Goal: Transaction & Acquisition: Purchase product/service

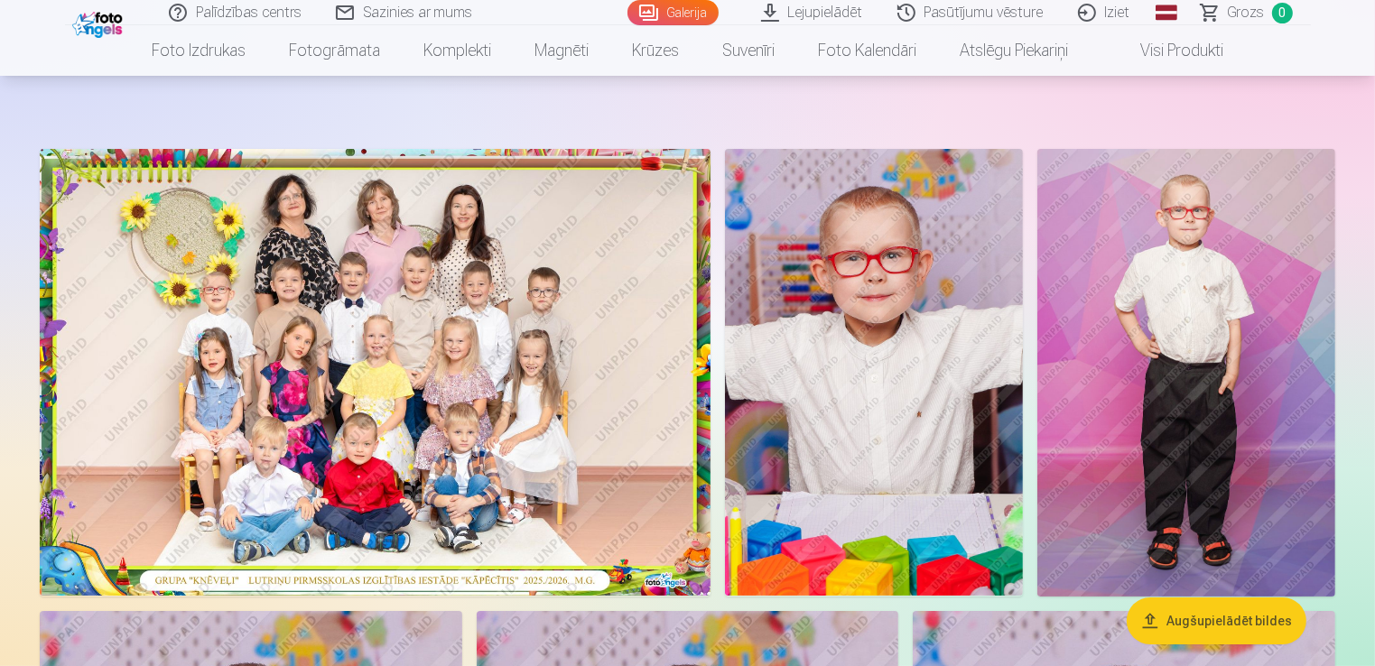
scroll to position [90, 0]
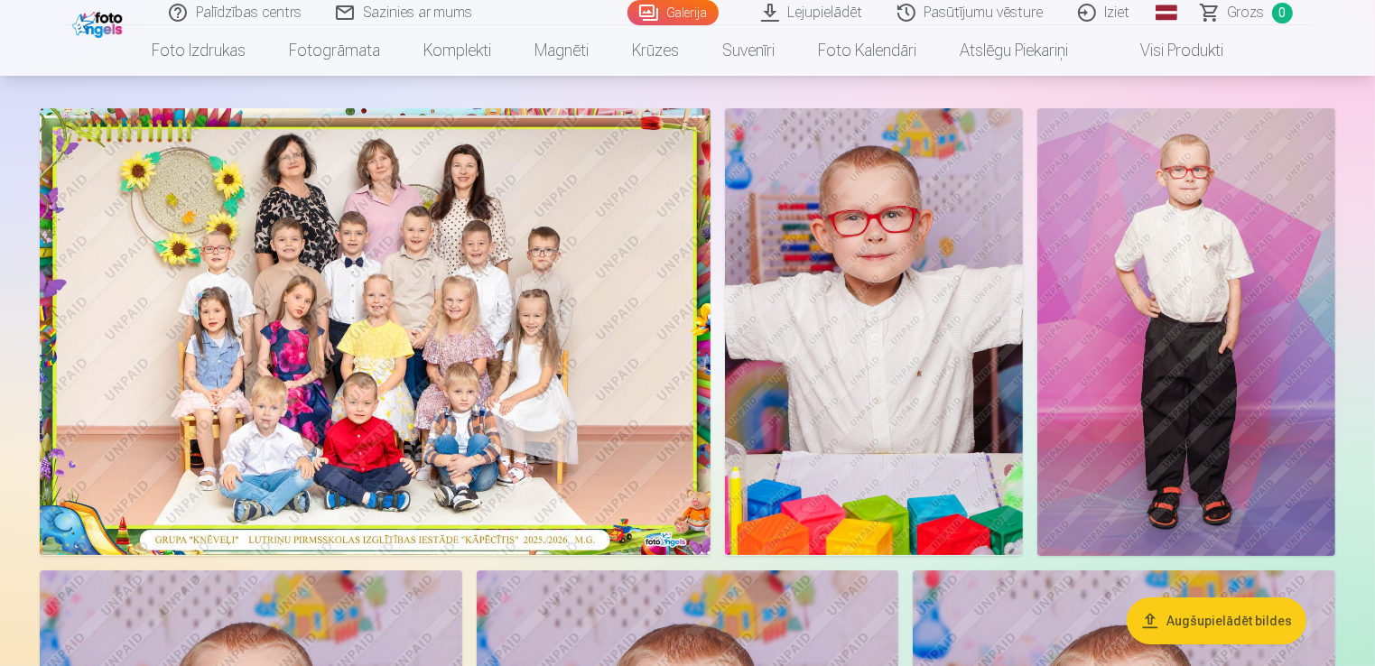
click at [1204, 627] on button "Augšupielādēt bildes" at bounding box center [1217, 621] width 180 height 47
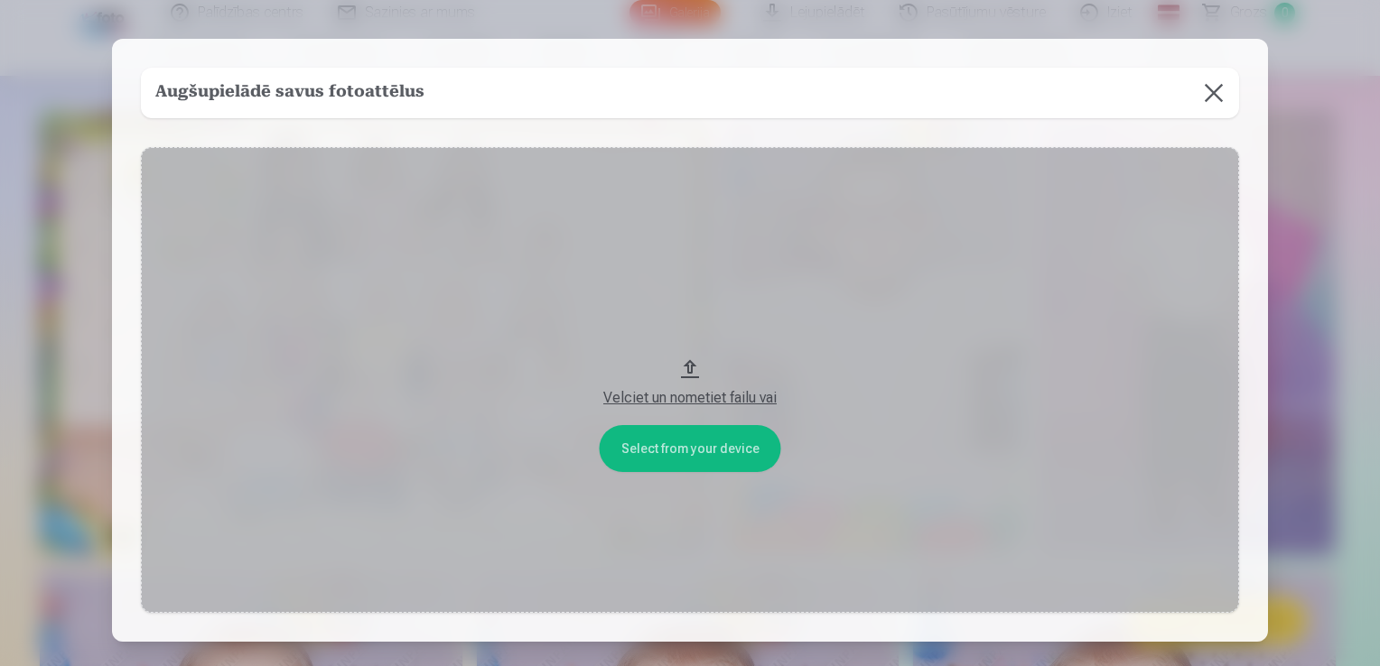
click at [690, 363] on button "Velciet un nometiet failu vai" at bounding box center [690, 380] width 1098 height 467
click at [1217, 96] on button at bounding box center [1213, 93] width 51 height 51
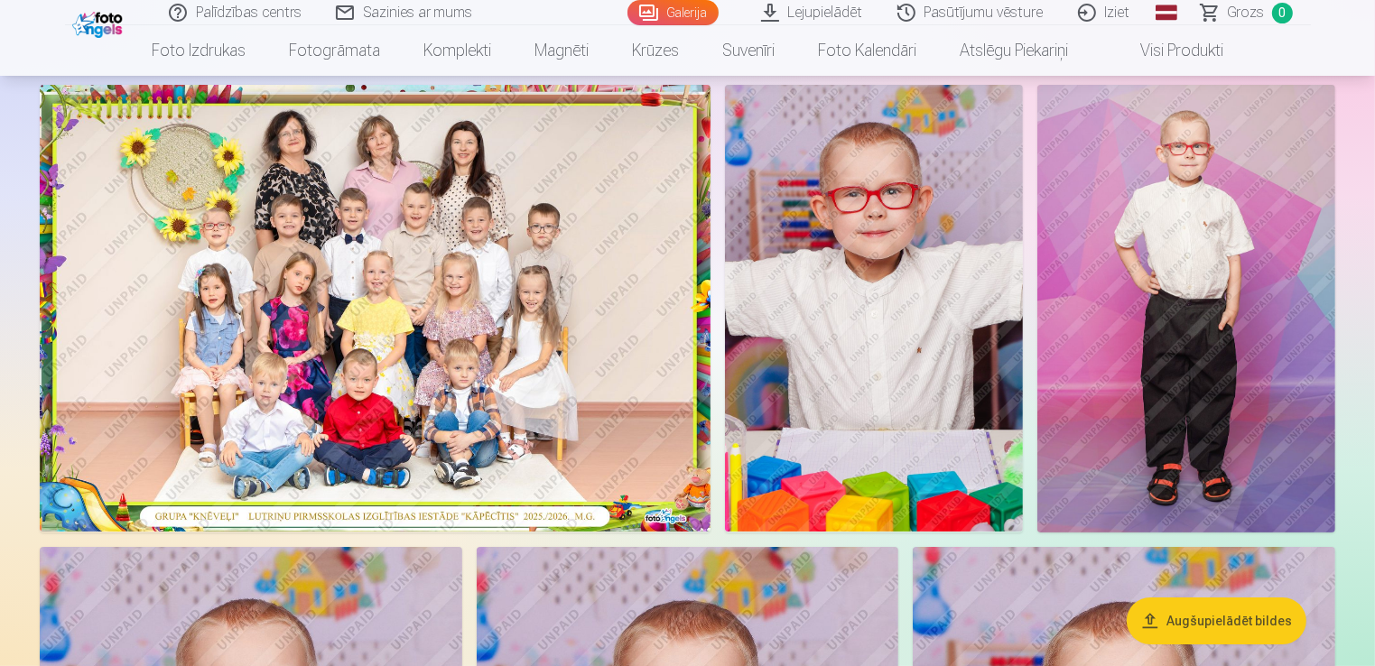
scroll to position [0, 0]
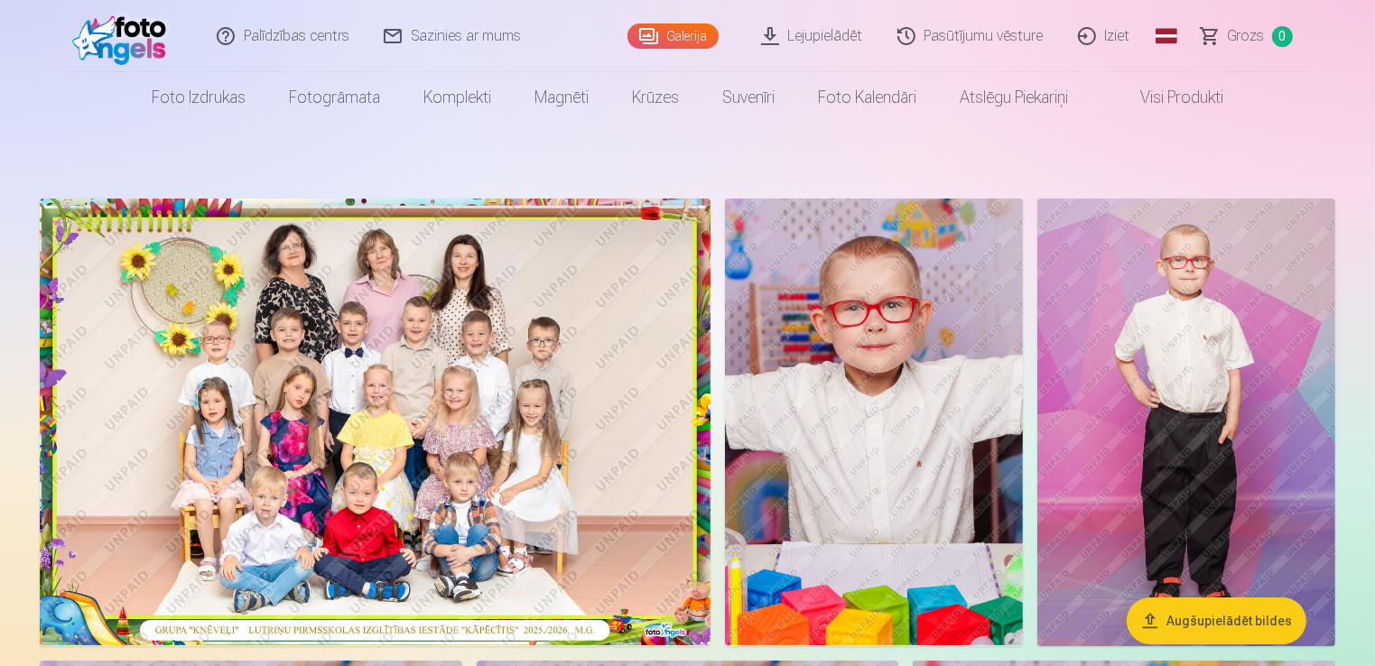
click at [228, 420] on img at bounding box center [375, 422] width 671 height 447
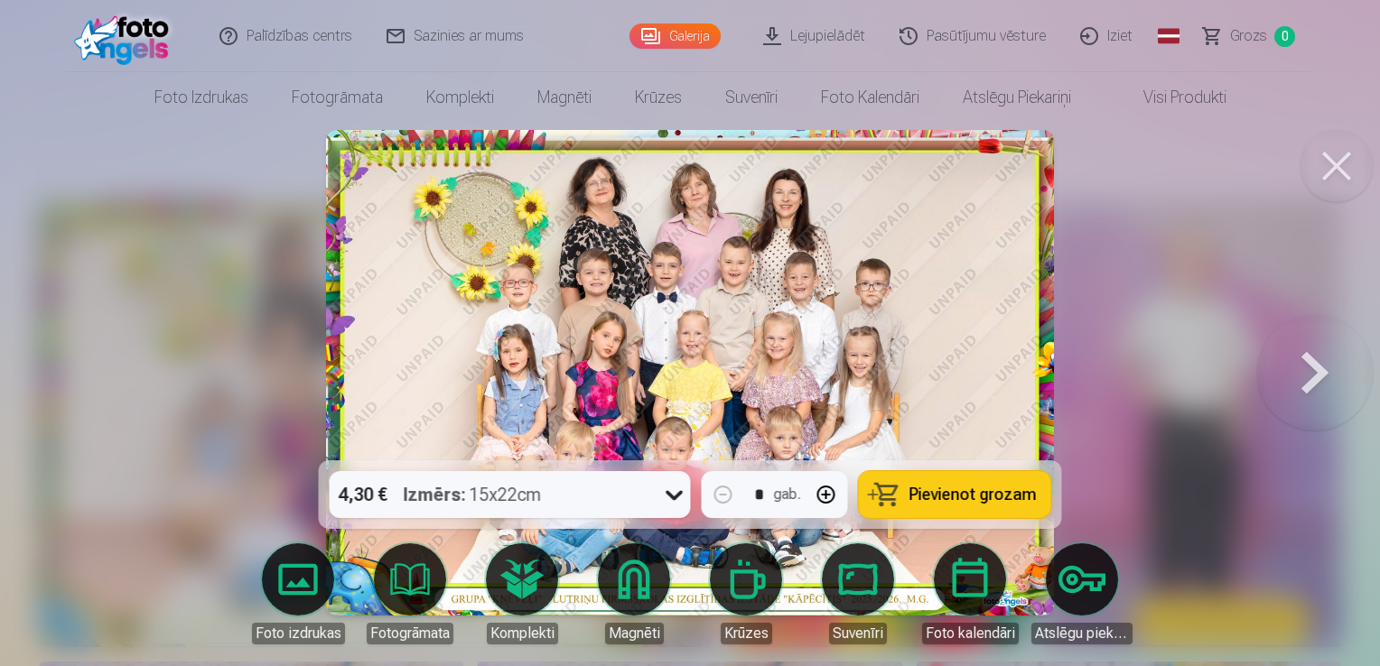
click at [1304, 360] on button at bounding box center [1315, 372] width 116 height 139
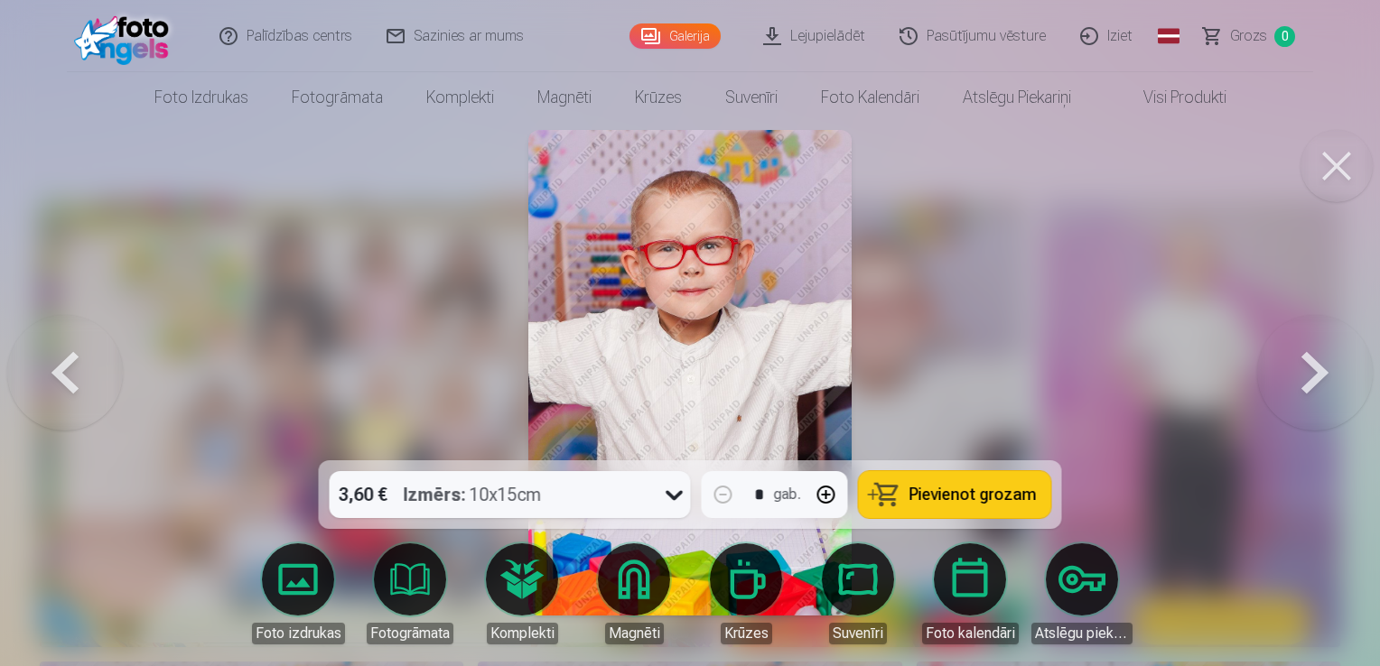
click at [1304, 360] on button at bounding box center [1315, 372] width 116 height 139
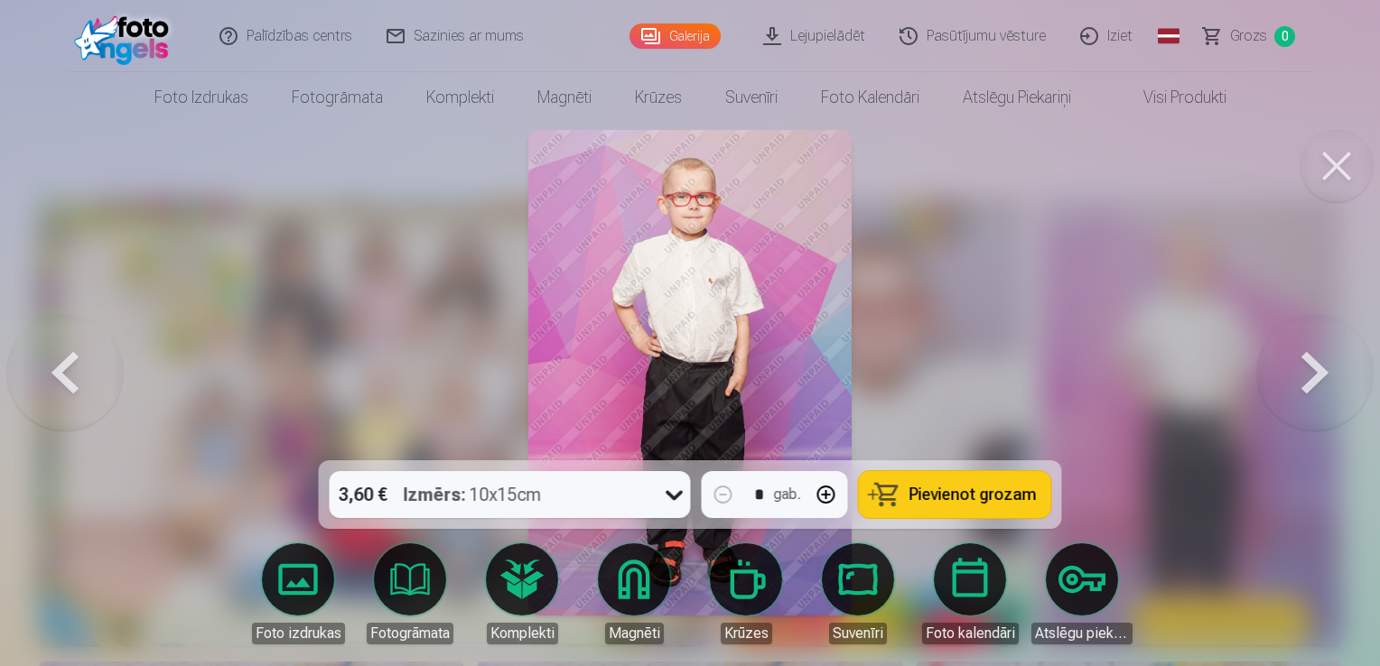
click at [1304, 360] on button at bounding box center [1315, 372] width 116 height 139
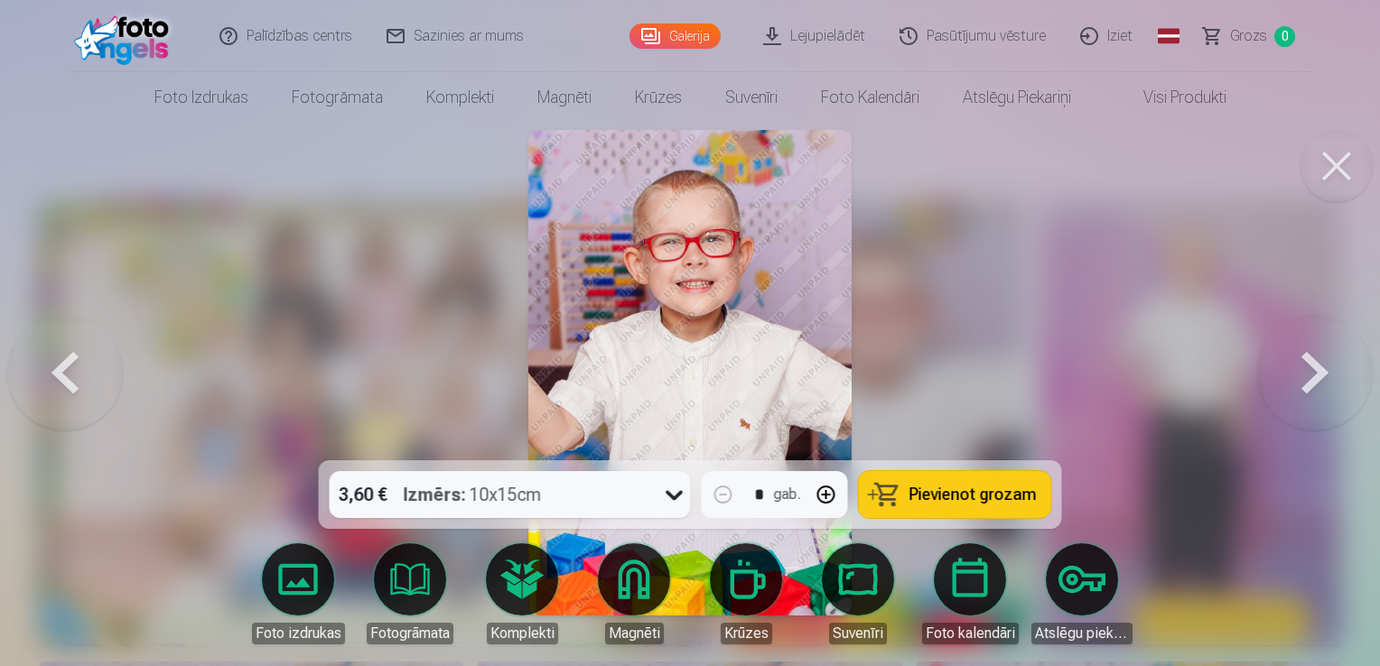
click at [1304, 360] on button at bounding box center [1315, 372] width 116 height 139
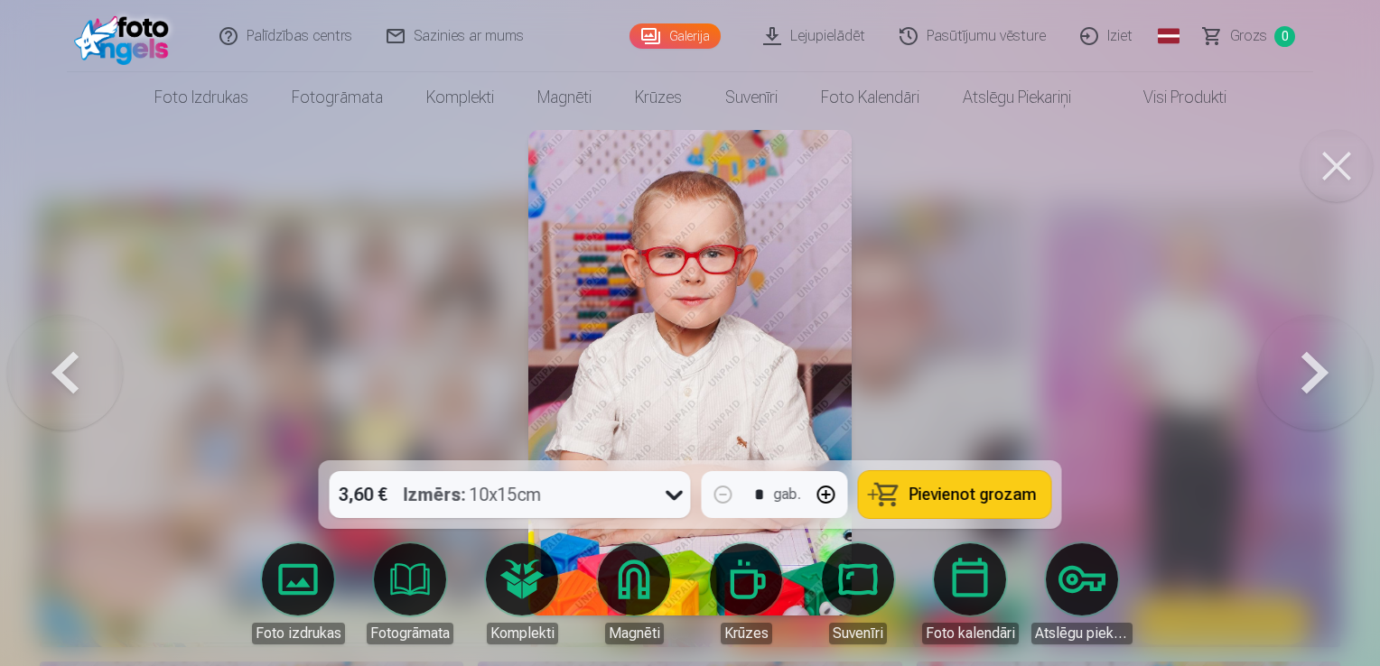
click at [1304, 360] on button at bounding box center [1315, 372] width 116 height 139
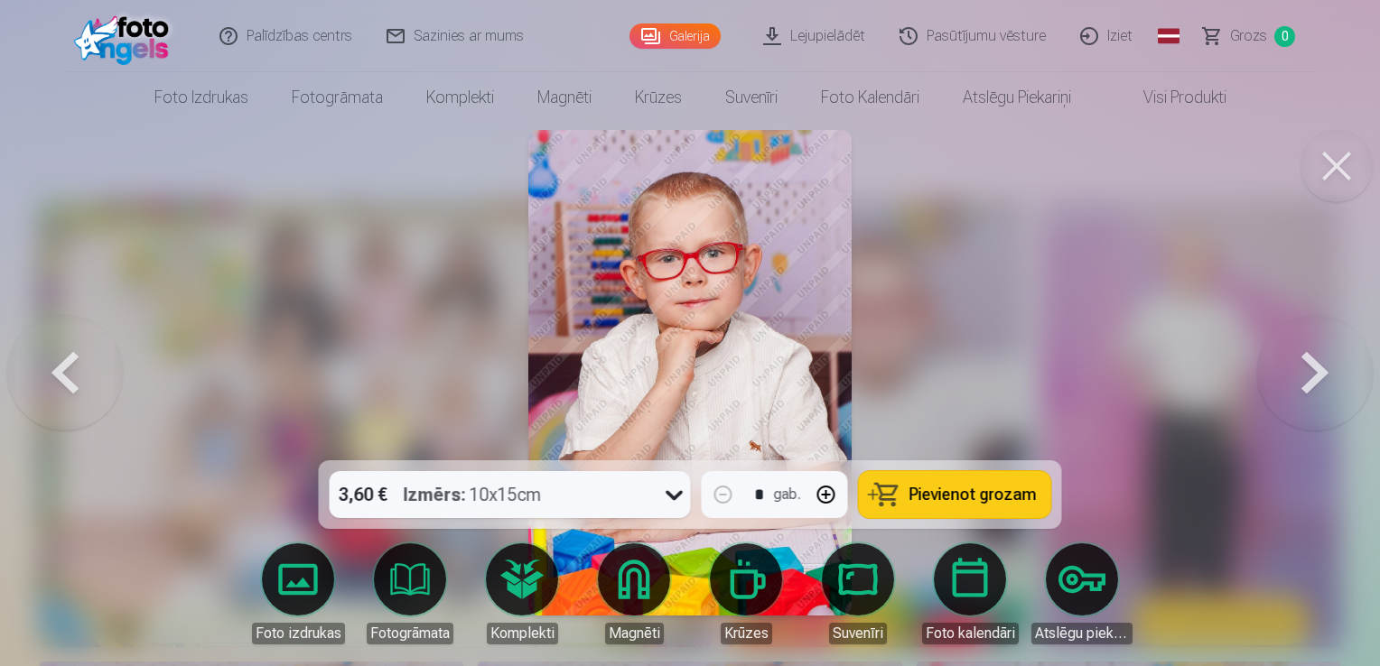
click at [1304, 360] on button at bounding box center [1315, 372] width 116 height 139
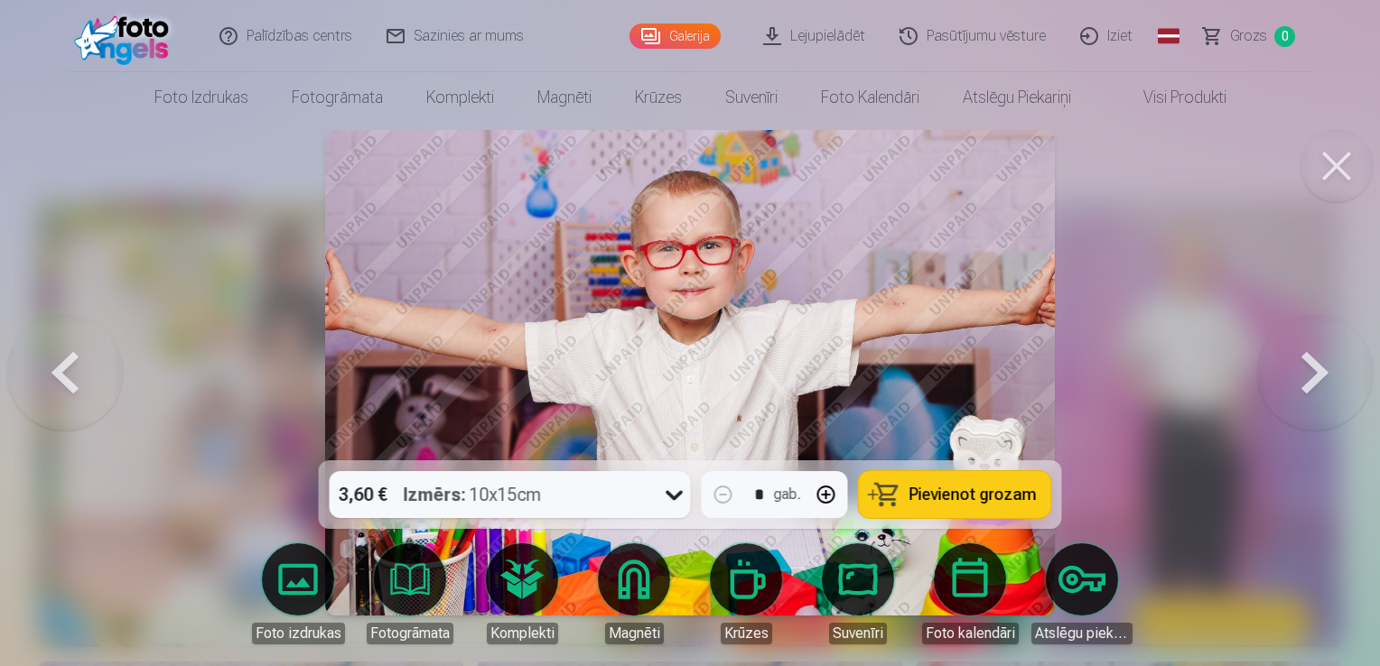
click at [1304, 360] on button at bounding box center [1315, 372] width 116 height 139
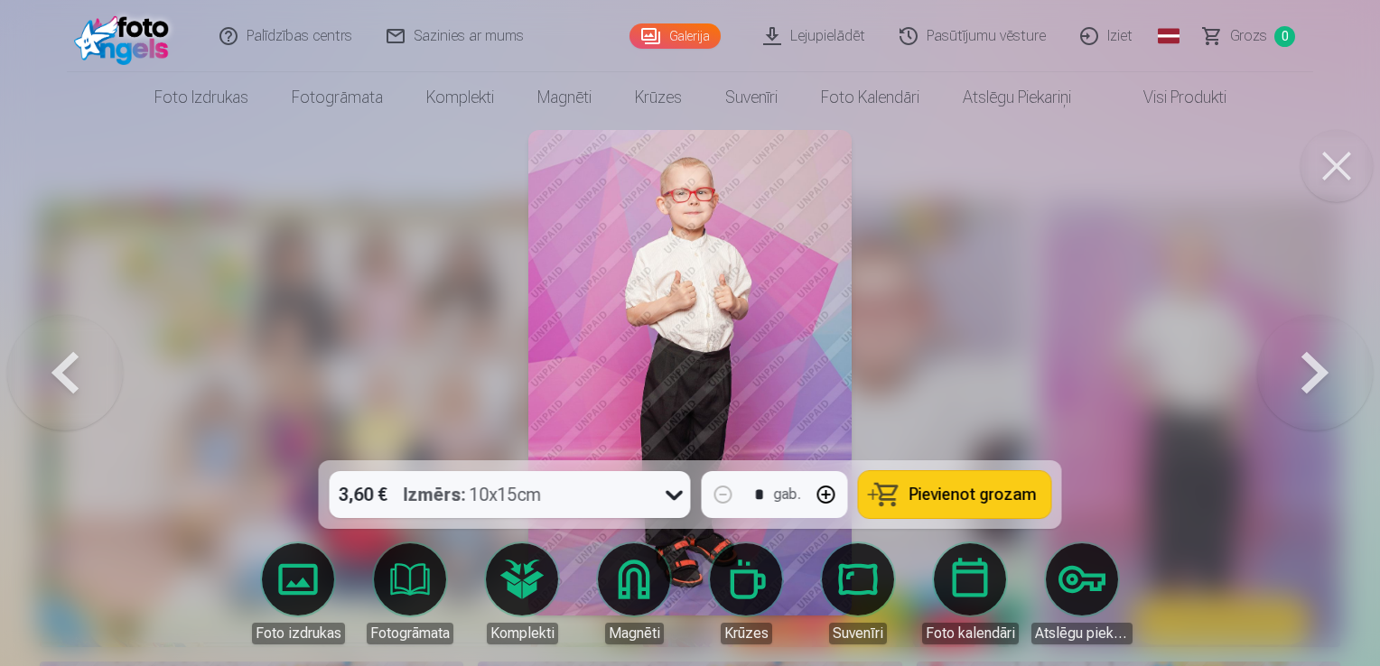
click at [1312, 386] on button at bounding box center [1315, 372] width 116 height 139
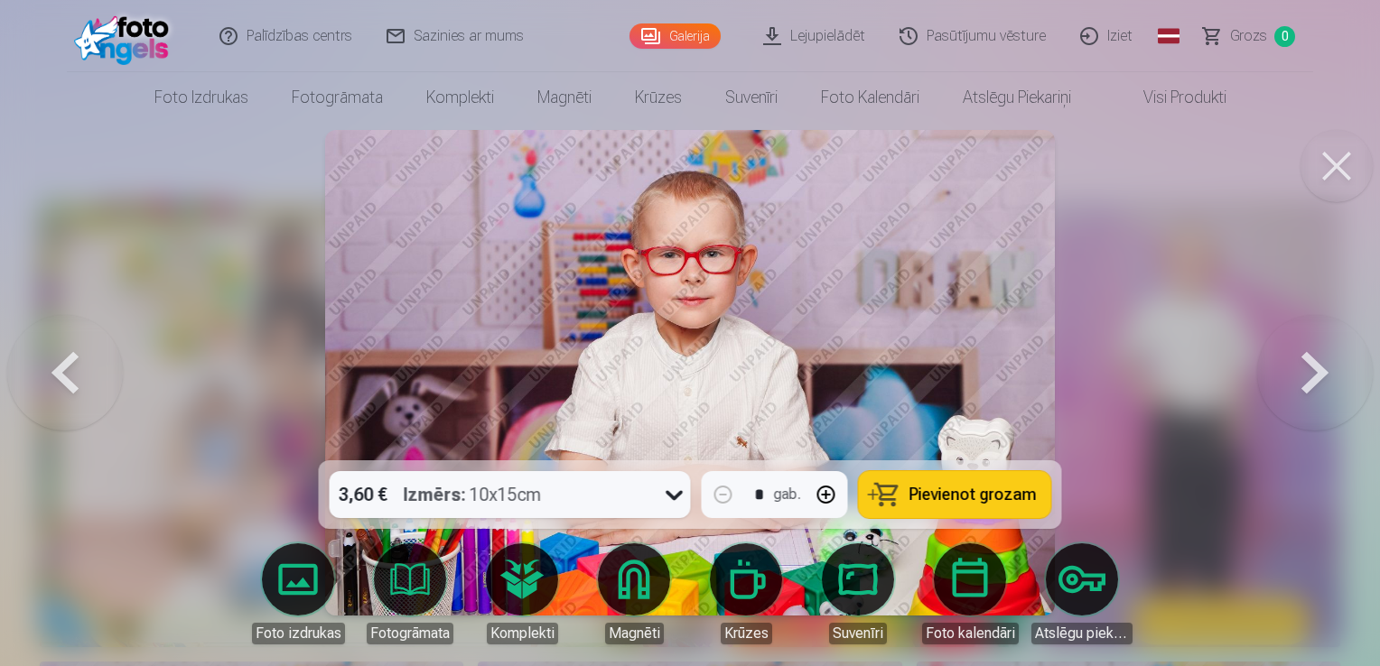
click at [1312, 386] on button at bounding box center [1315, 372] width 116 height 139
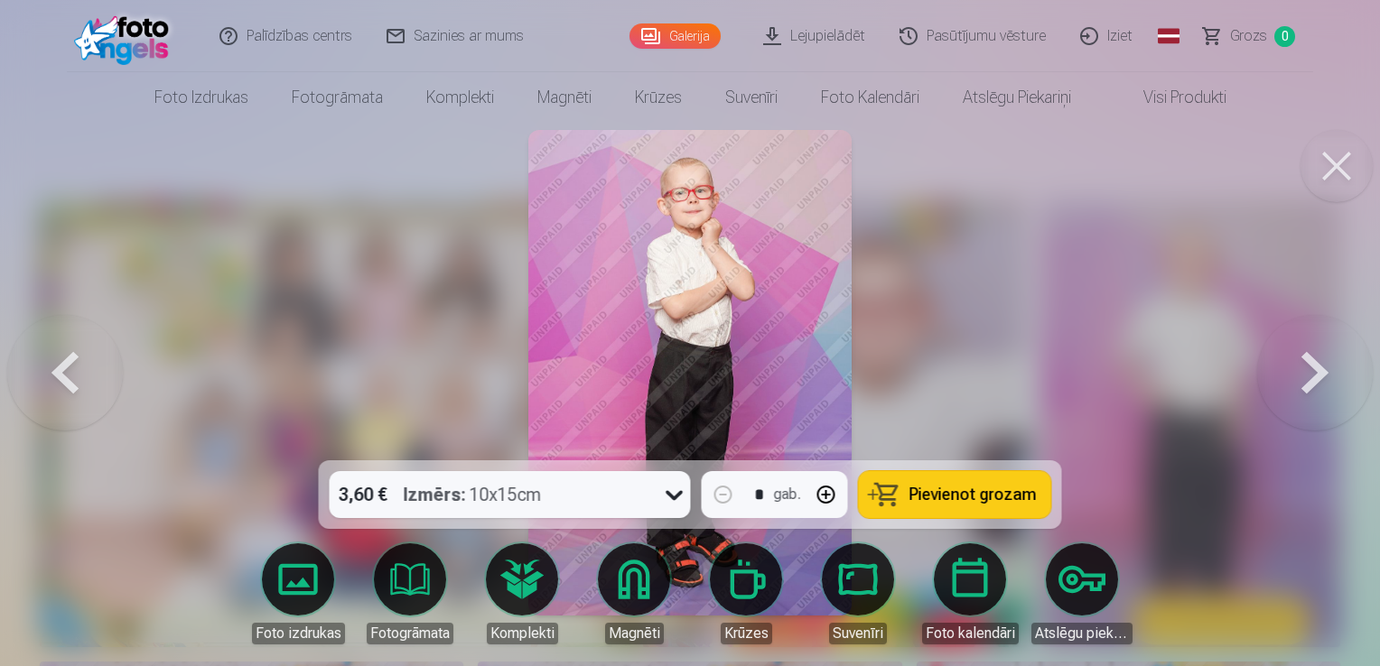
click at [1312, 386] on button at bounding box center [1315, 372] width 116 height 139
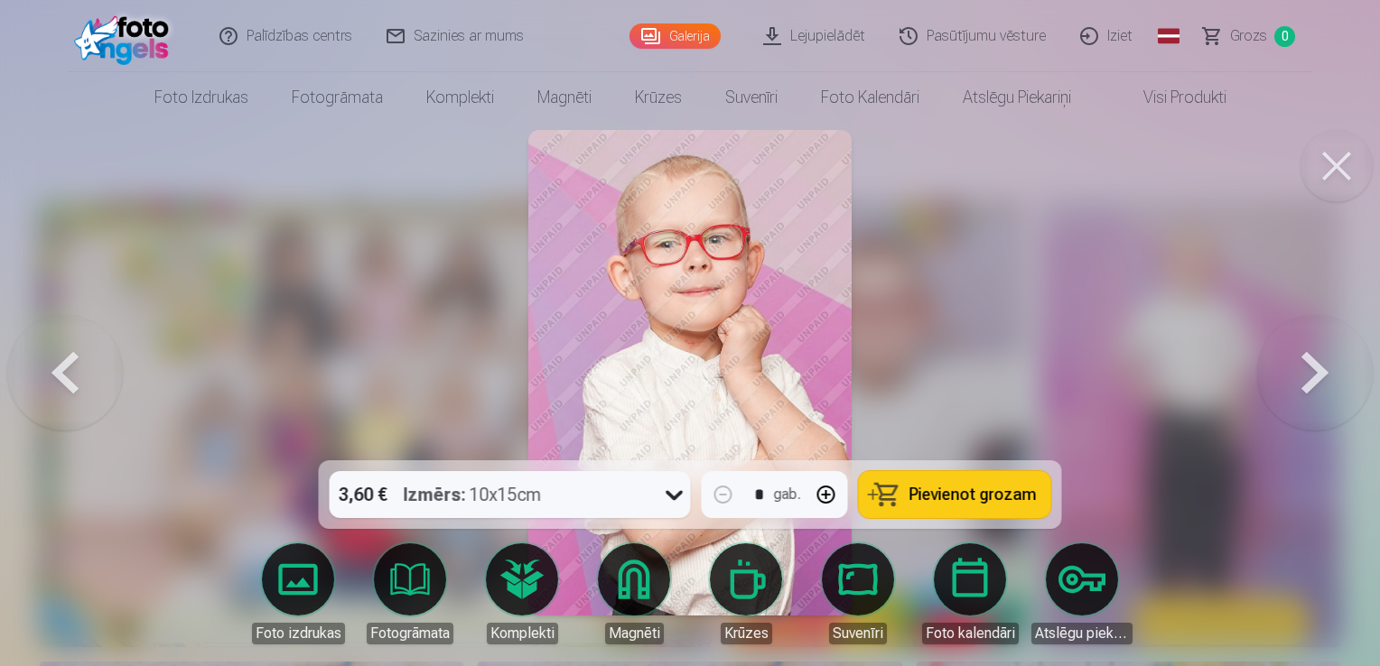
click at [1312, 386] on button at bounding box center [1315, 372] width 116 height 139
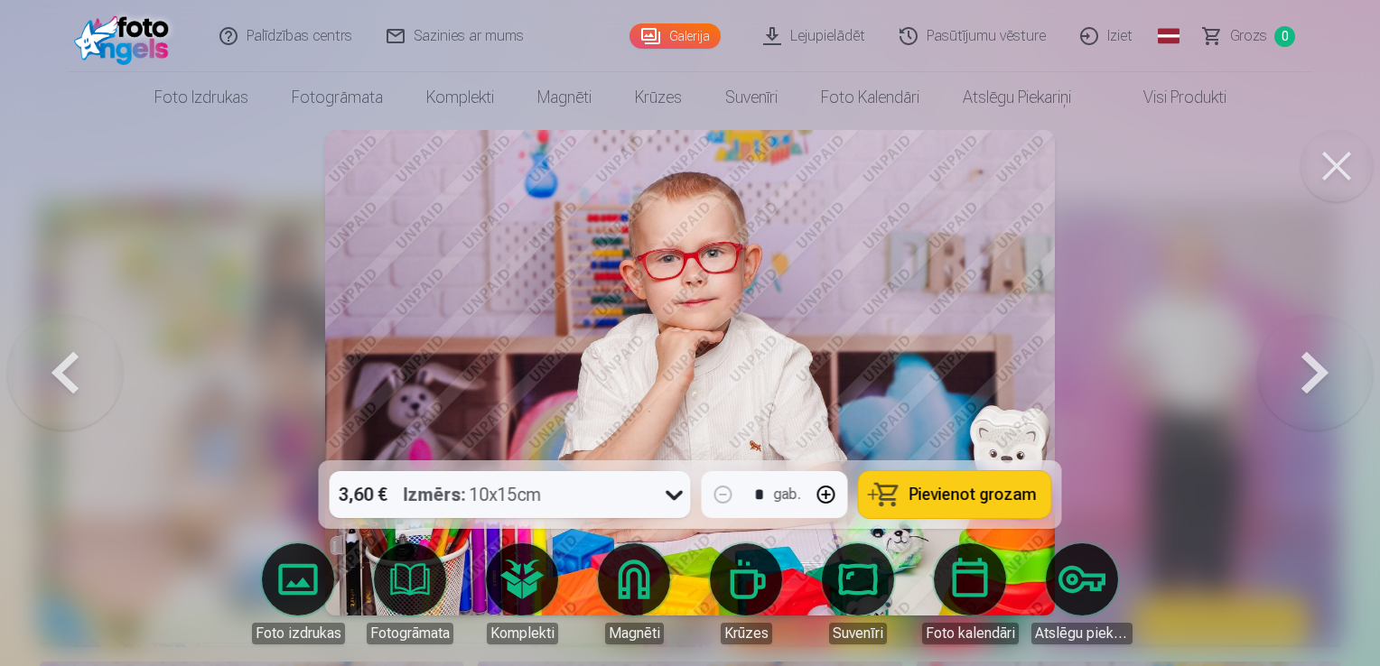
click at [1312, 386] on button at bounding box center [1315, 372] width 116 height 139
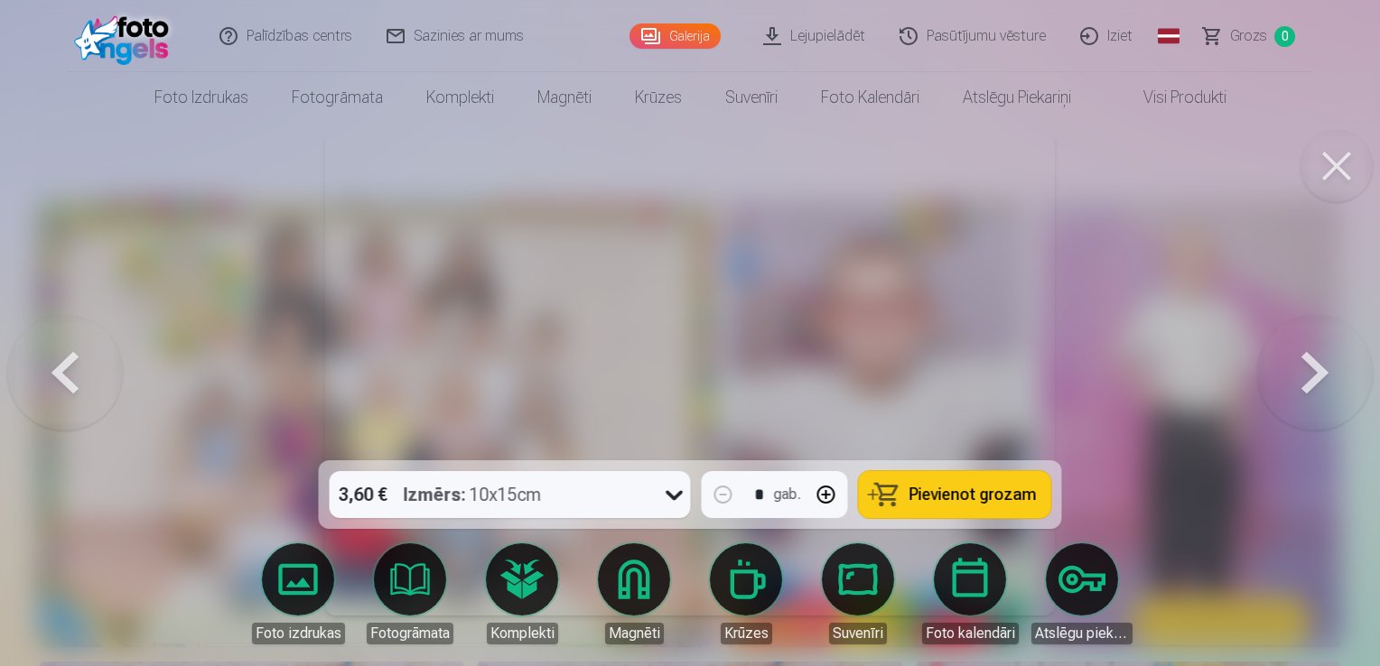
click at [1312, 386] on button at bounding box center [1315, 372] width 116 height 139
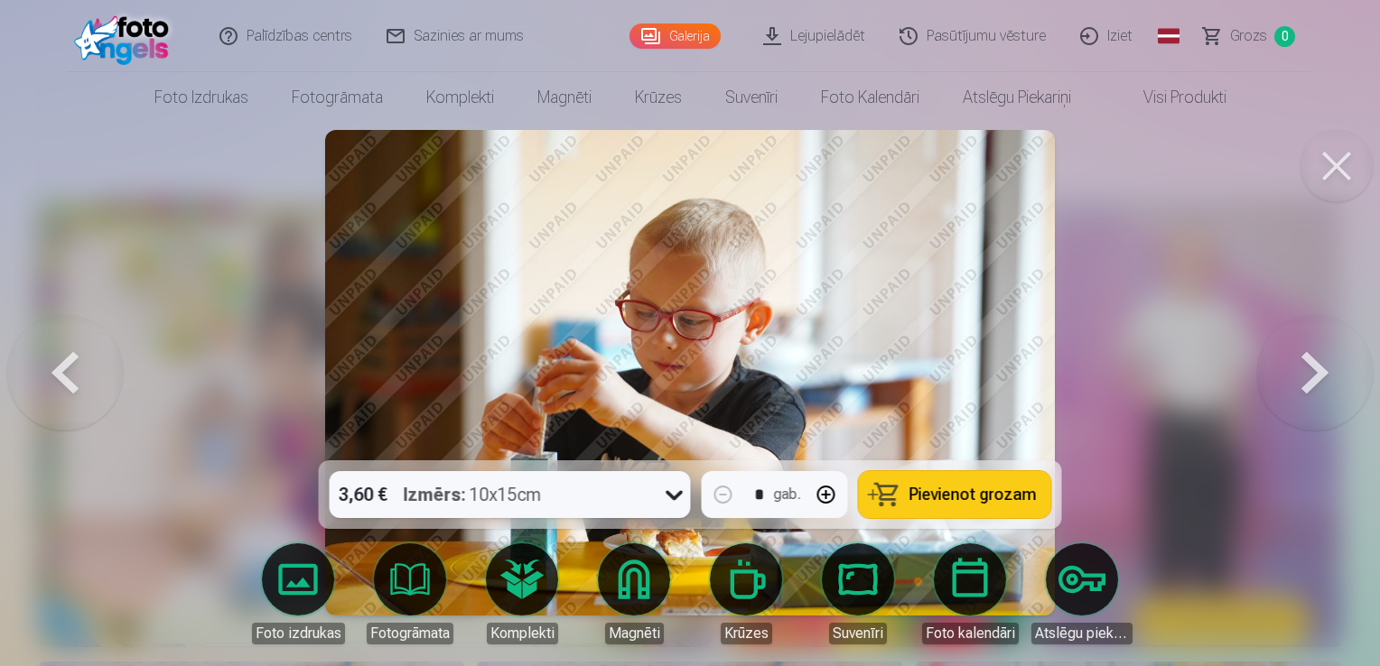
click at [1312, 386] on button at bounding box center [1315, 372] width 116 height 139
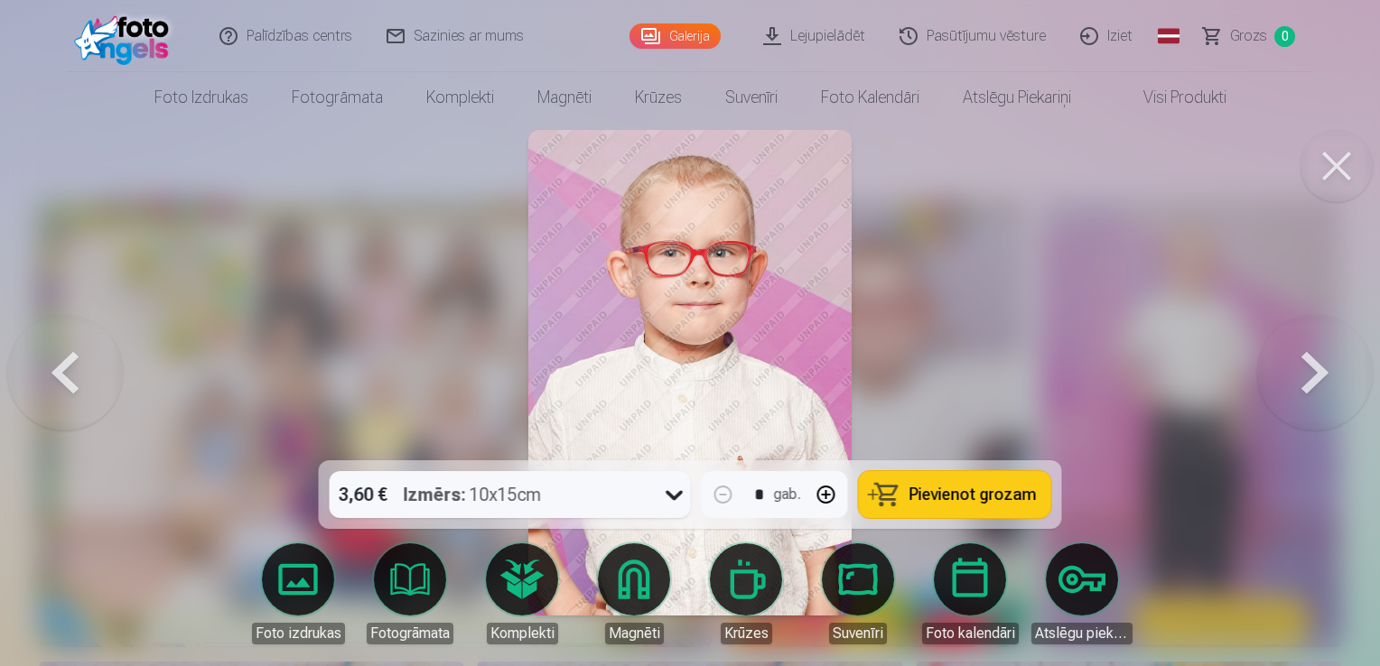
click at [1312, 386] on button at bounding box center [1315, 372] width 116 height 139
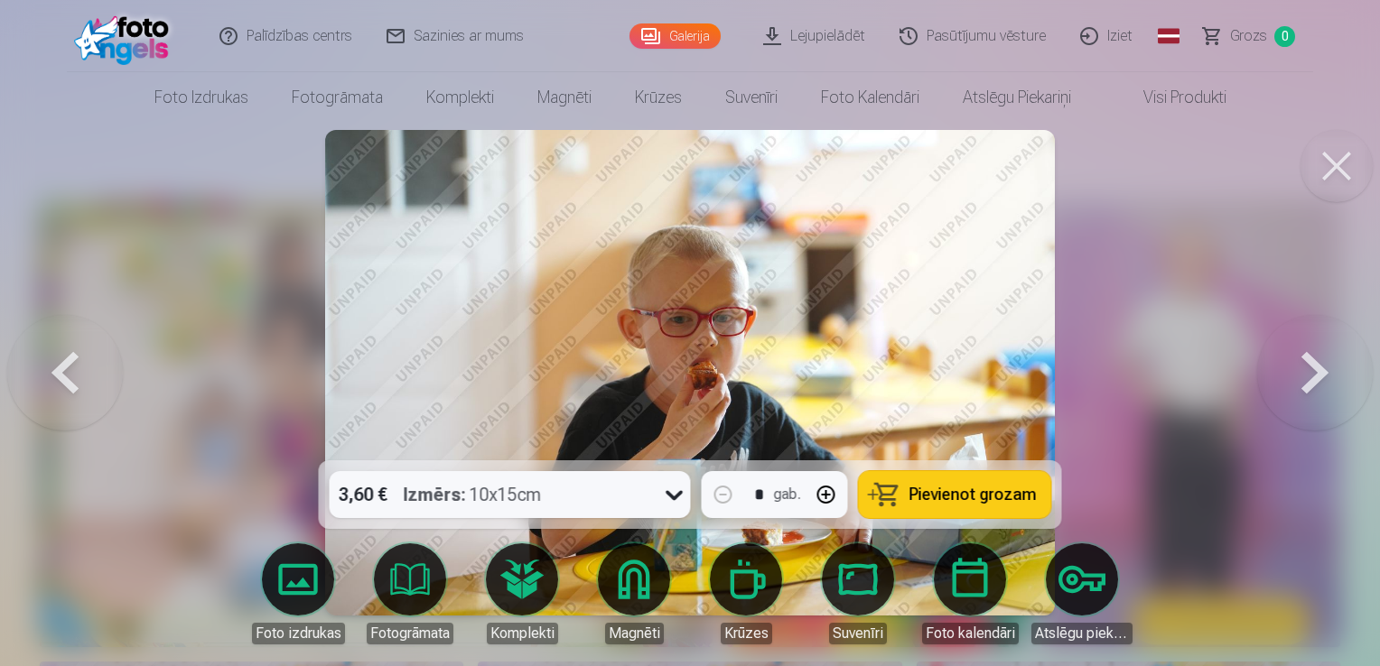
click at [1312, 386] on button at bounding box center [1315, 372] width 116 height 139
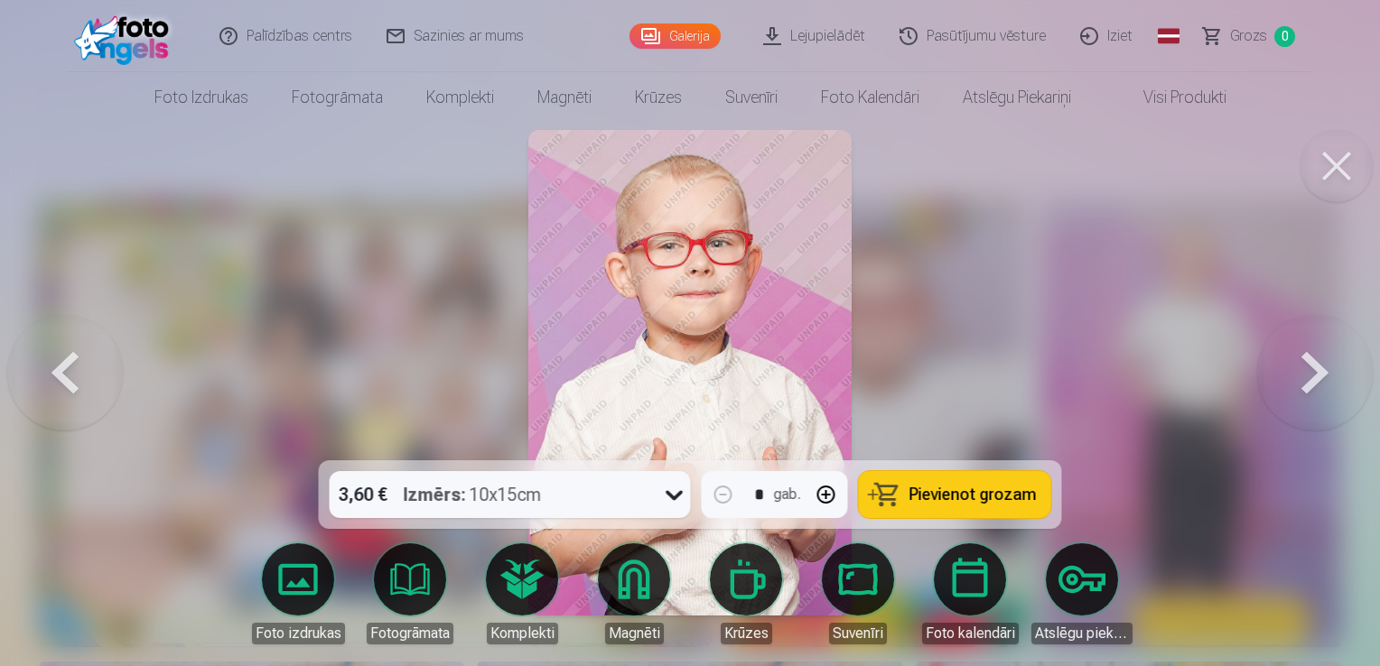
click at [1312, 386] on button at bounding box center [1315, 372] width 116 height 139
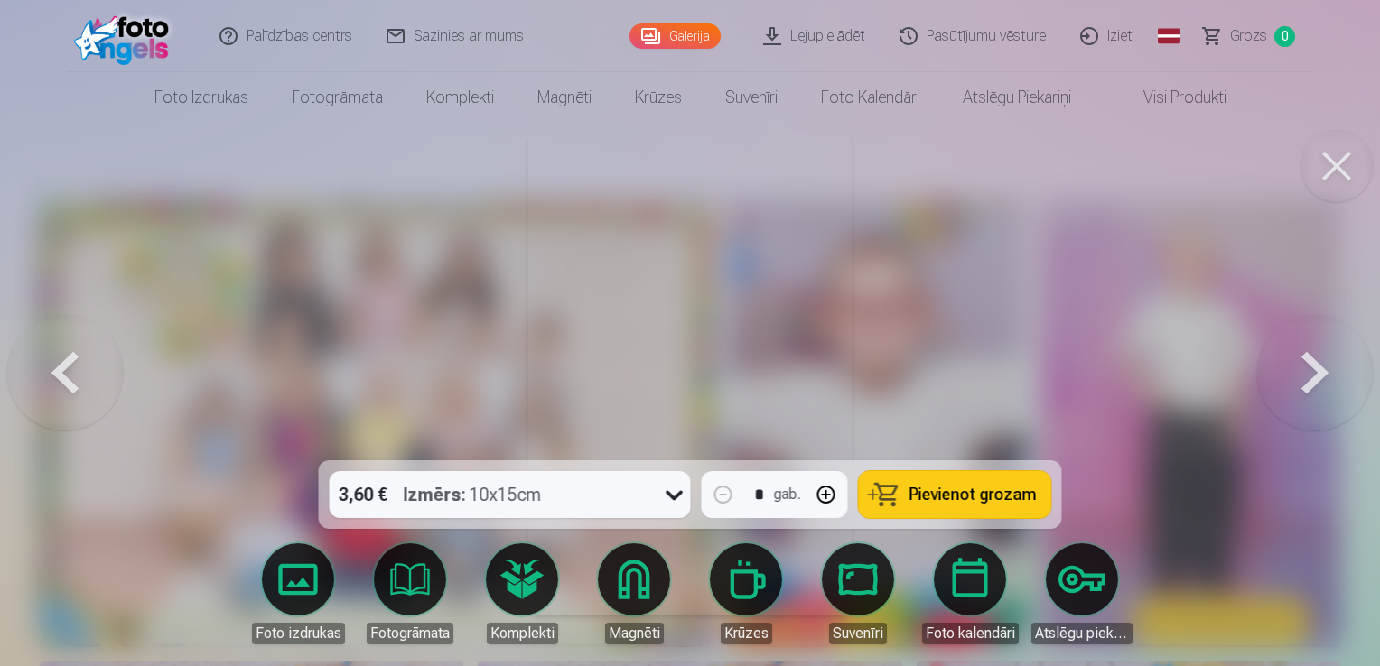
click at [1312, 386] on button at bounding box center [1315, 372] width 116 height 139
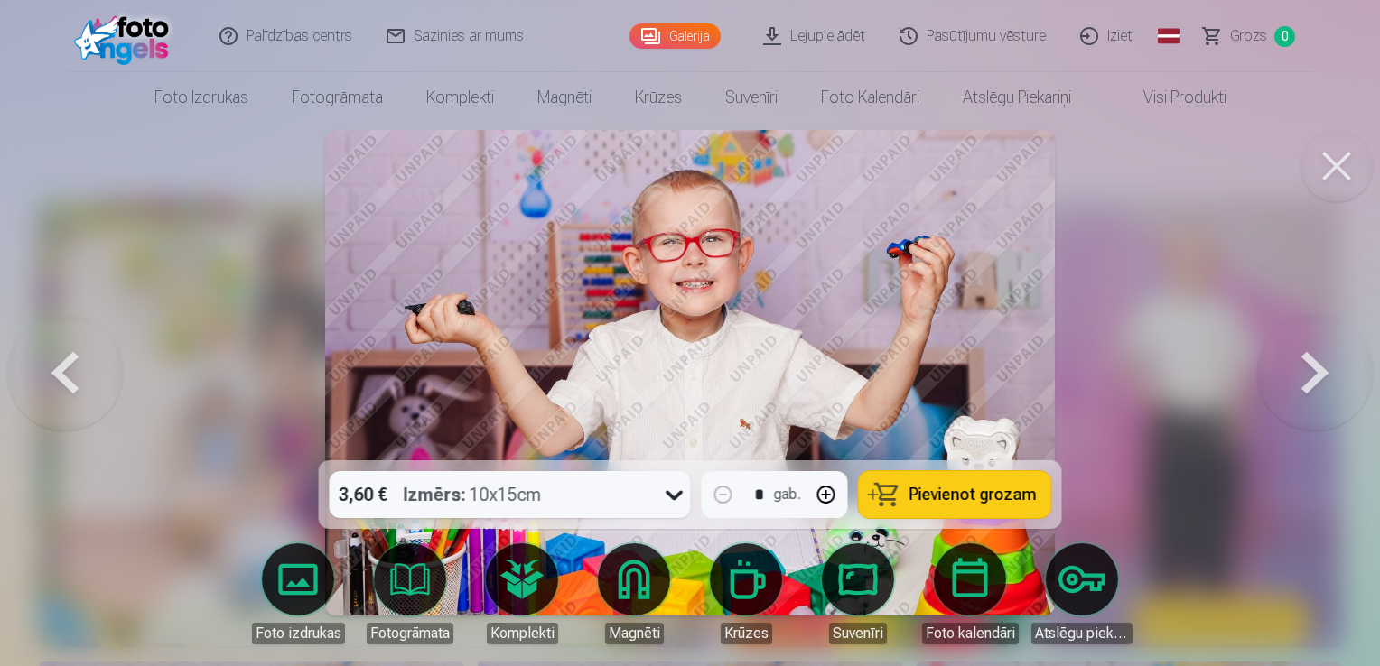
click at [1312, 386] on button at bounding box center [1315, 372] width 116 height 139
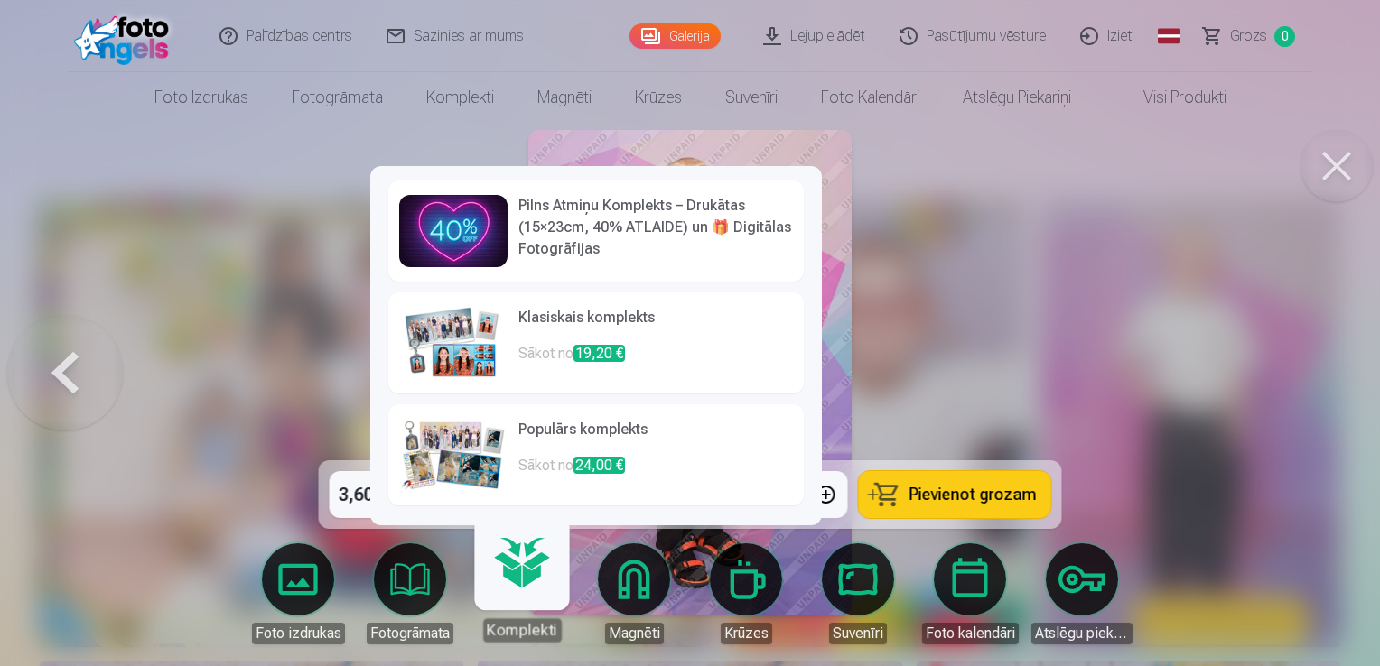
click at [541, 586] on link "Komplekti" at bounding box center [521, 586] width 111 height 111
click at [541, 321] on h6 "Klasiskais komplekts" at bounding box center [655, 325] width 274 height 36
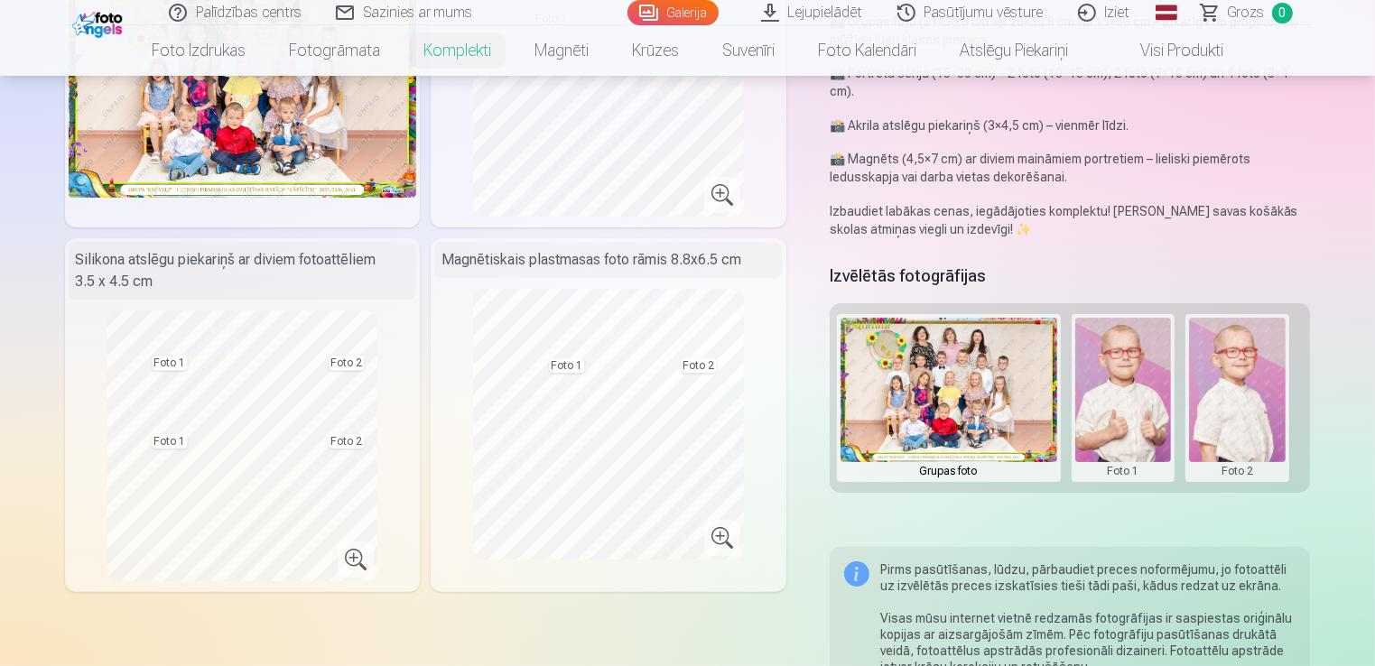
scroll to position [90, 0]
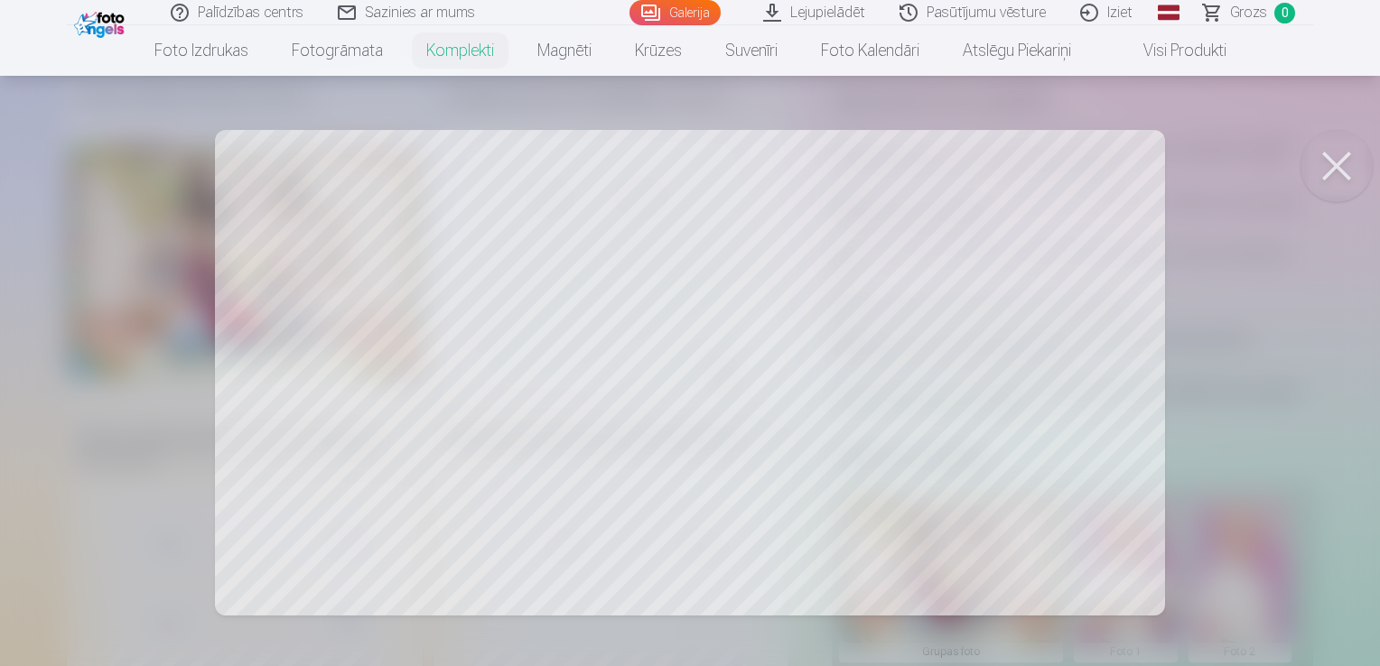
click at [1334, 146] on button at bounding box center [1336, 166] width 72 height 72
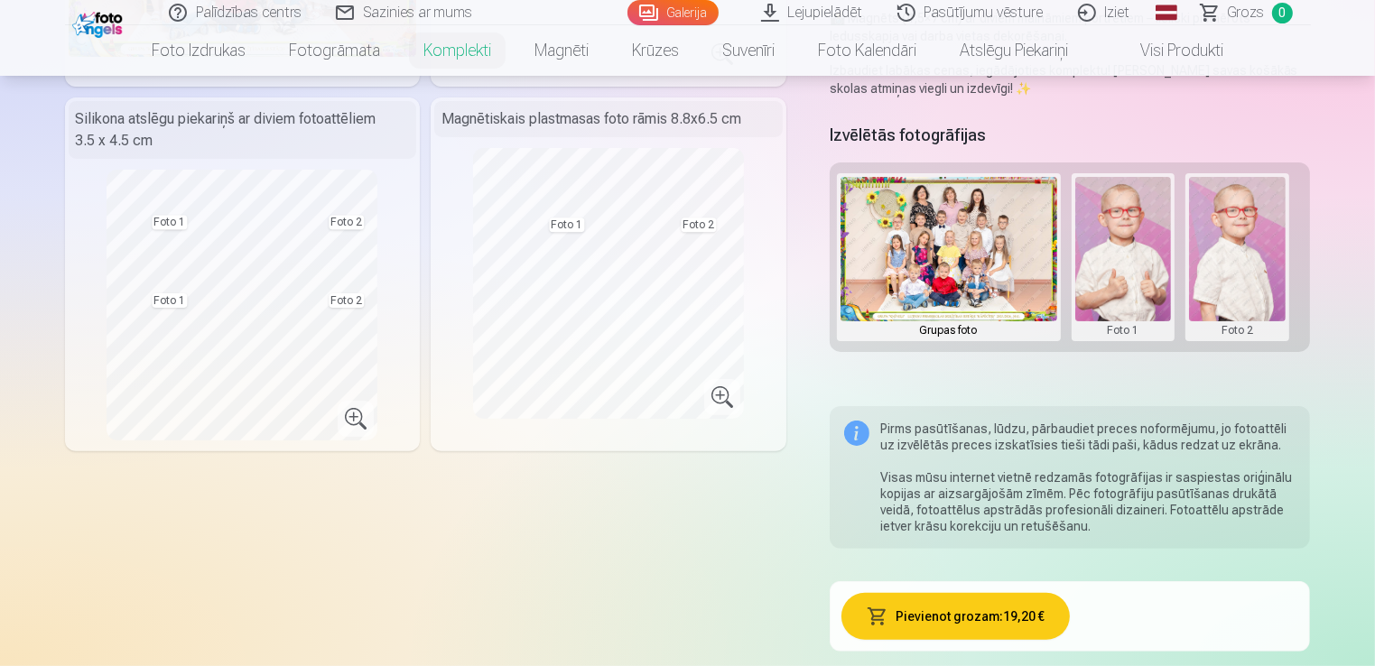
scroll to position [451, 0]
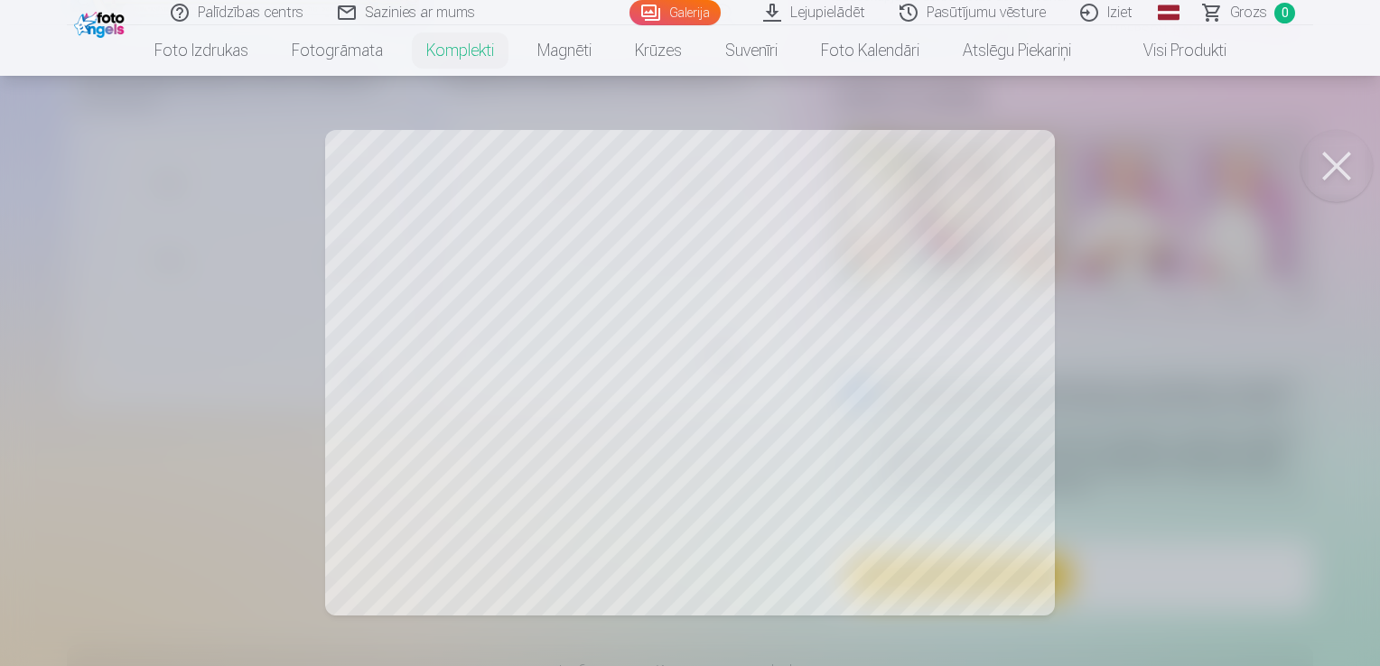
click at [853, 360] on div at bounding box center [690, 333] width 1380 height 666
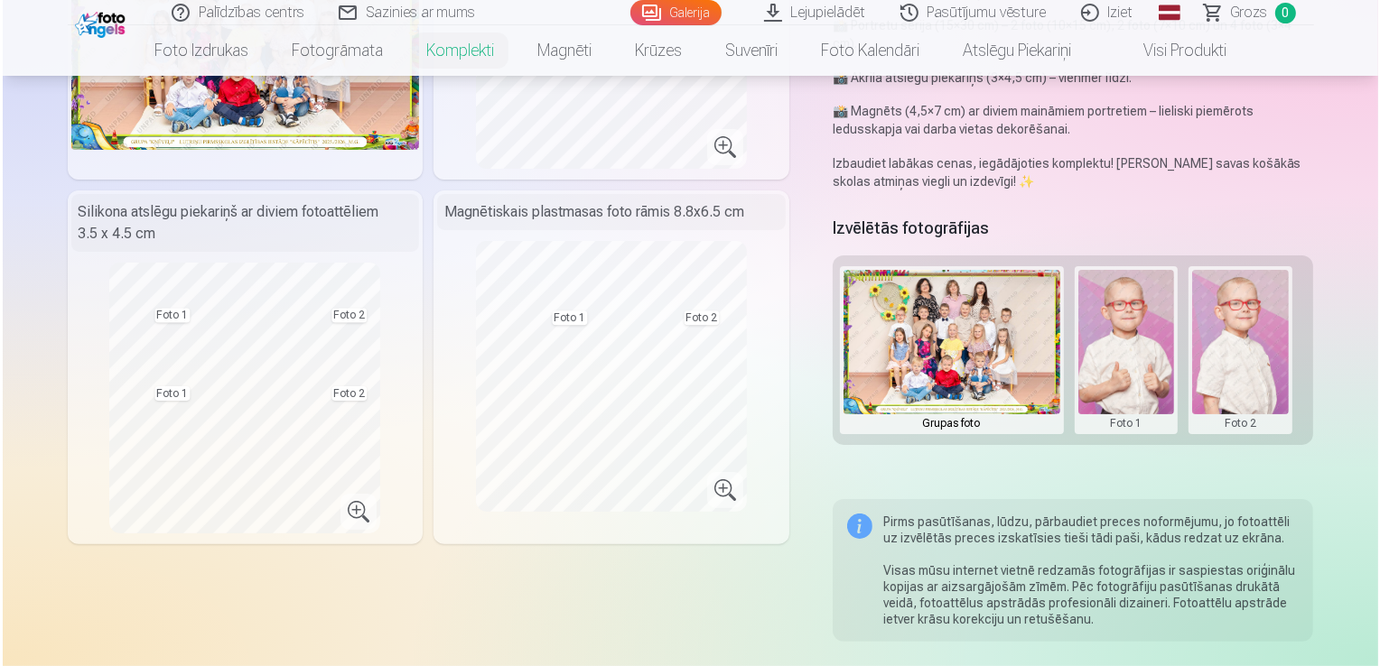
scroll to position [361, 0]
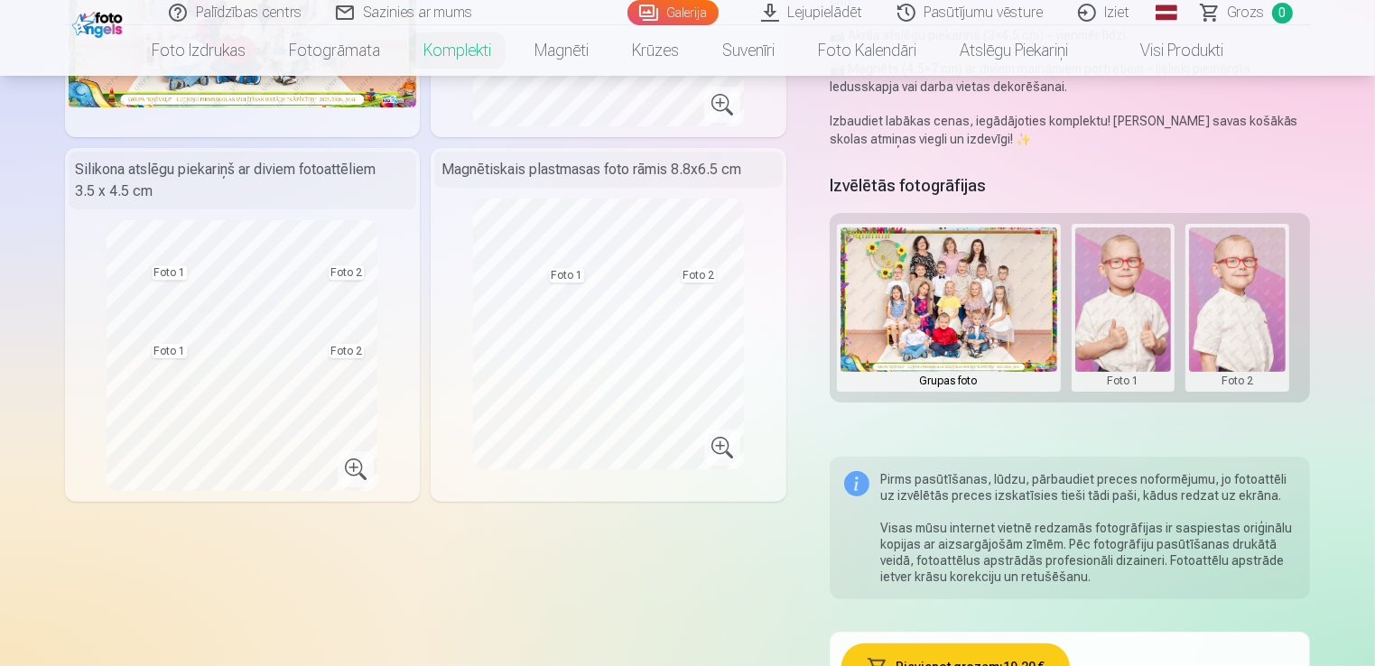
click at [1168, 293] on button at bounding box center [1123, 308] width 97 height 161
click at [1152, 313] on button "Nomainiet foto" at bounding box center [1122, 308] width 147 height 51
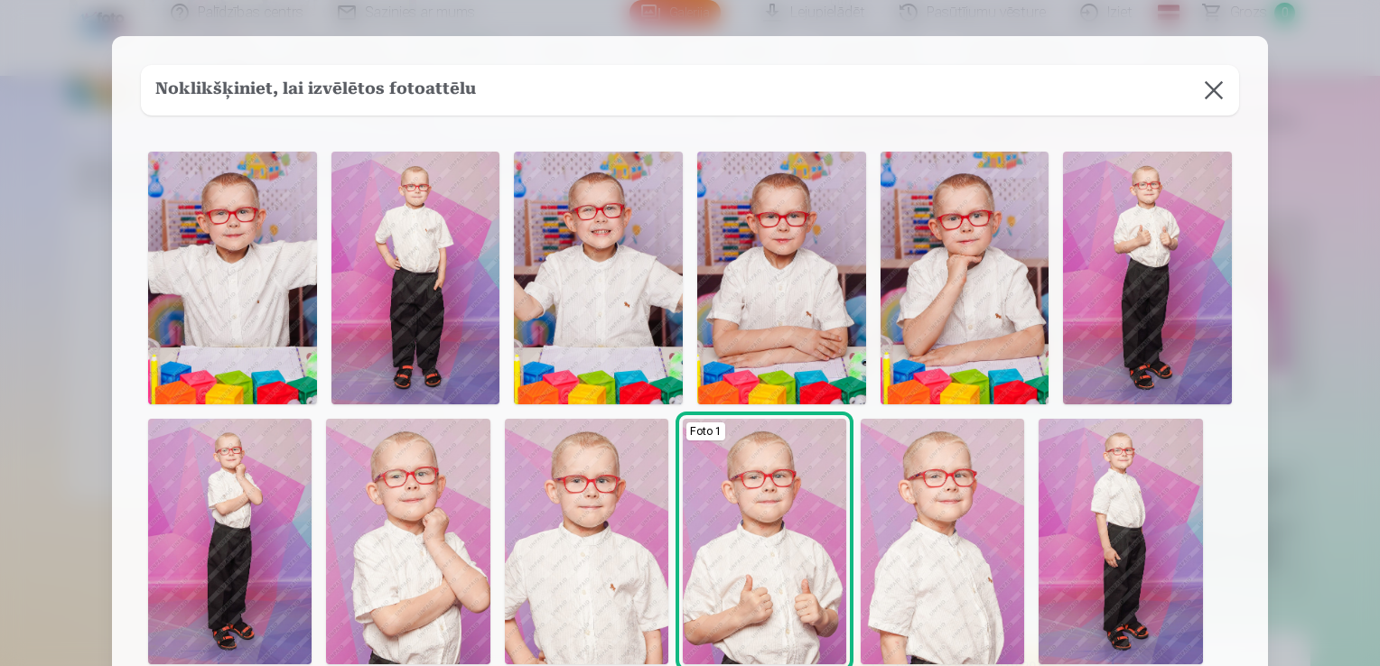
scroll to position [90, 0]
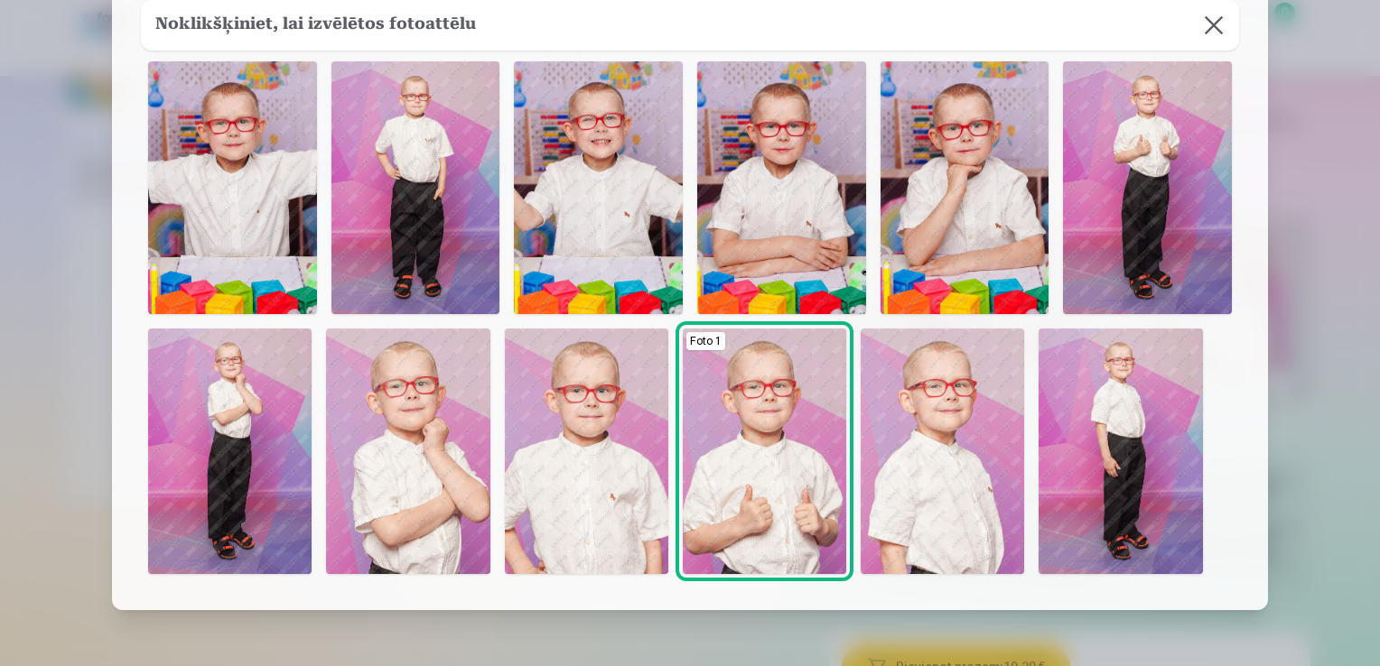
click at [429, 206] on img at bounding box center [415, 187] width 169 height 253
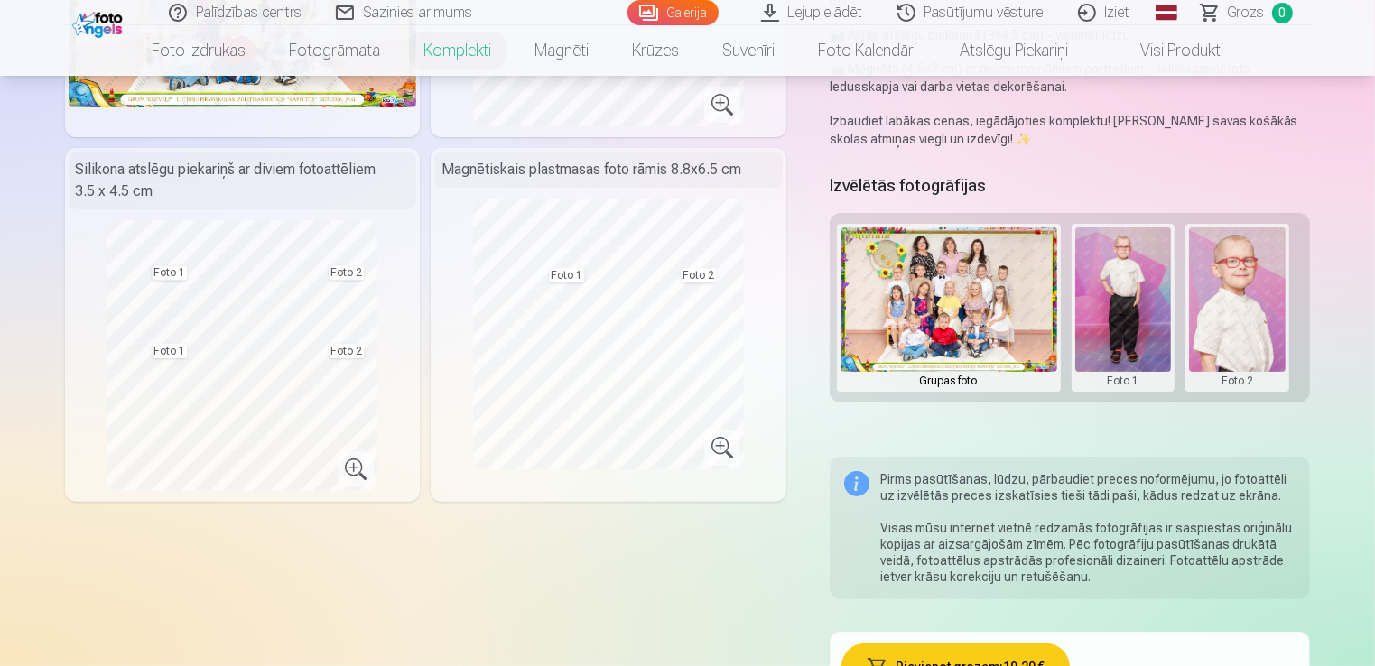
click at [1258, 339] on button at bounding box center [1237, 308] width 97 height 161
click at [1257, 309] on button "Nomainiet foto" at bounding box center [1237, 308] width 147 height 51
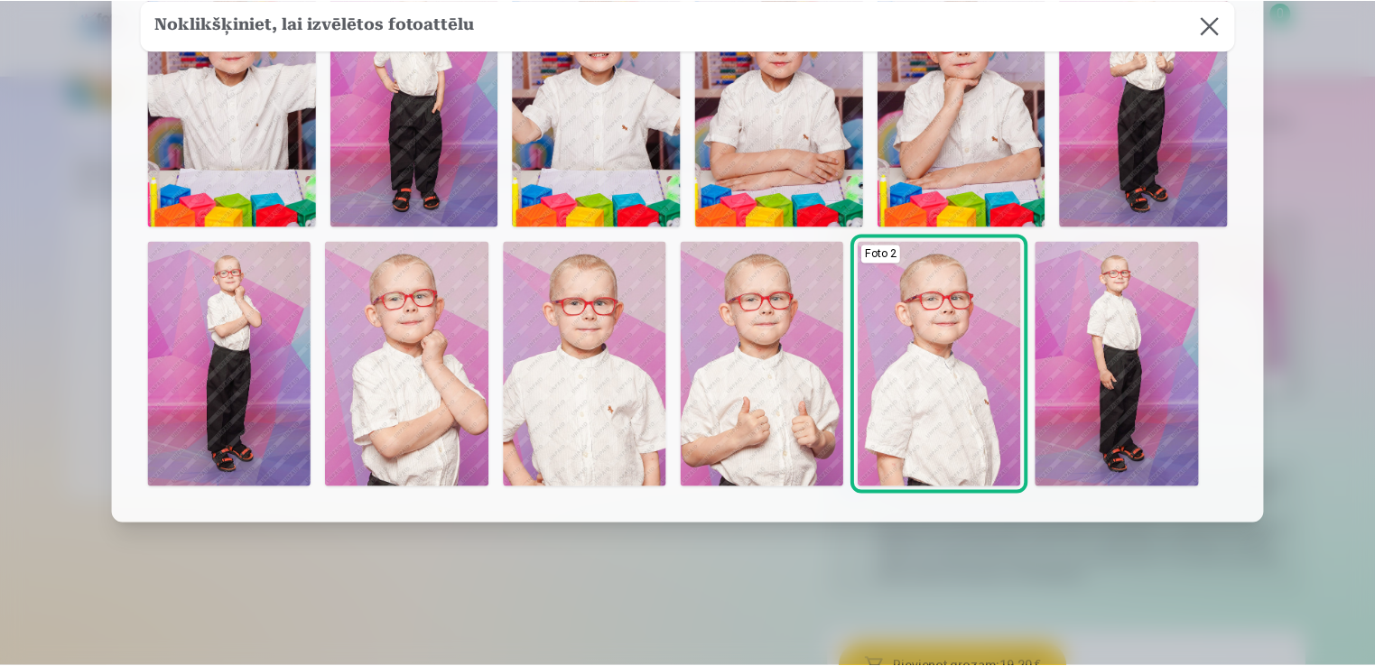
scroll to position [0, 0]
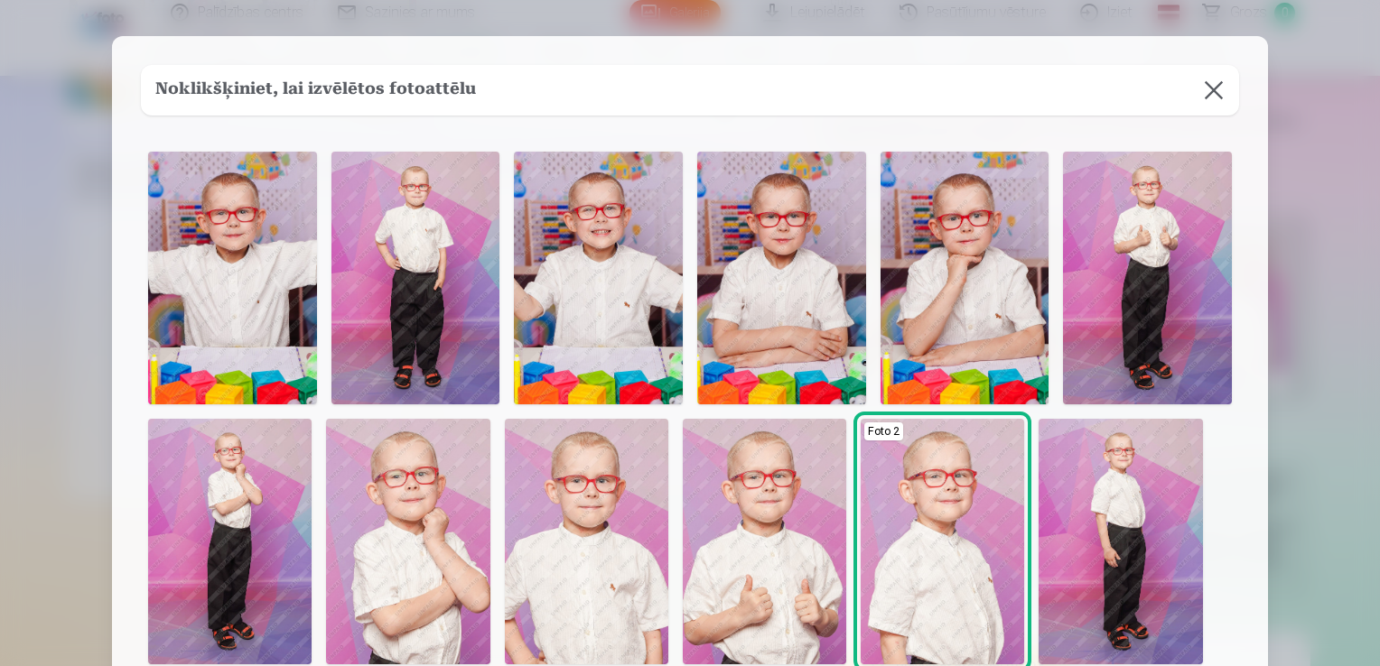
click at [431, 273] on img at bounding box center [415, 278] width 169 height 253
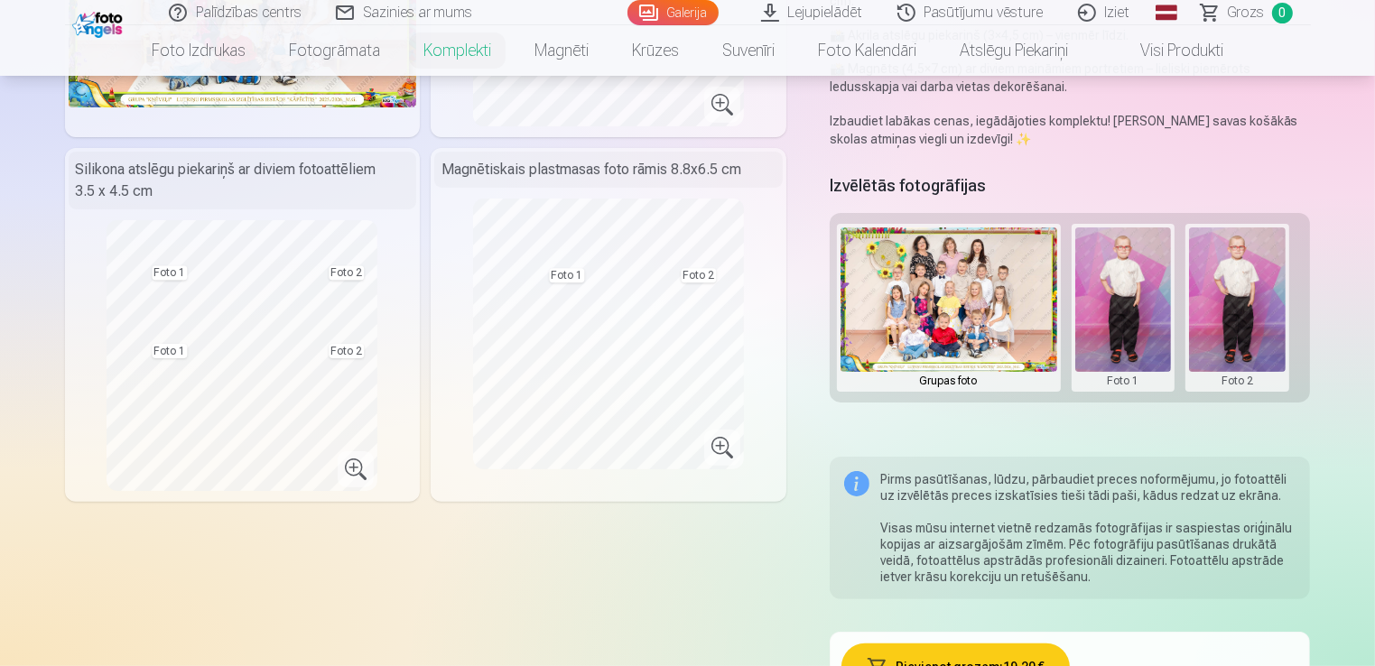
click at [1127, 273] on button at bounding box center [1123, 308] width 97 height 161
click at [1119, 304] on button "Nomainiet foto" at bounding box center [1122, 308] width 147 height 51
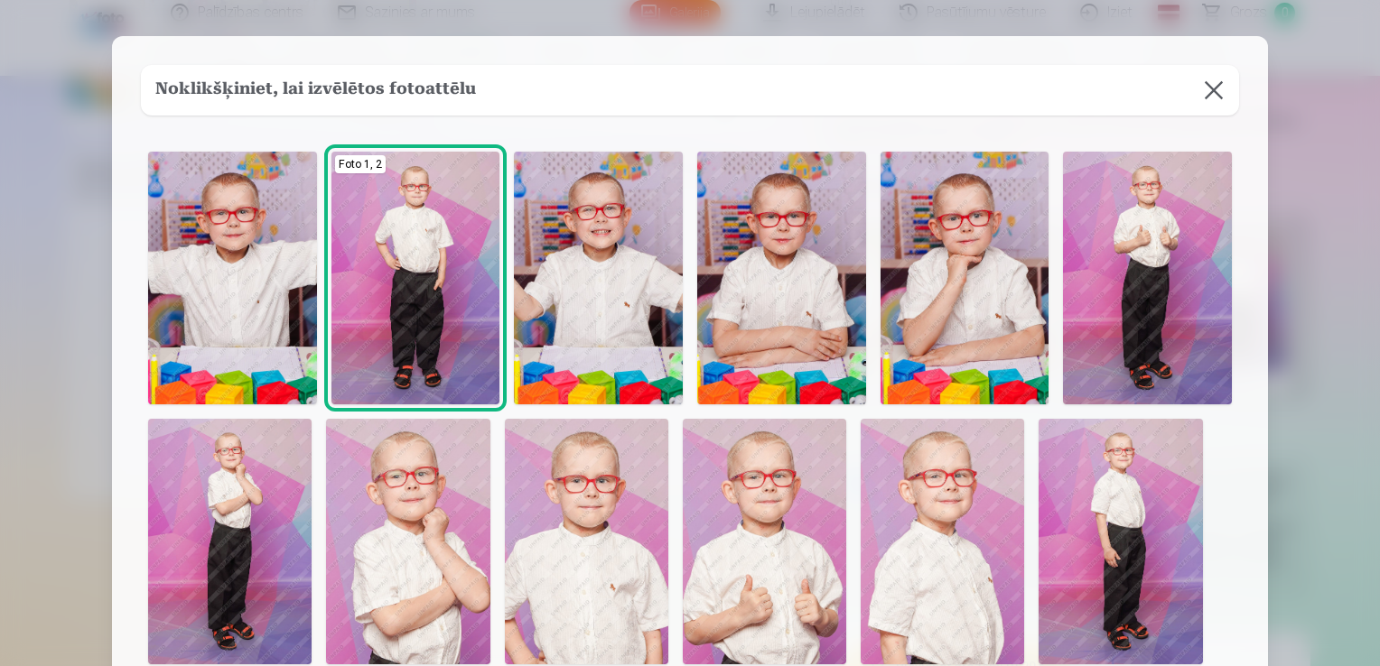
click at [925, 504] on img at bounding box center [941, 542] width 163 height 246
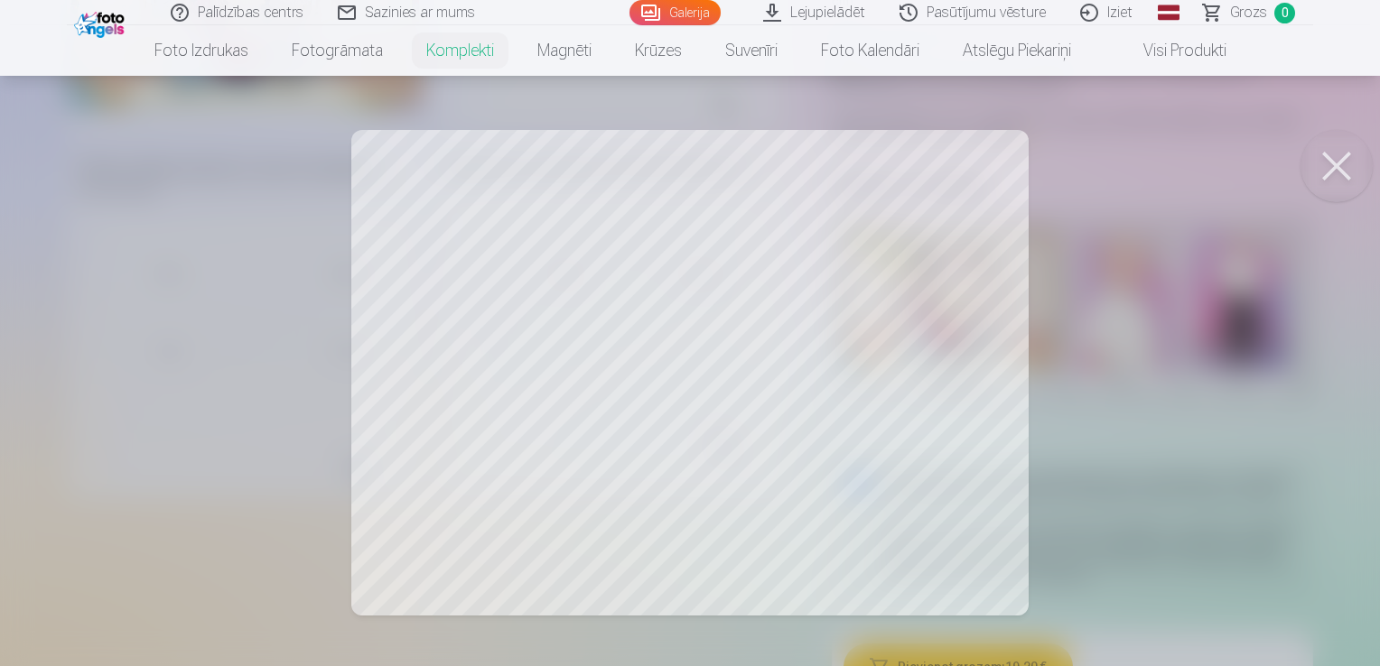
click at [1002, 157] on div at bounding box center [690, 333] width 1380 height 666
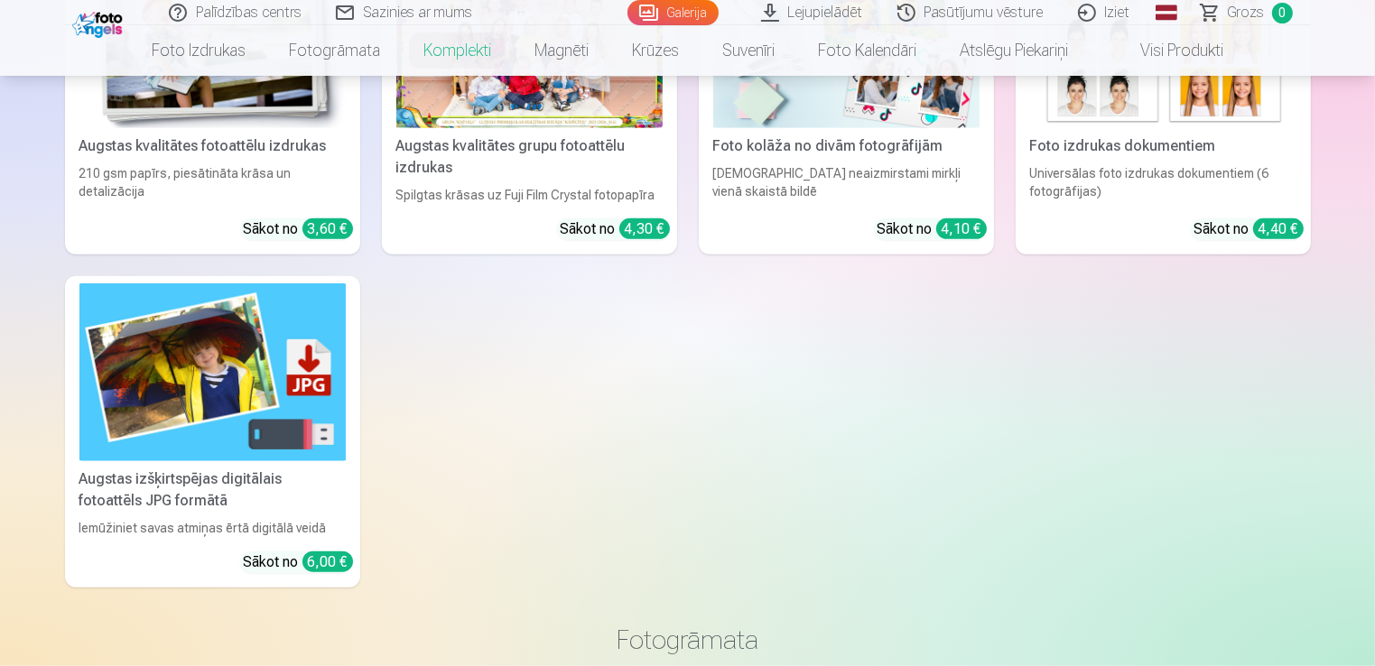
scroll to position [993, 0]
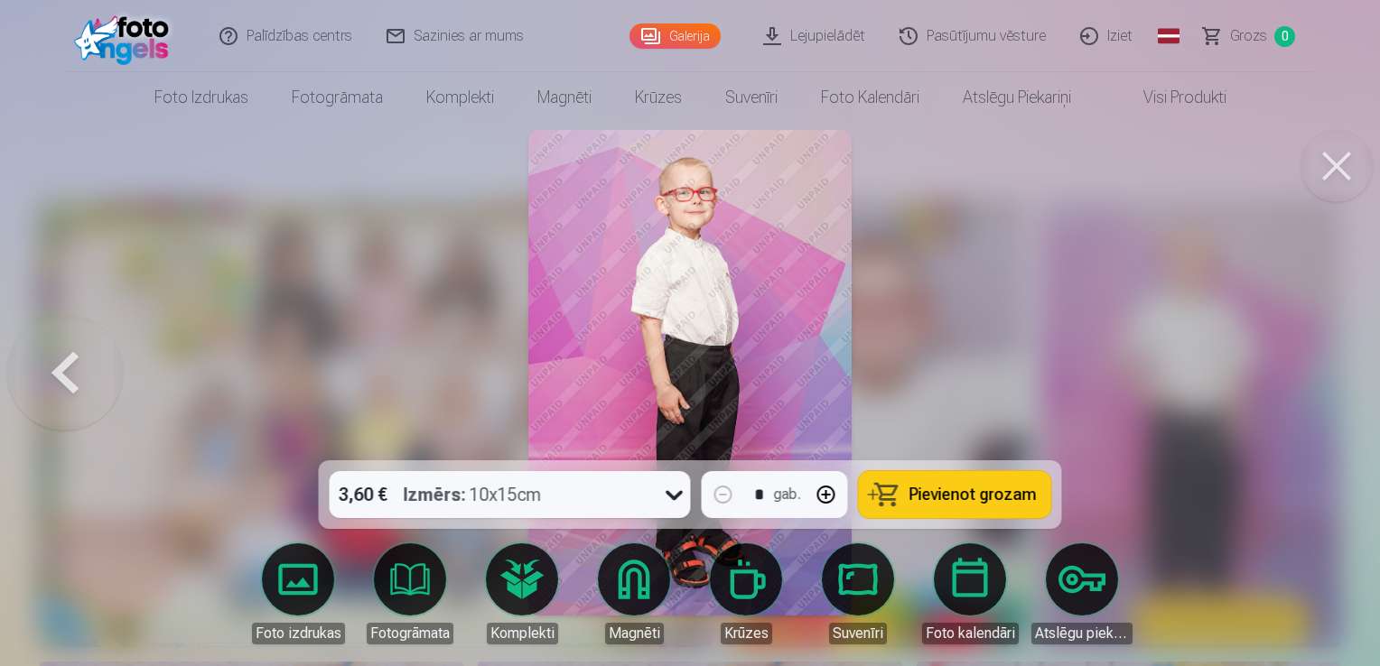
click at [1323, 171] on button at bounding box center [1336, 166] width 72 height 72
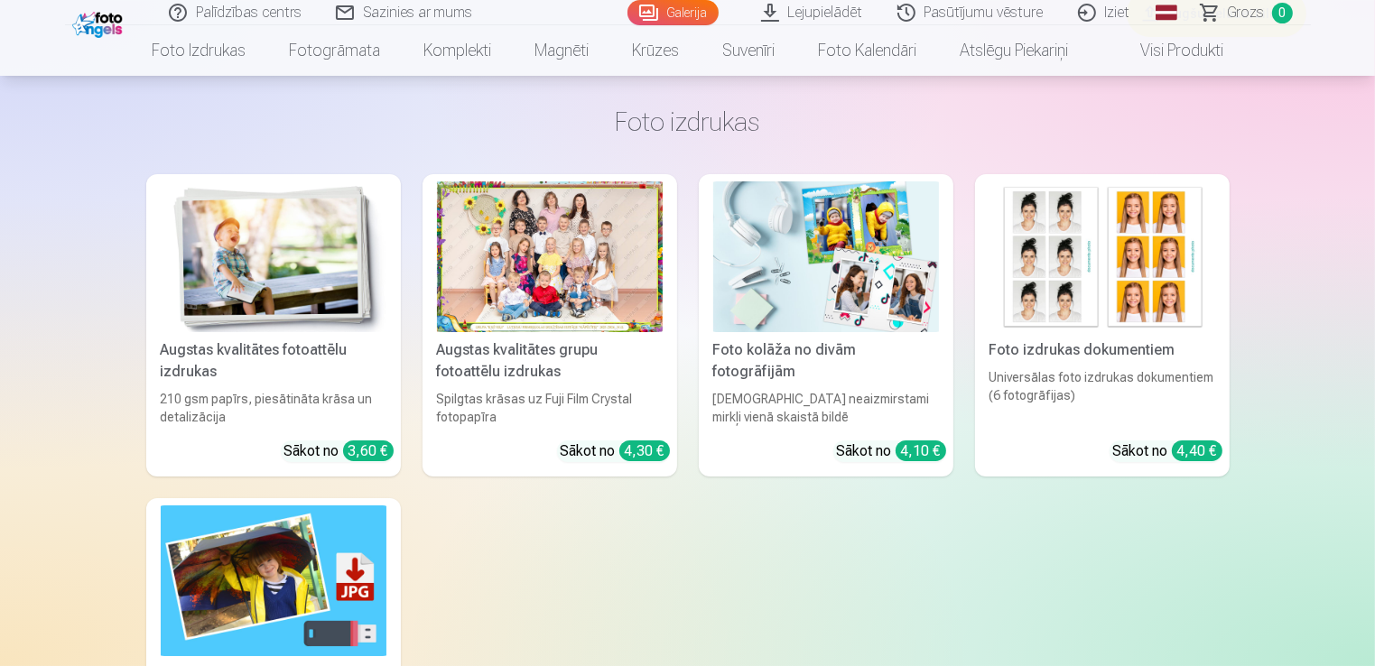
scroll to position [6501, 0]
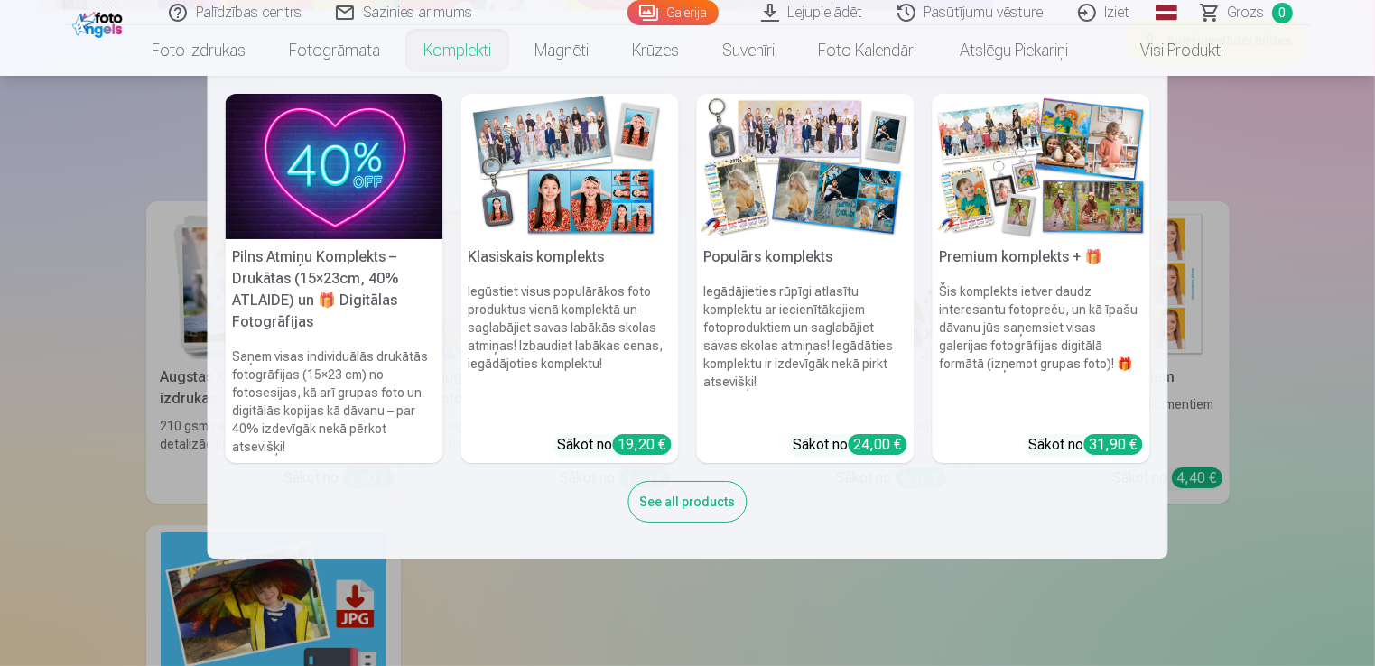
click at [753, 181] on img at bounding box center [806, 166] width 218 height 145
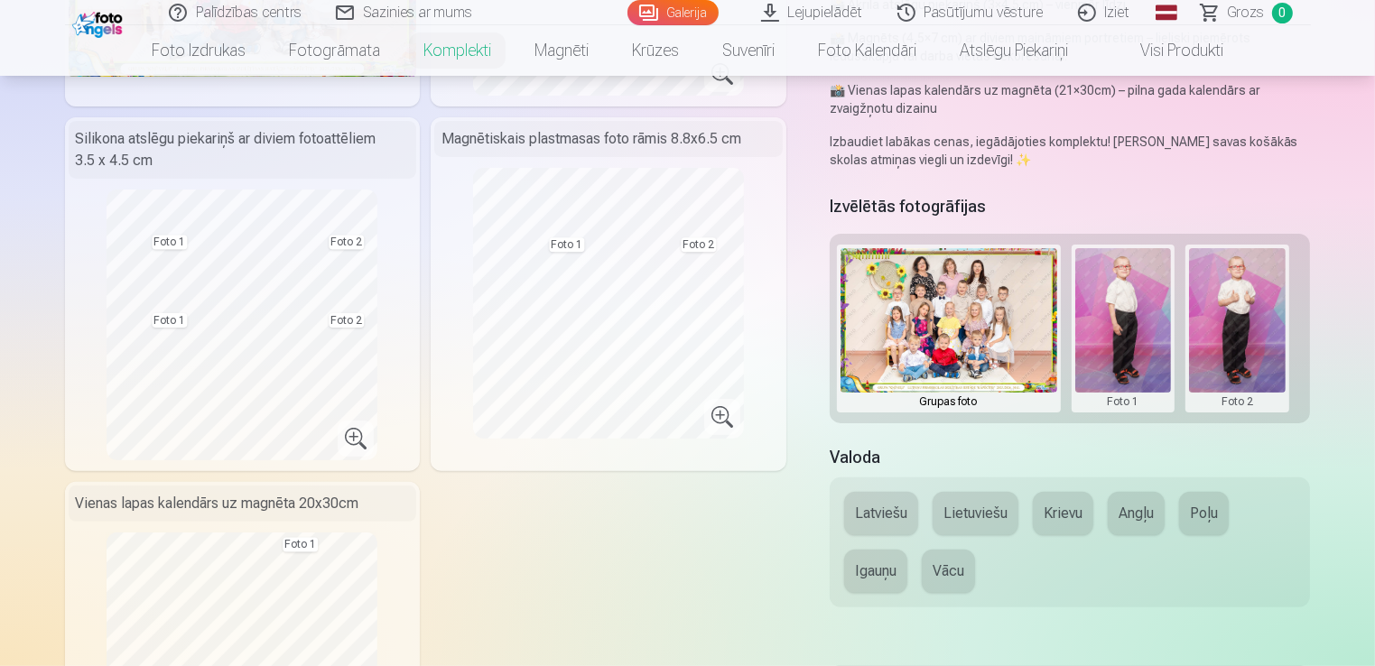
scroll to position [361, 0]
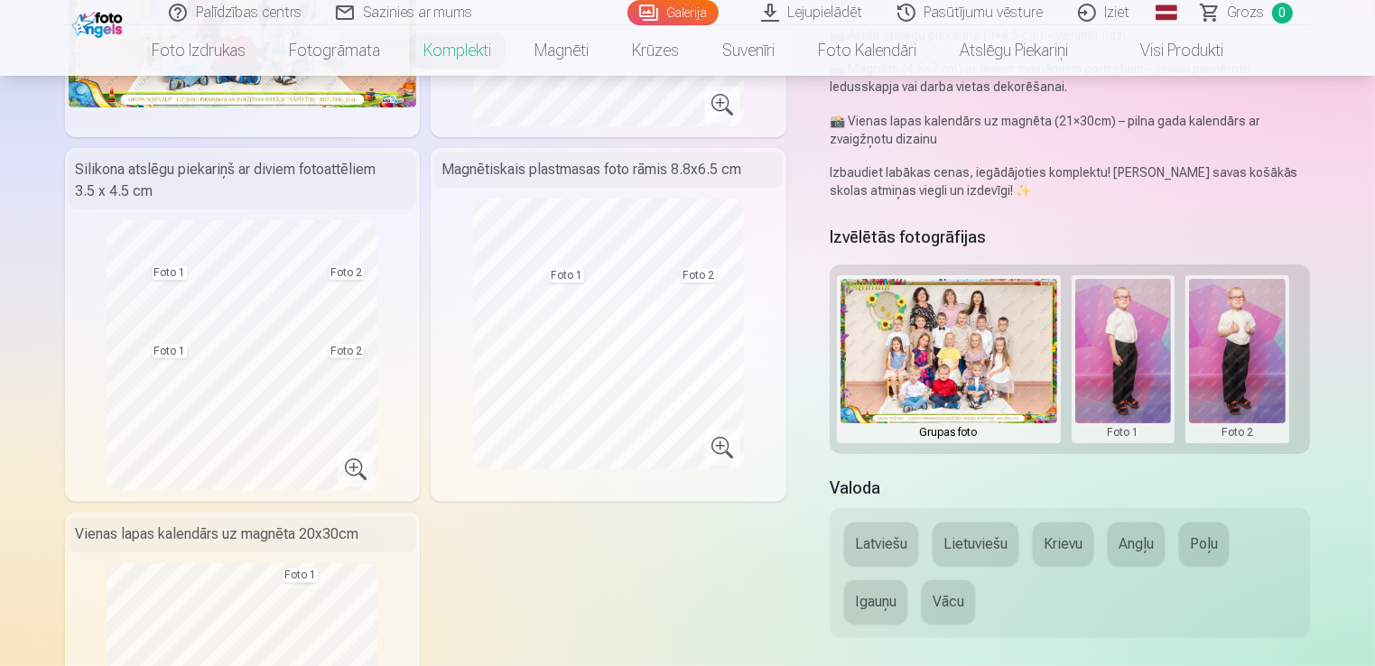
click at [1128, 360] on button at bounding box center [1123, 359] width 97 height 161
click at [1121, 367] on button "Nomainiet foto" at bounding box center [1122, 359] width 147 height 51
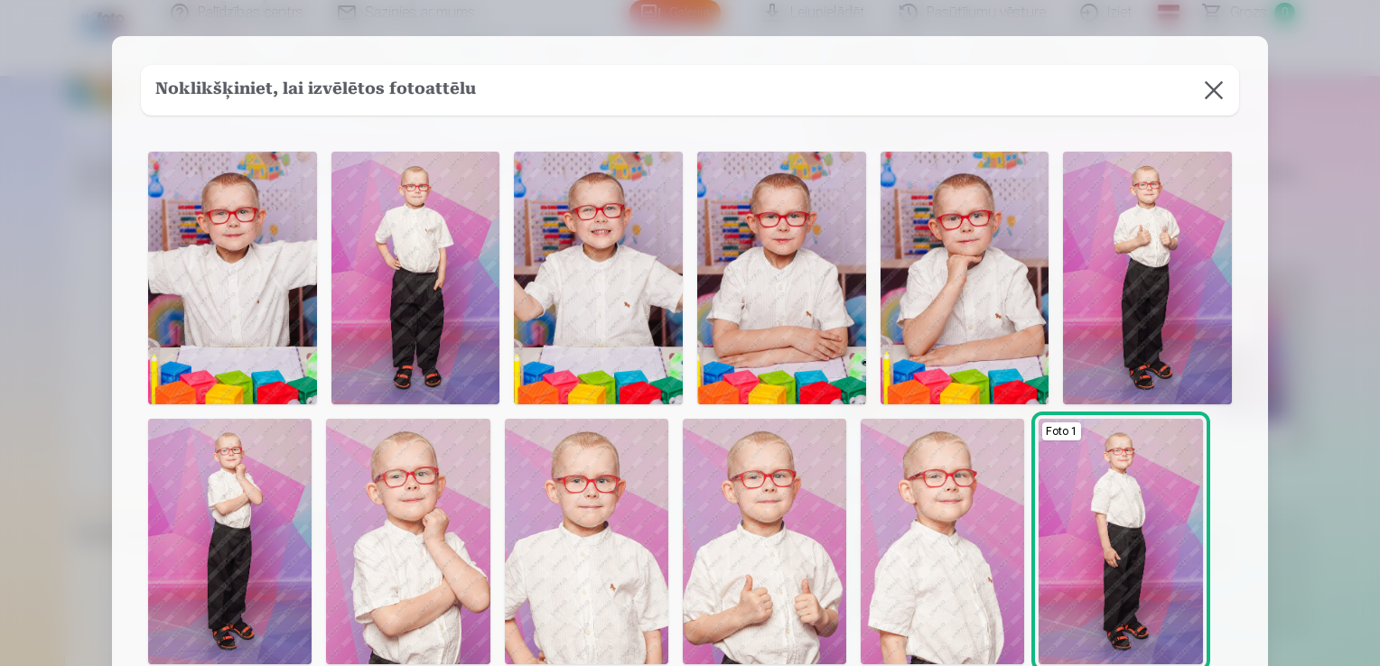
click at [901, 563] on img at bounding box center [941, 542] width 163 height 246
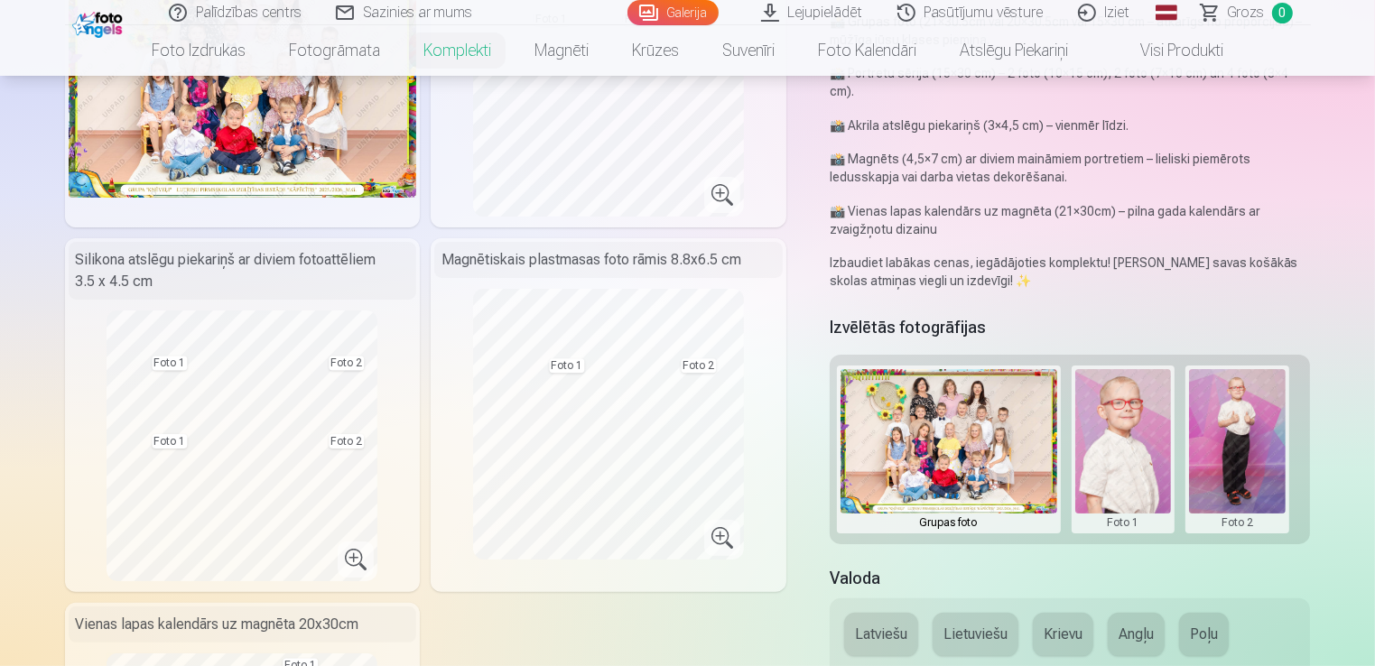
scroll to position [0, 0]
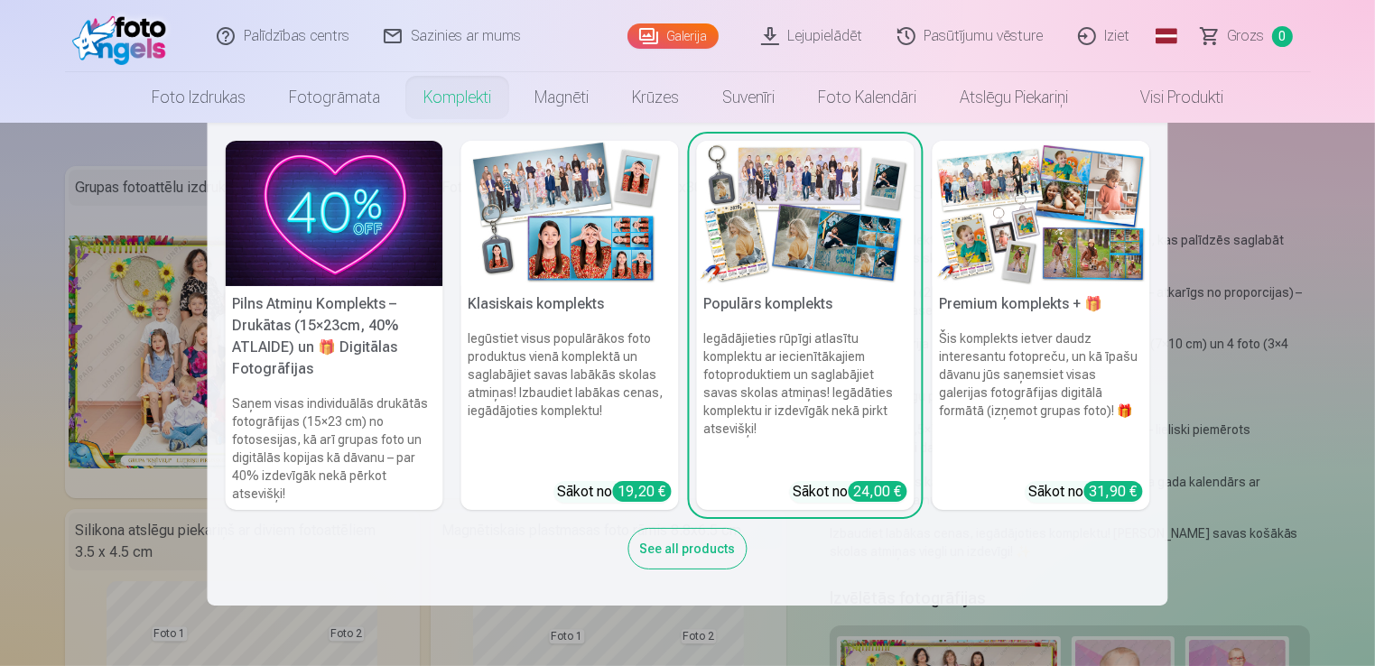
click at [483, 107] on link "Komplekti" at bounding box center [457, 97] width 111 height 51
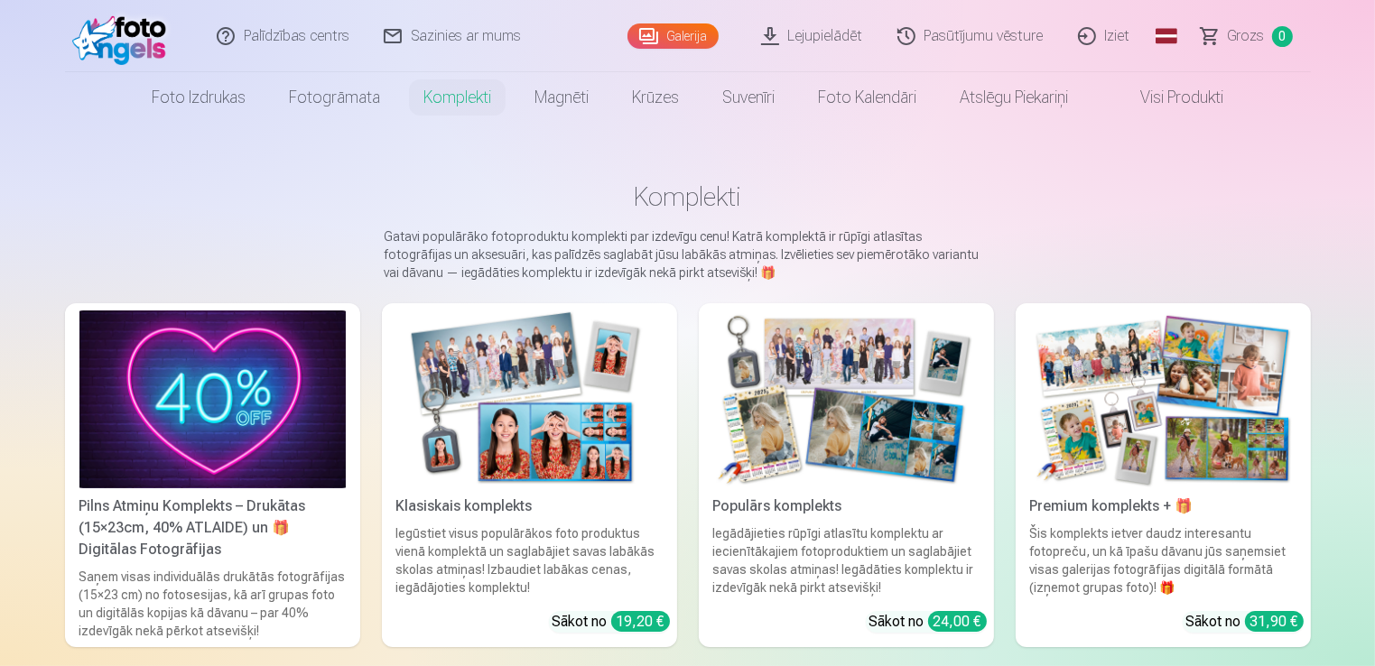
click at [483, 107] on link "Komplekti" at bounding box center [457, 97] width 111 height 51
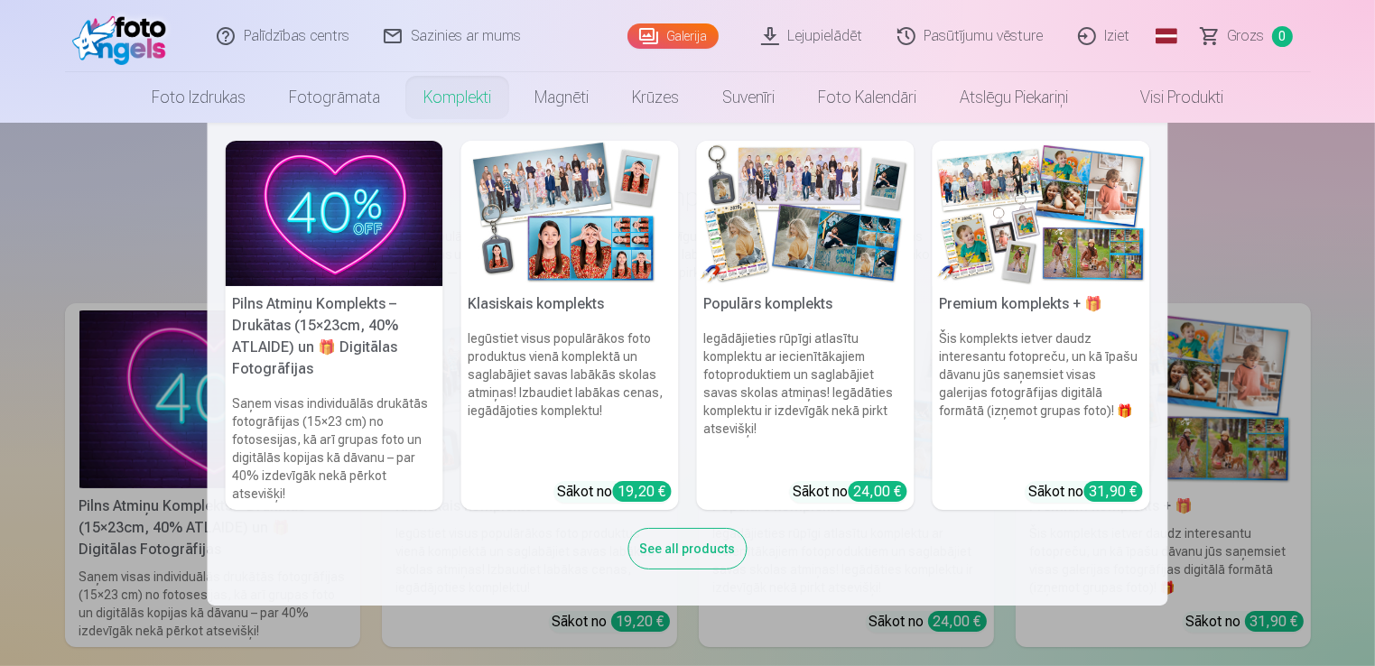
click at [1058, 311] on h5 "Premium komplekts + 🎁" at bounding box center [1042, 304] width 218 height 36
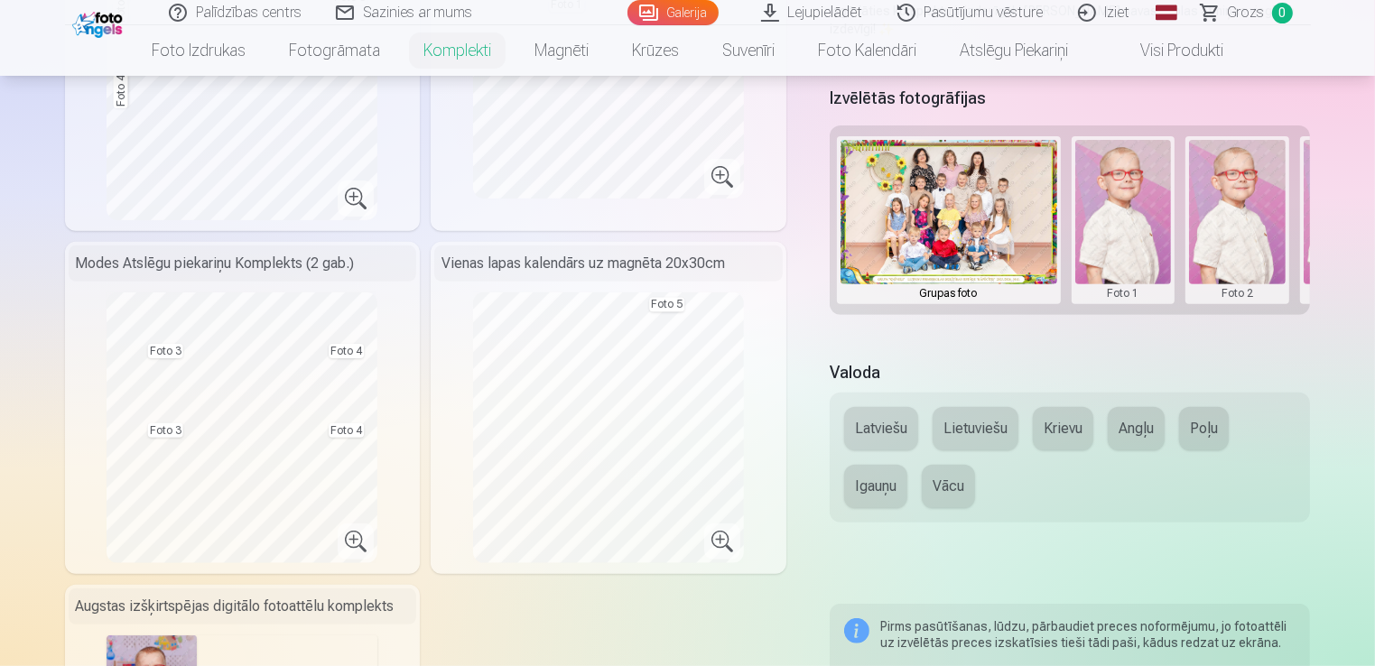
scroll to position [181, 0]
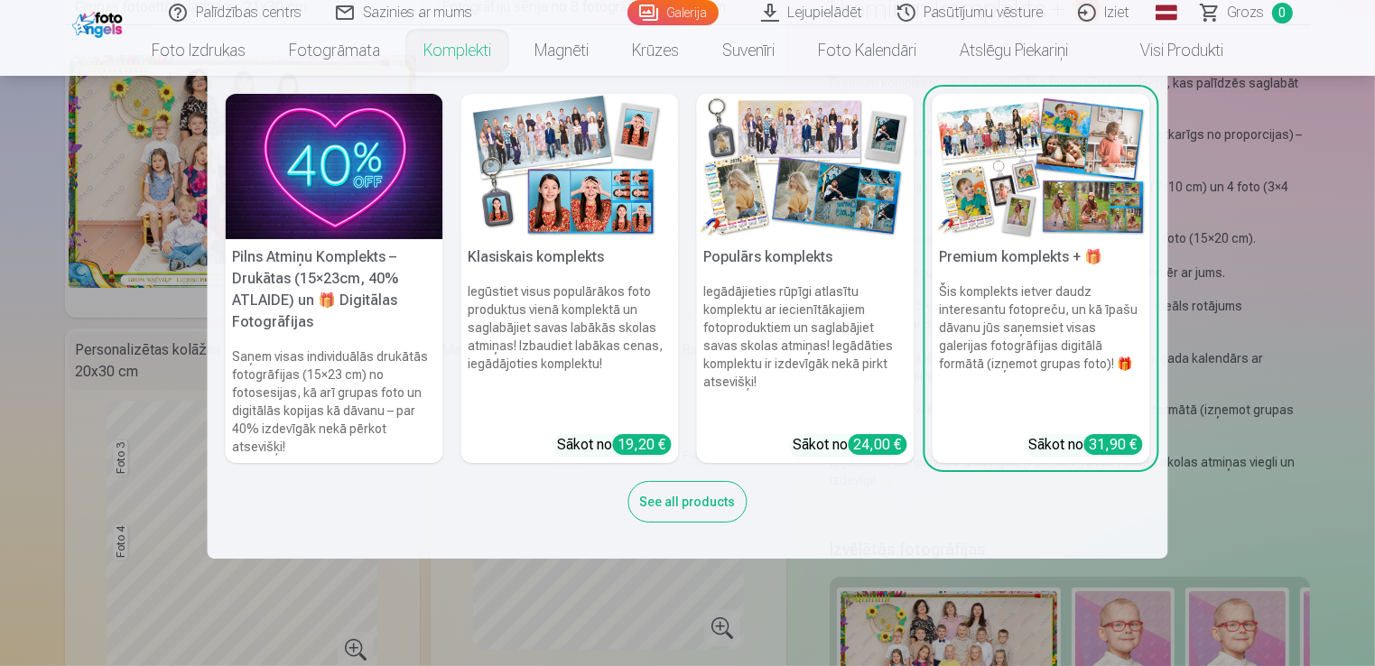
click at [448, 58] on link "Komplekti" at bounding box center [457, 50] width 111 height 51
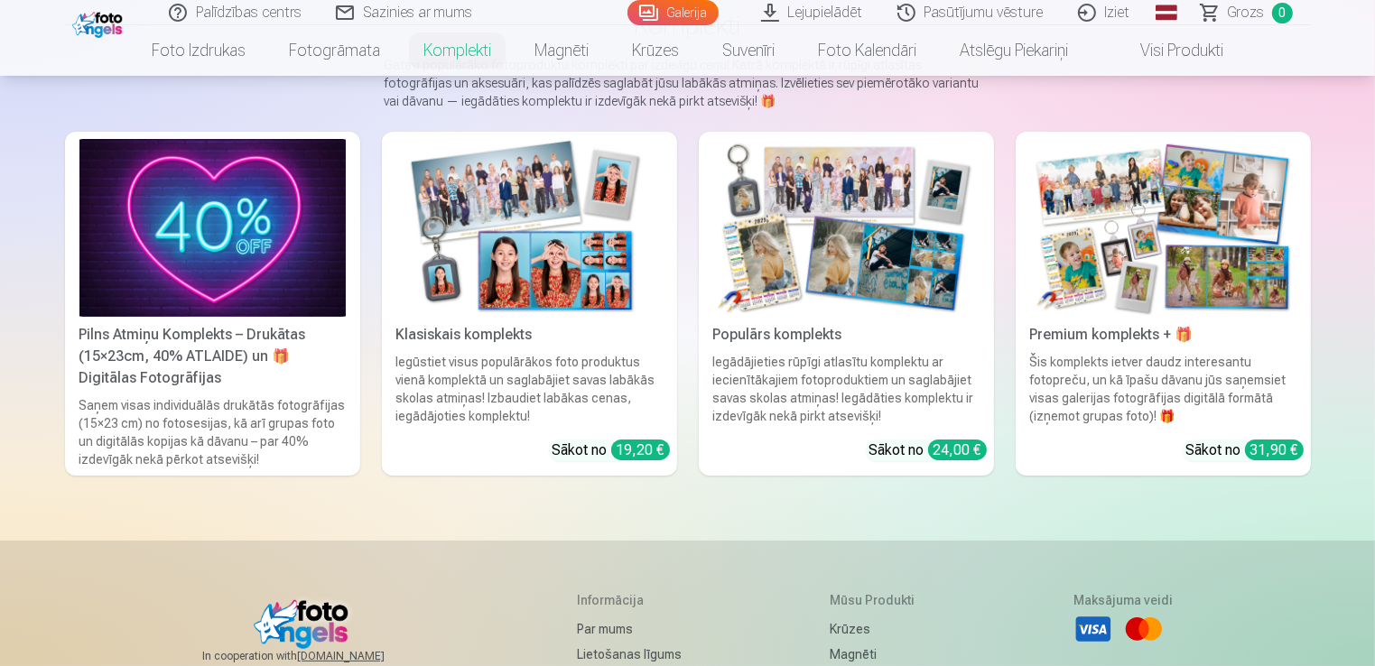
scroll to position [181, 0]
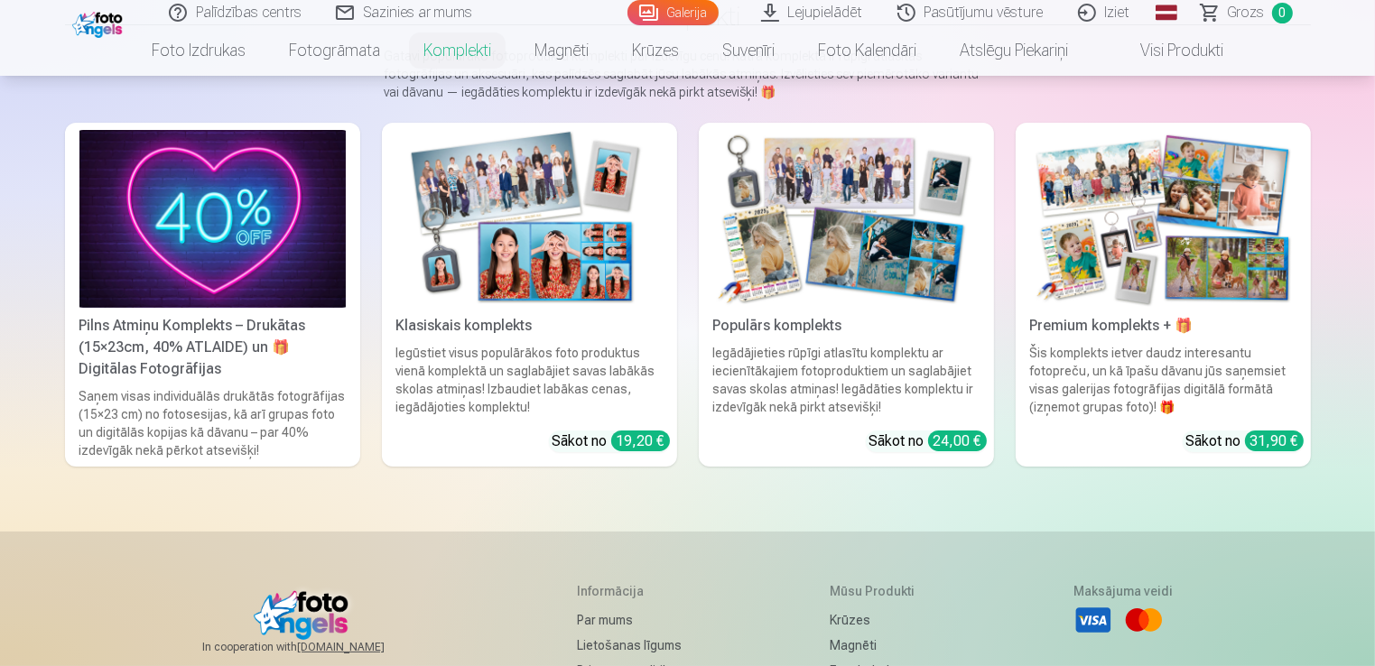
click at [838, 227] on img at bounding box center [846, 219] width 266 height 178
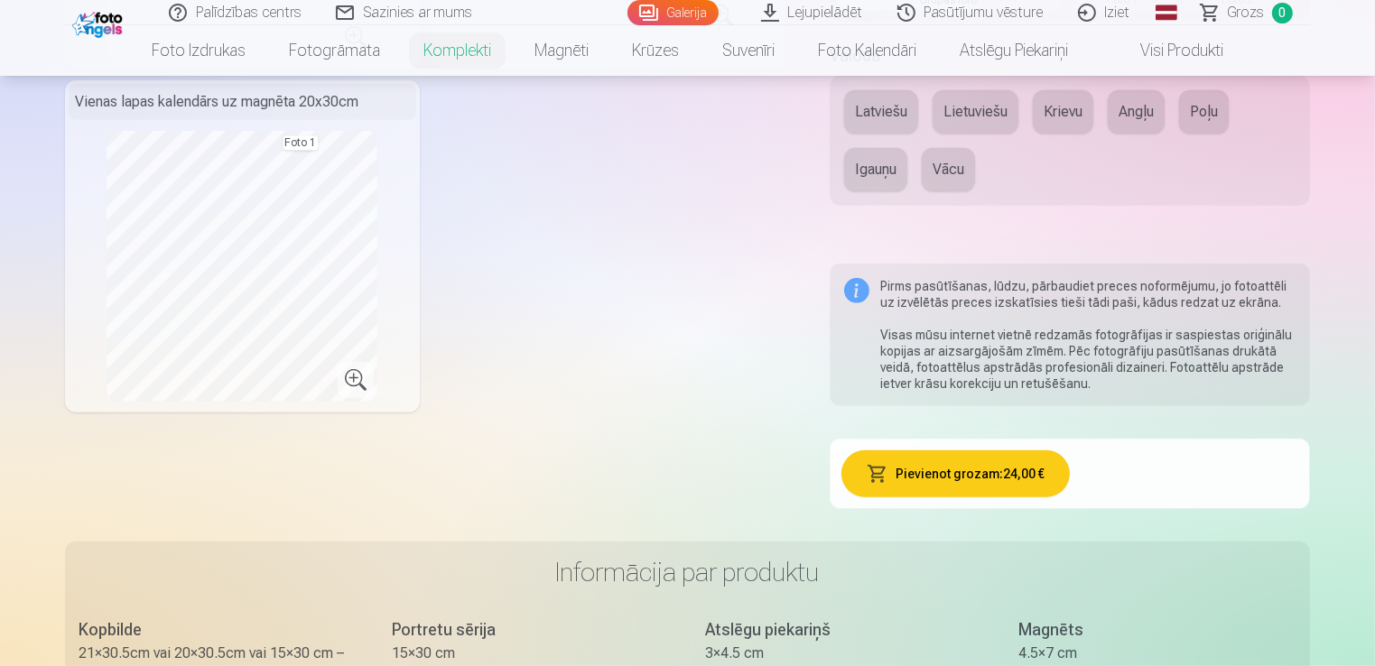
scroll to position [903, 0]
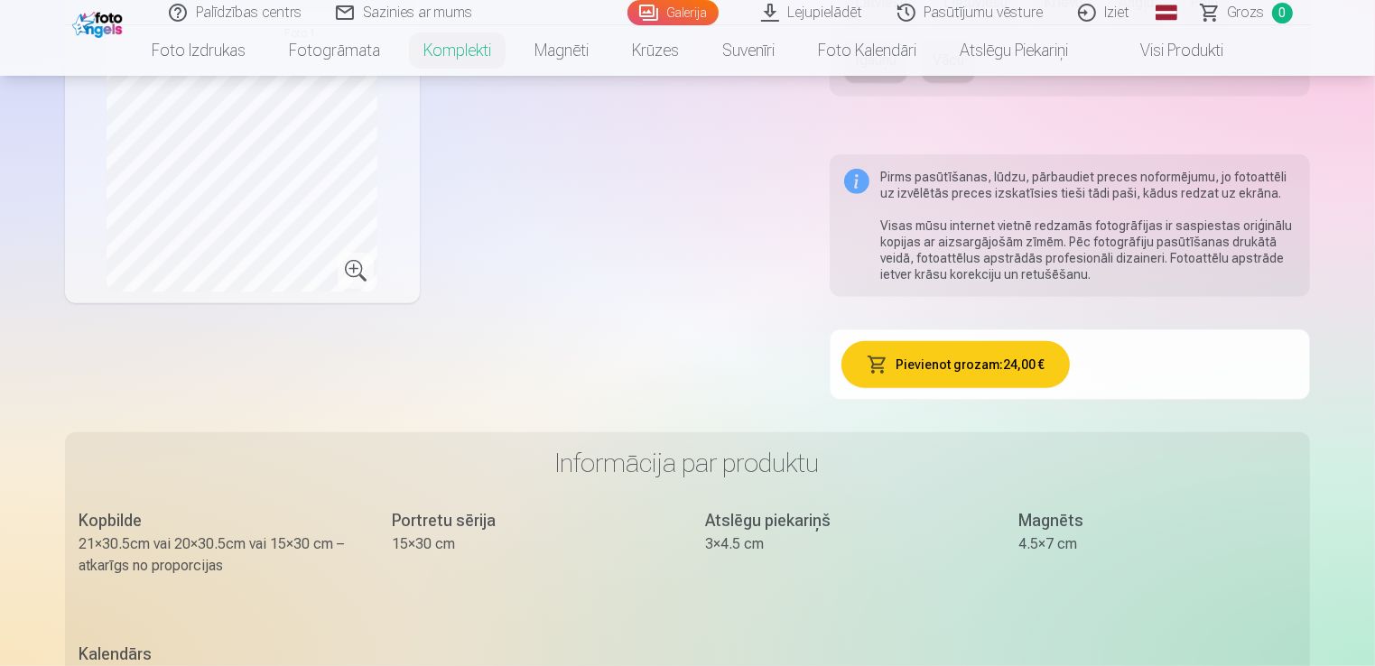
click at [1009, 370] on button "Pievienot grozam : 24,00 €" at bounding box center [956, 364] width 228 height 47
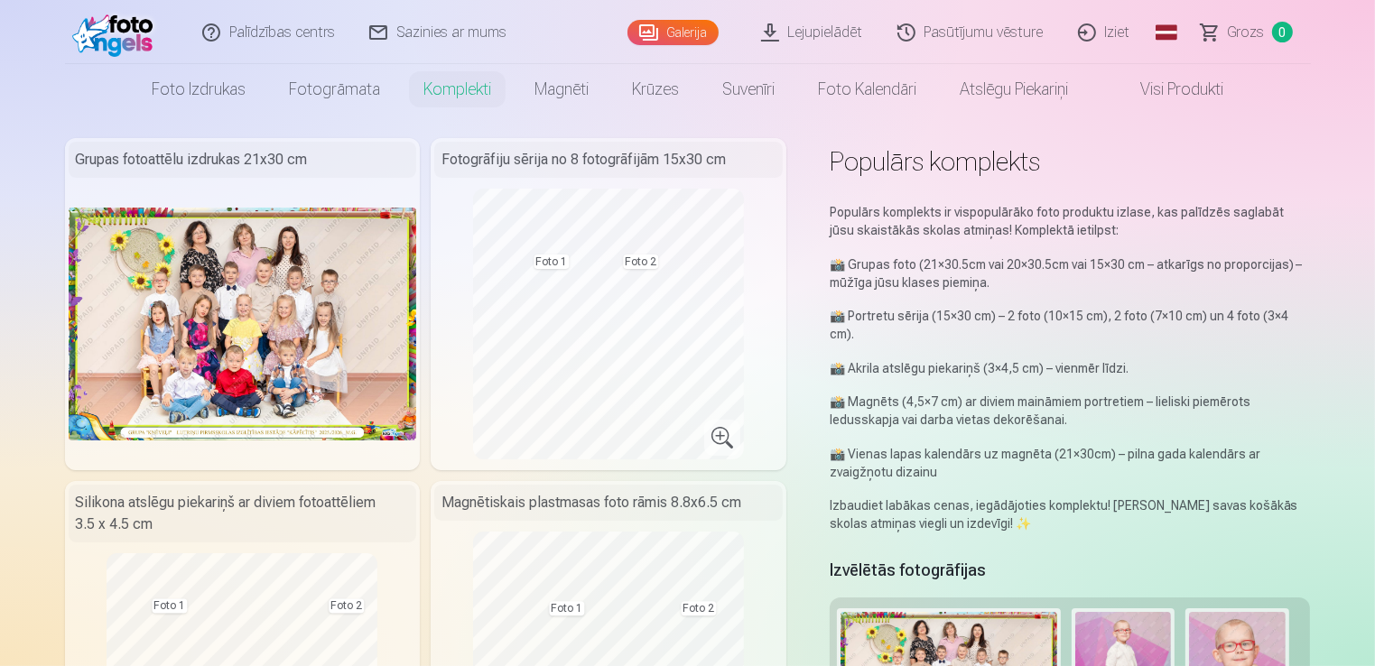
scroll to position [0, 0]
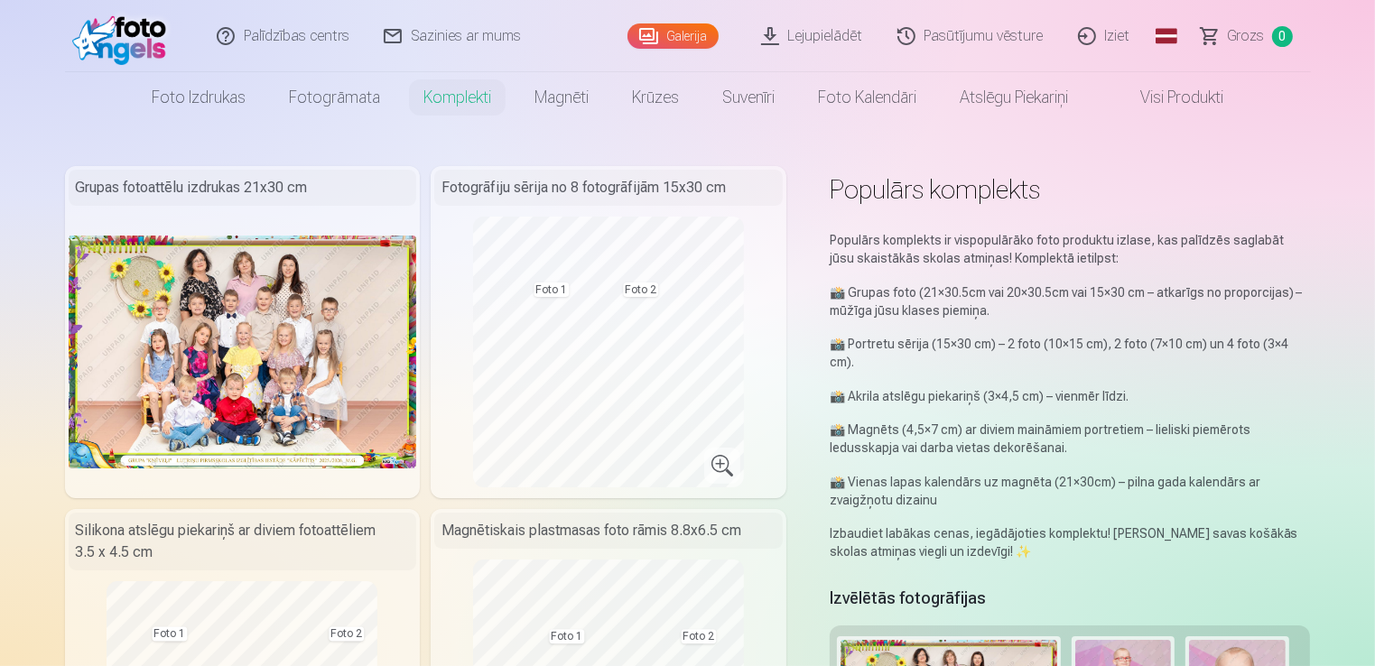
click at [1266, 41] on link "Grozs 0" at bounding box center [1248, 36] width 126 height 72
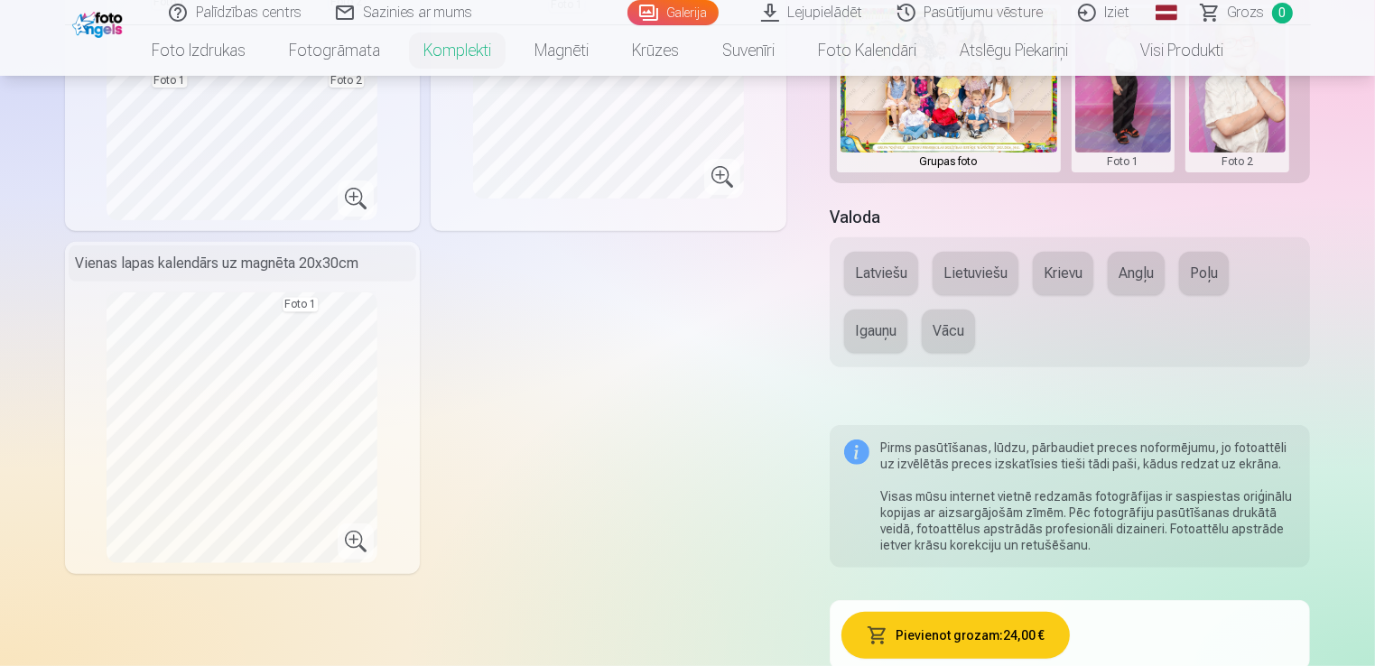
scroll to position [722, 0]
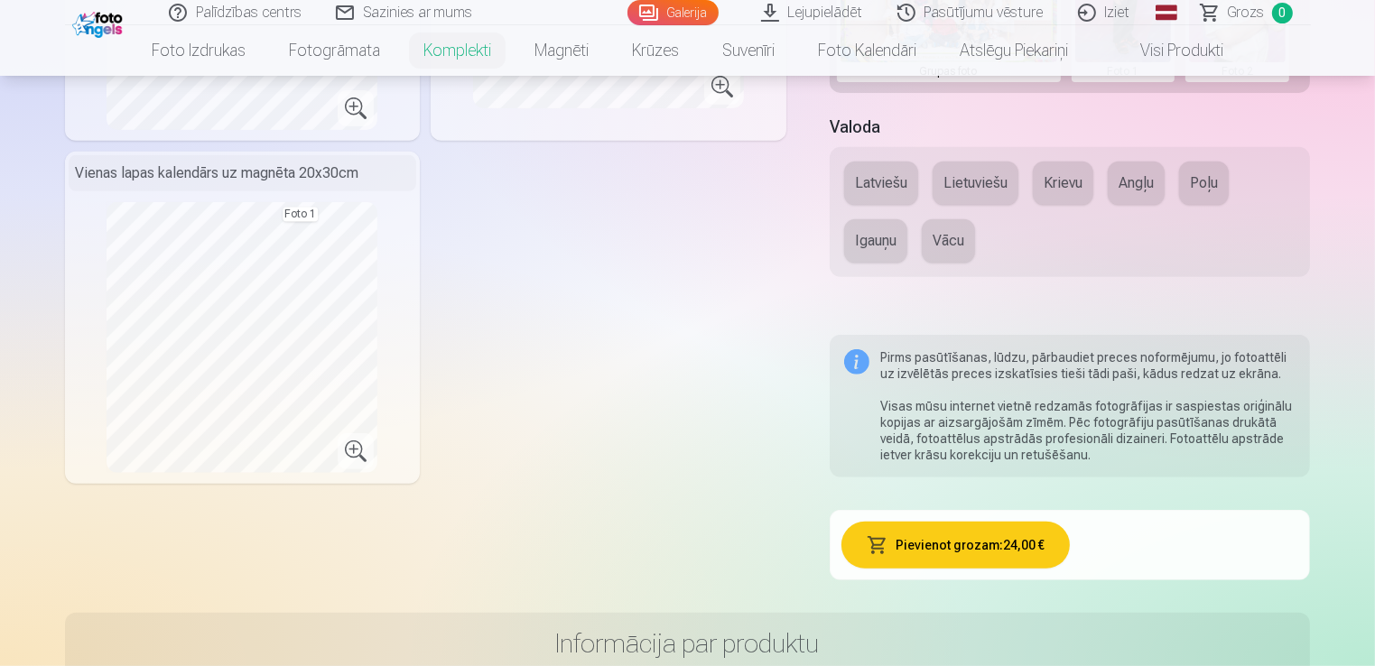
click at [984, 547] on button "Pievienot grozam : 24,00 €" at bounding box center [956, 545] width 228 height 47
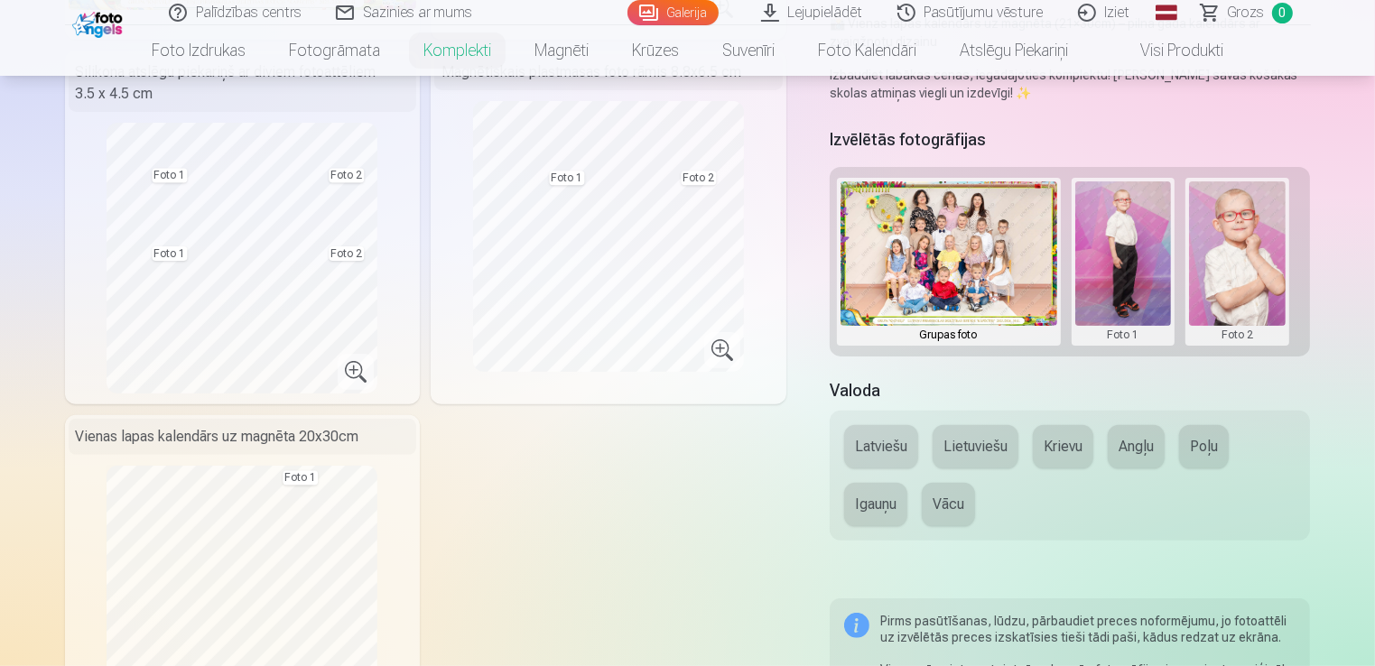
scroll to position [451, 0]
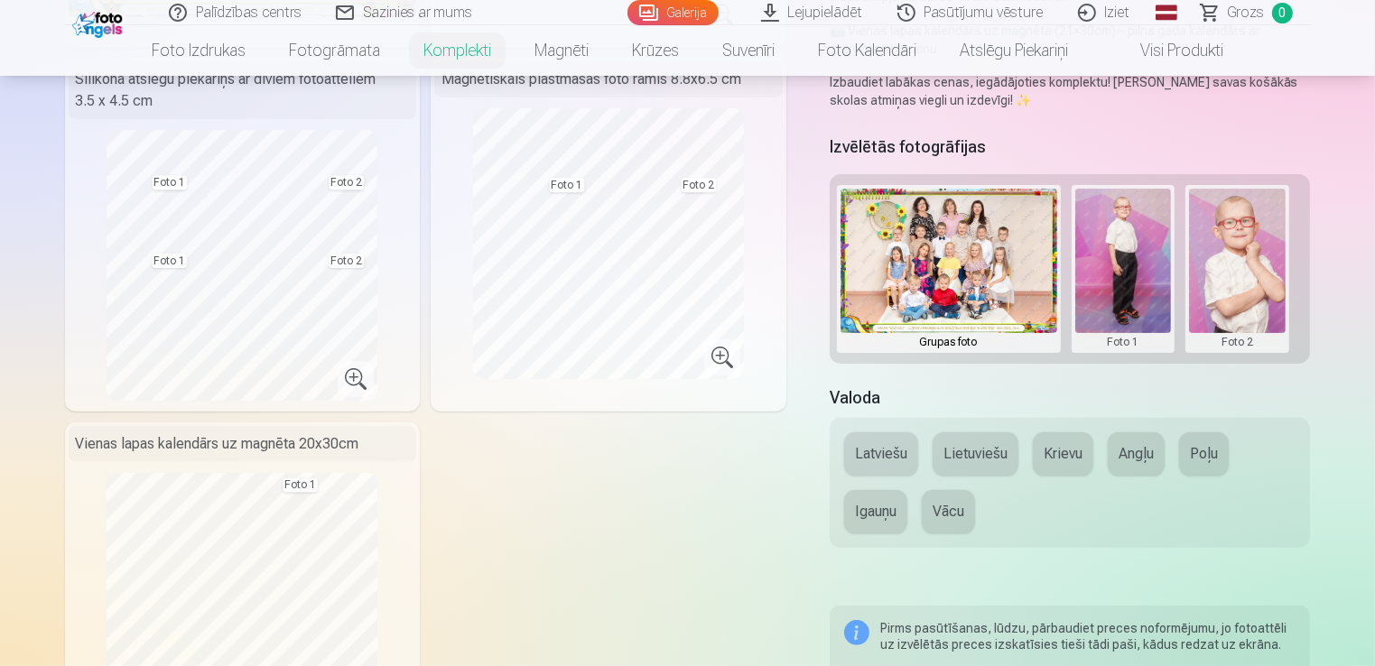
click at [882, 460] on button "Latviešu" at bounding box center [881, 453] width 74 height 43
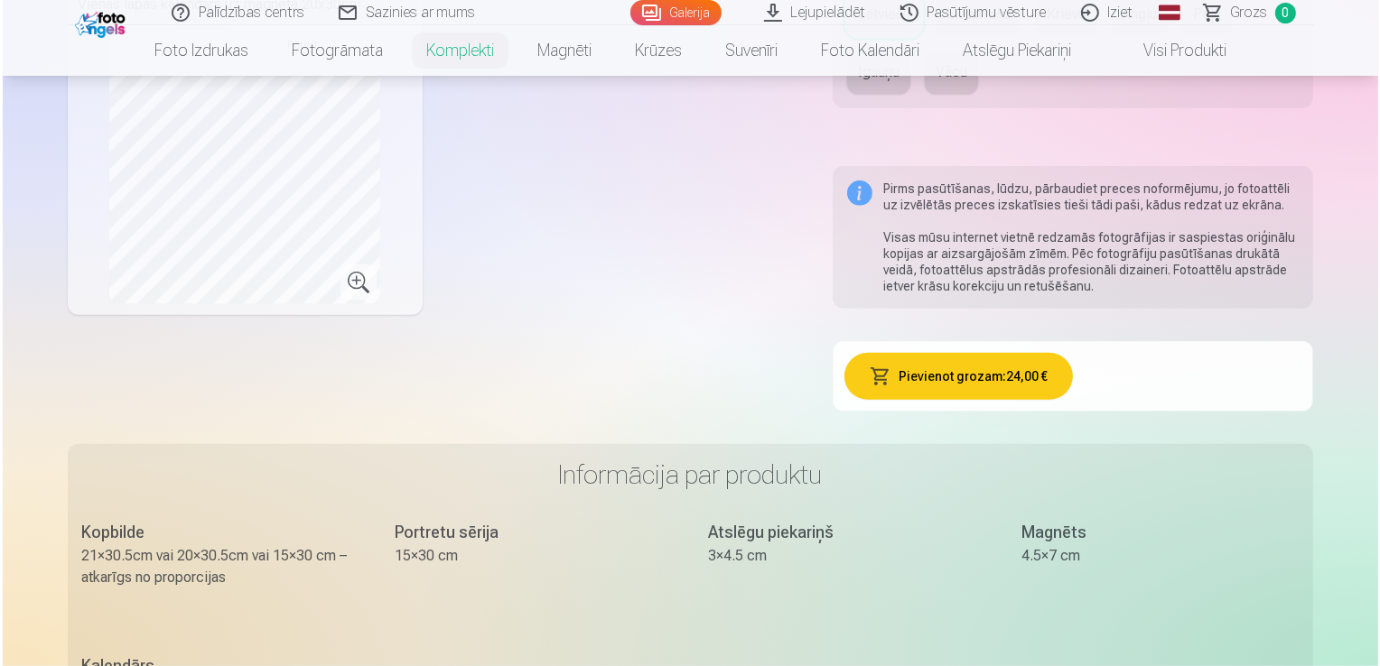
scroll to position [903, 0]
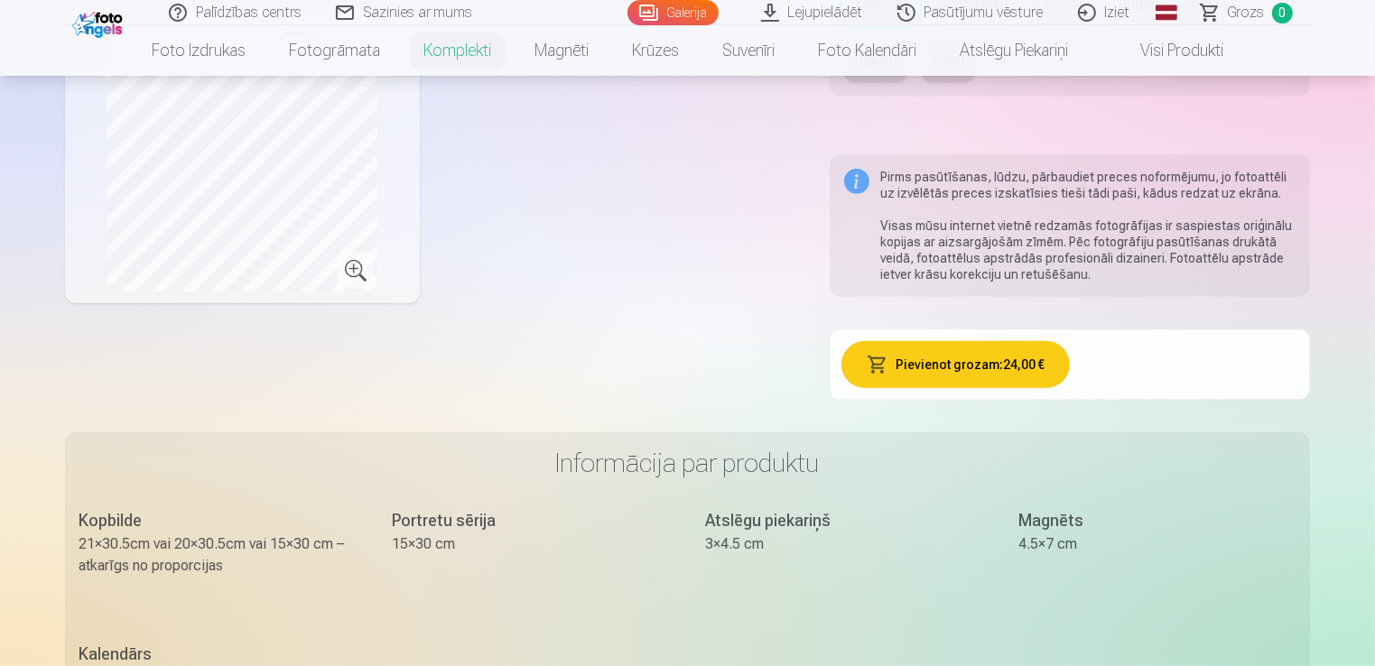
click at [935, 361] on button "Pievienot grozam : 24,00 €" at bounding box center [956, 364] width 228 height 47
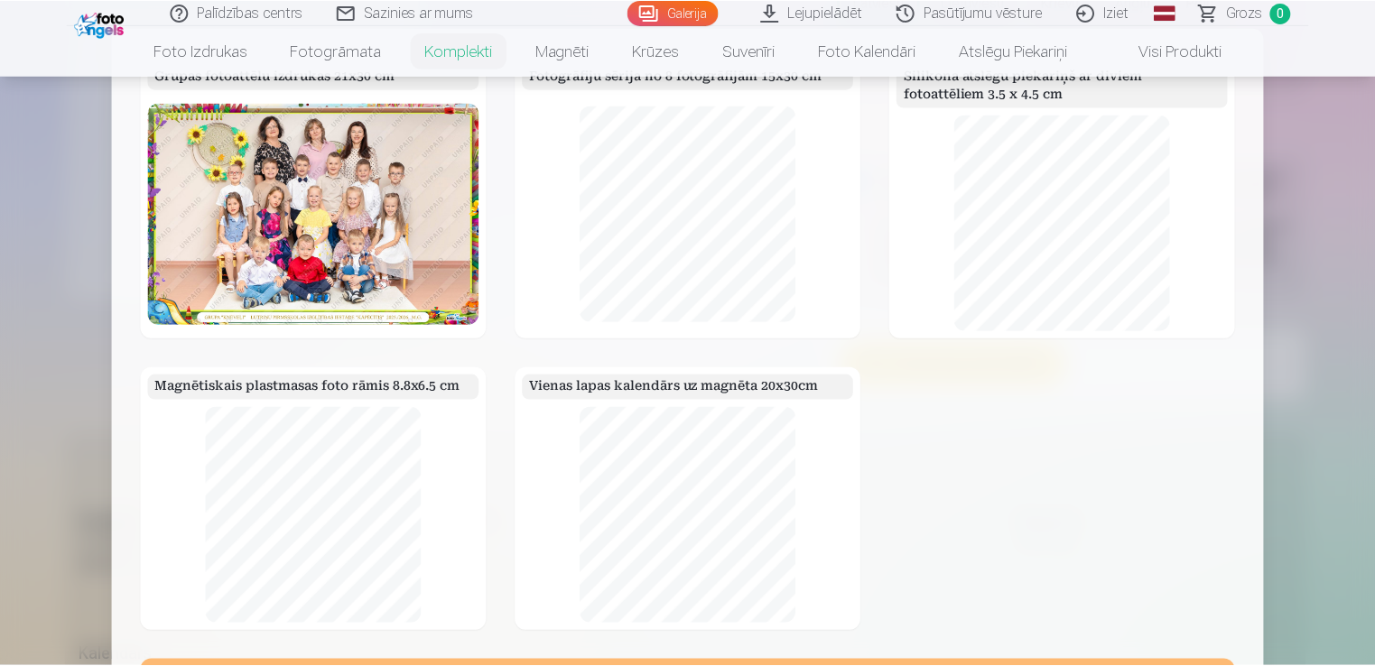
scroll to position [0, 0]
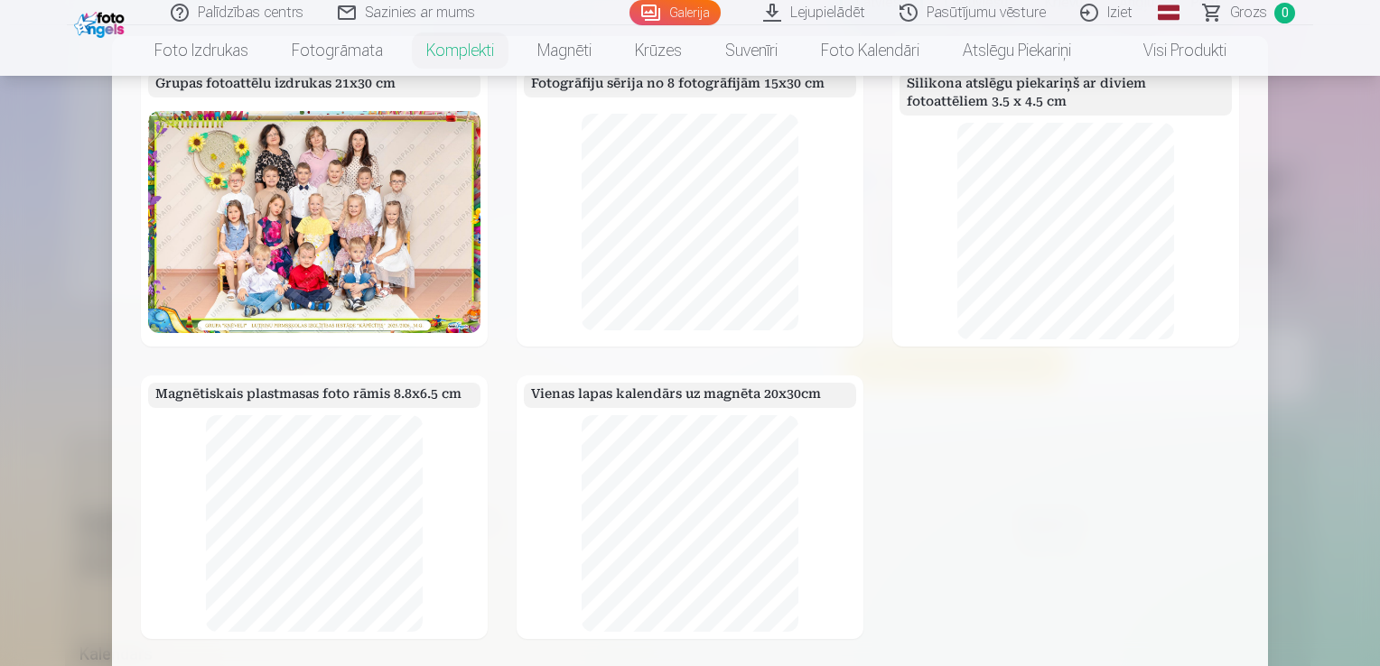
click at [1356, 169] on div at bounding box center [690, 333] width 1380 height 666
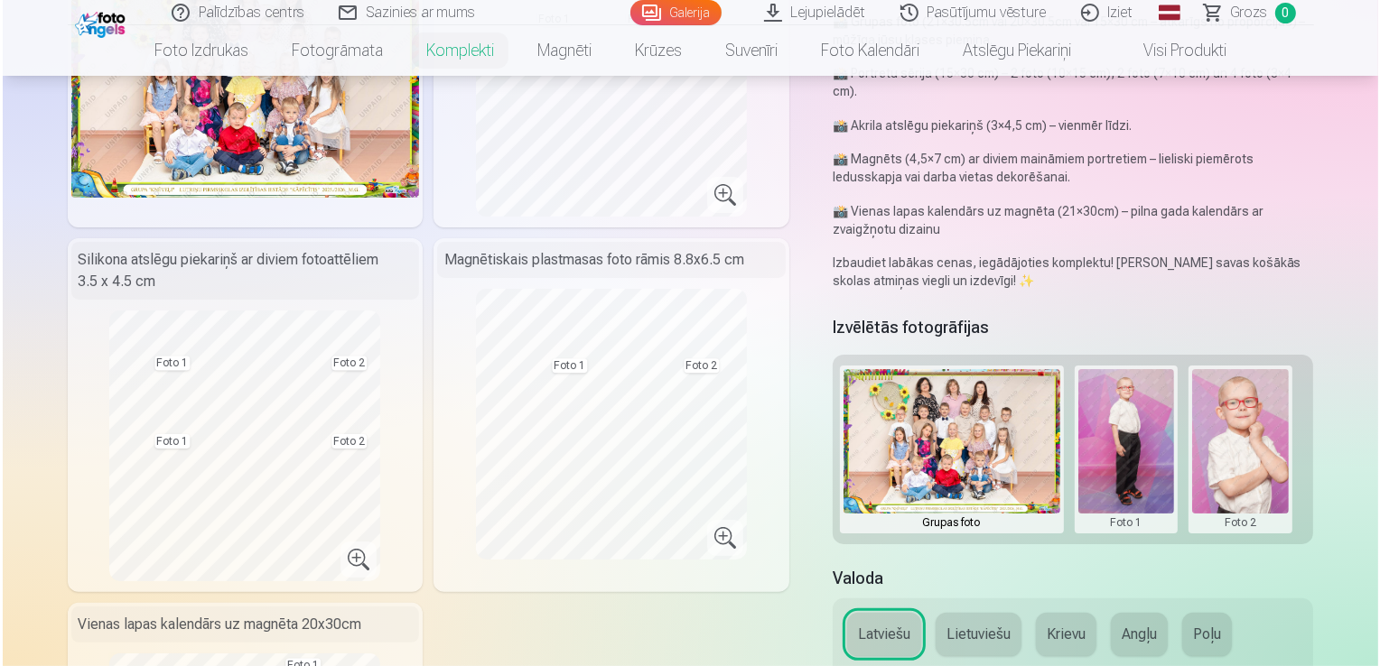
scroll to position [181, 0]
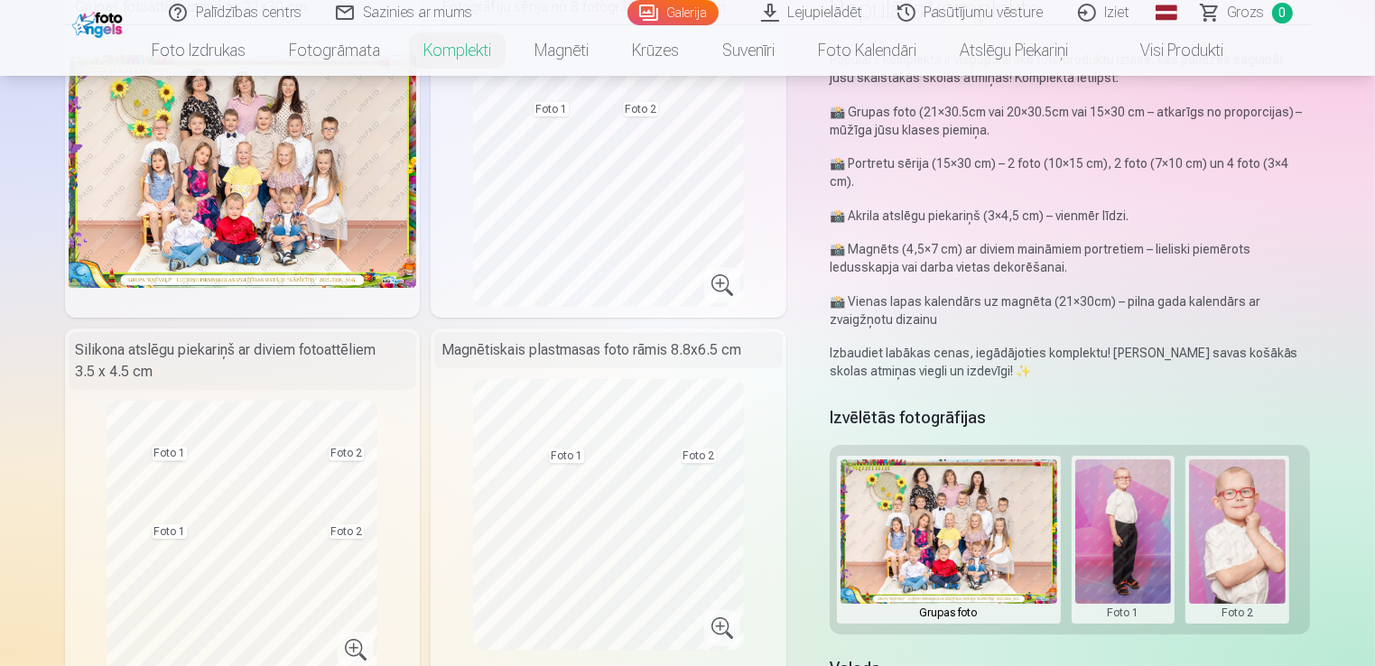
click at [1236, 518] on button at bounding box center [1237, 540] width 97 height 161
click at [1222, 536] on button "Nomainiet foto" at bounding box center [1237, 540] width 147 height 51
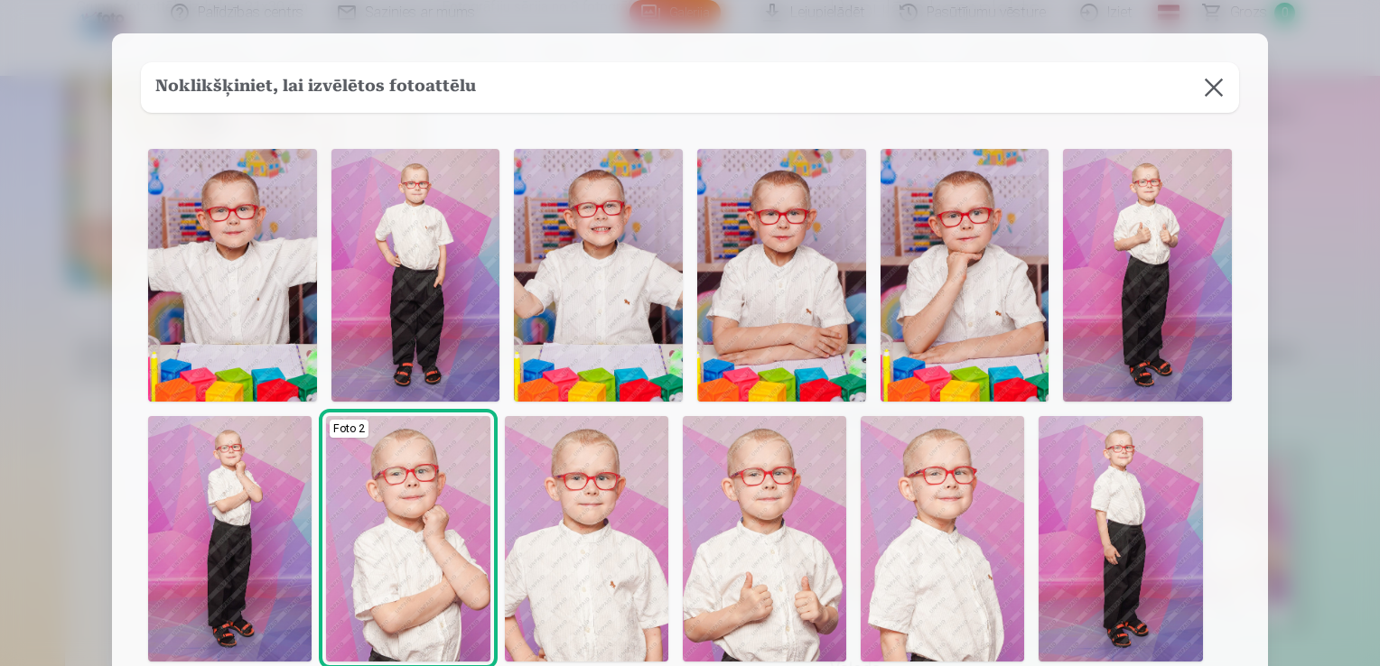
scroll to position [0, 0]
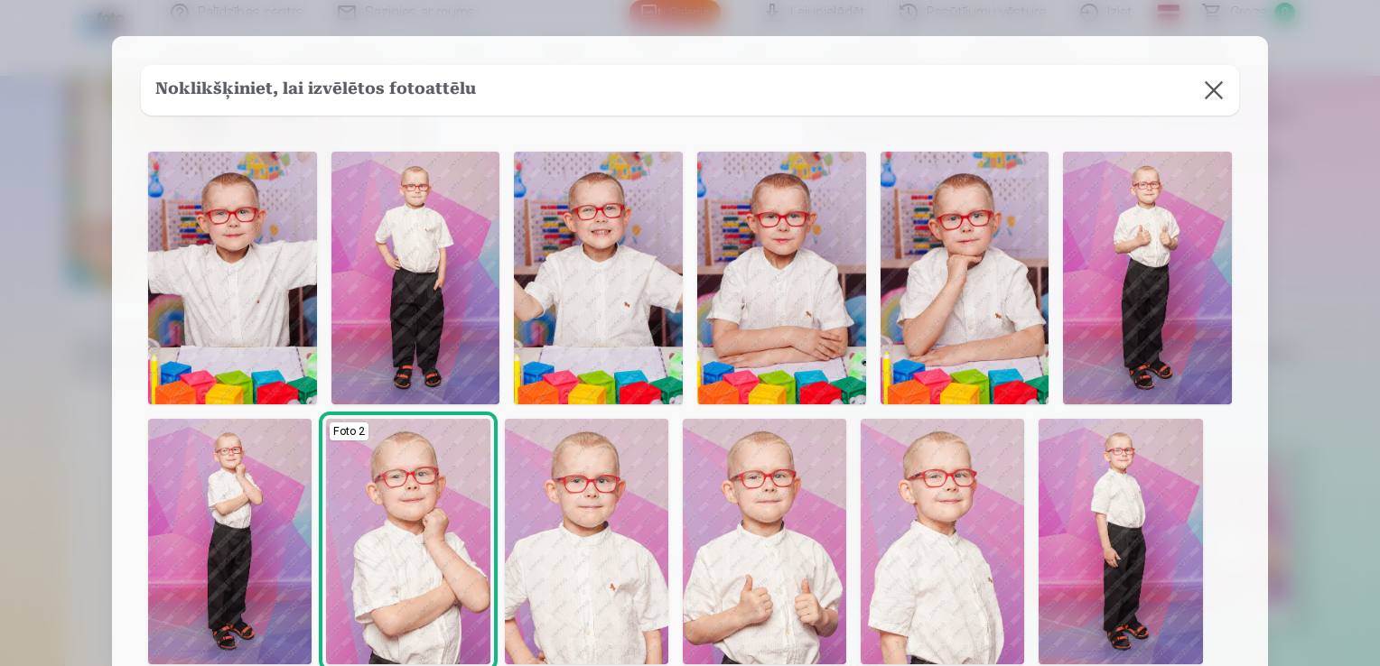
click at [917, 558] on img at bounding box center [941, 542] width 163 height 246
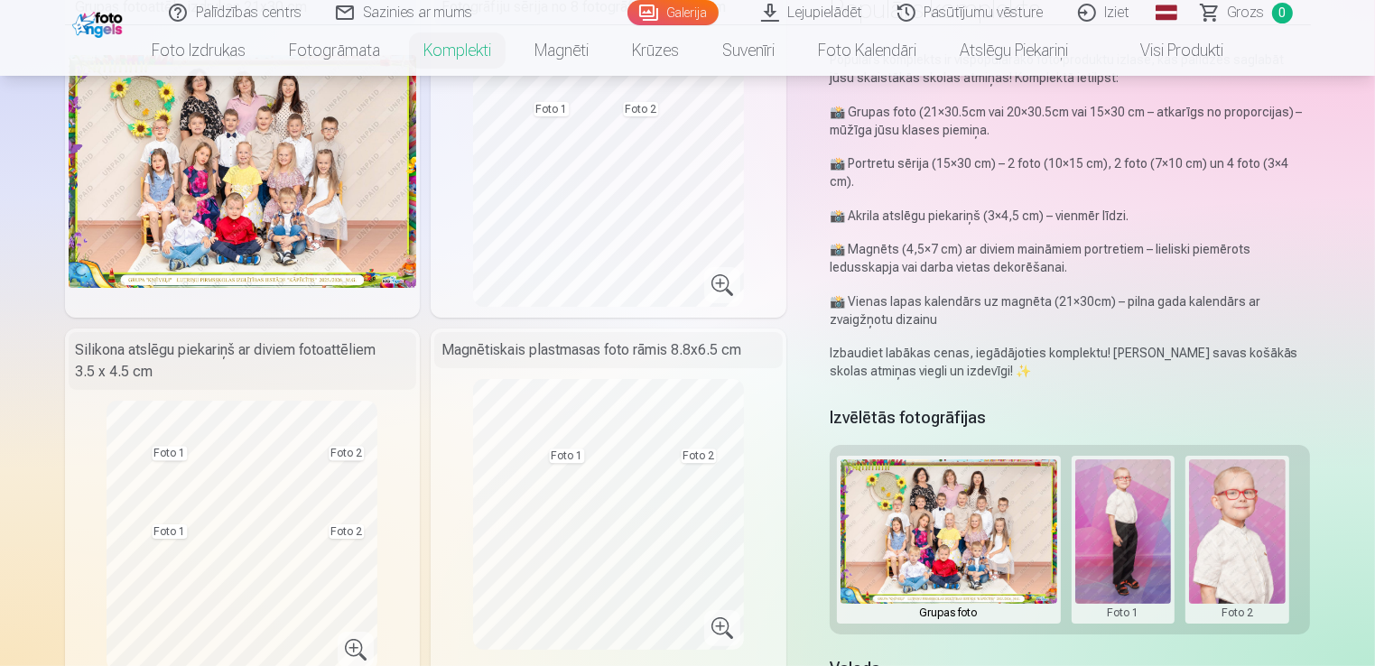
click at [1145, 538] on button at bounding box center [1123, 540] width 97 height 161
click at [1144, 536] on button "Nomainiet foto" at bounding box center [1122, 540] width 147 height 51
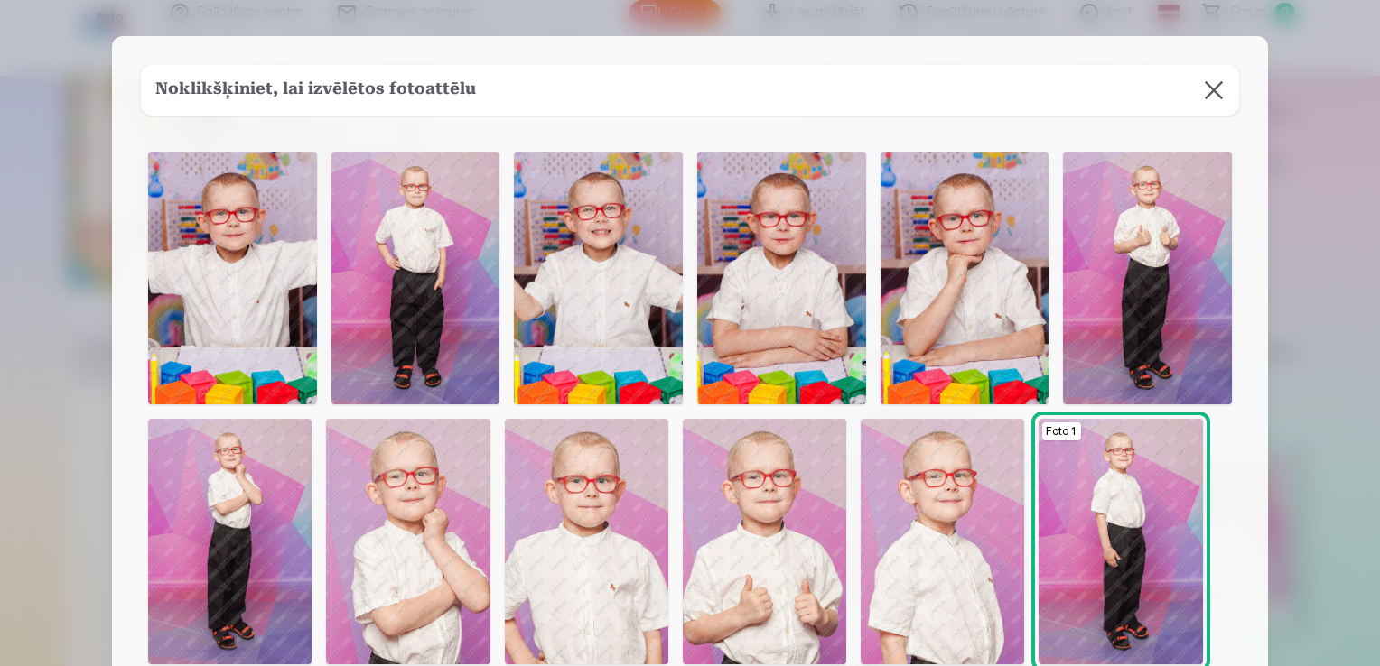
click at [932, 497] on img at bounding box center [941, 542] width 163 height 246
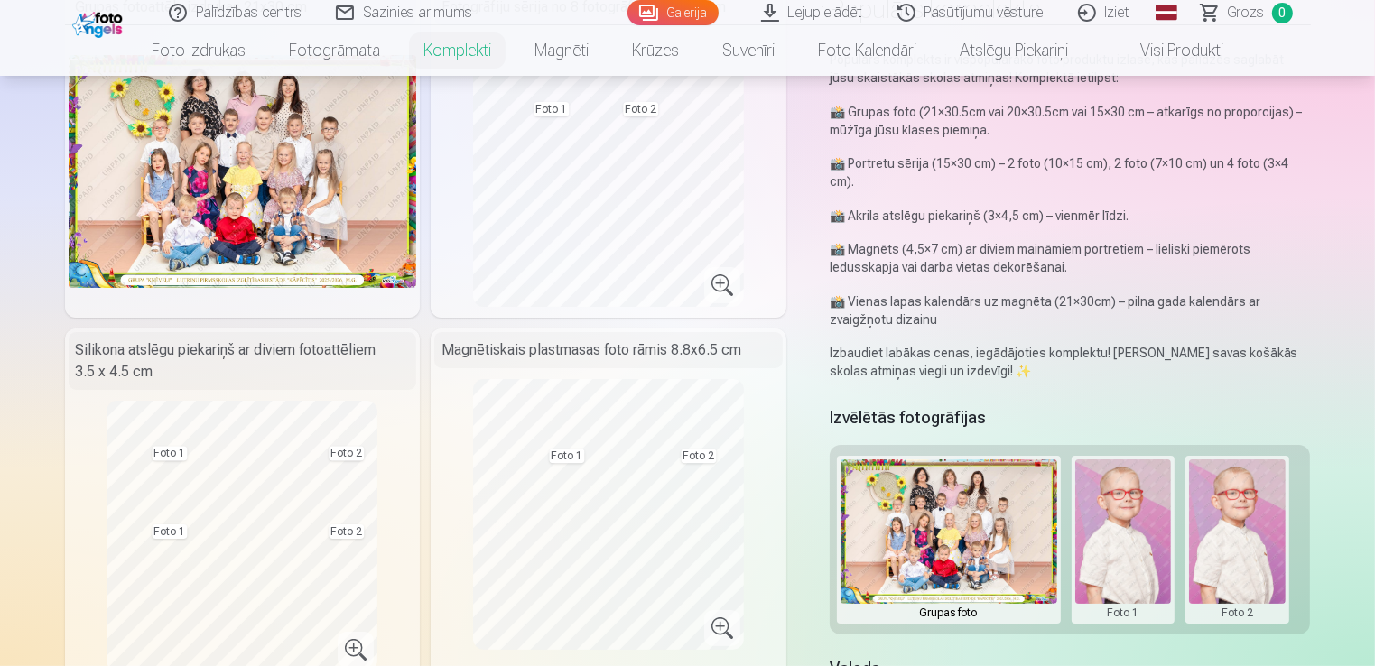
click at [1207, 517] on button at bounding box center [1237, 540] width 97 height 161
click at [1262, 537] on button "Nomainiet foto" at bounding box center [1237, 540] width 147 height 51
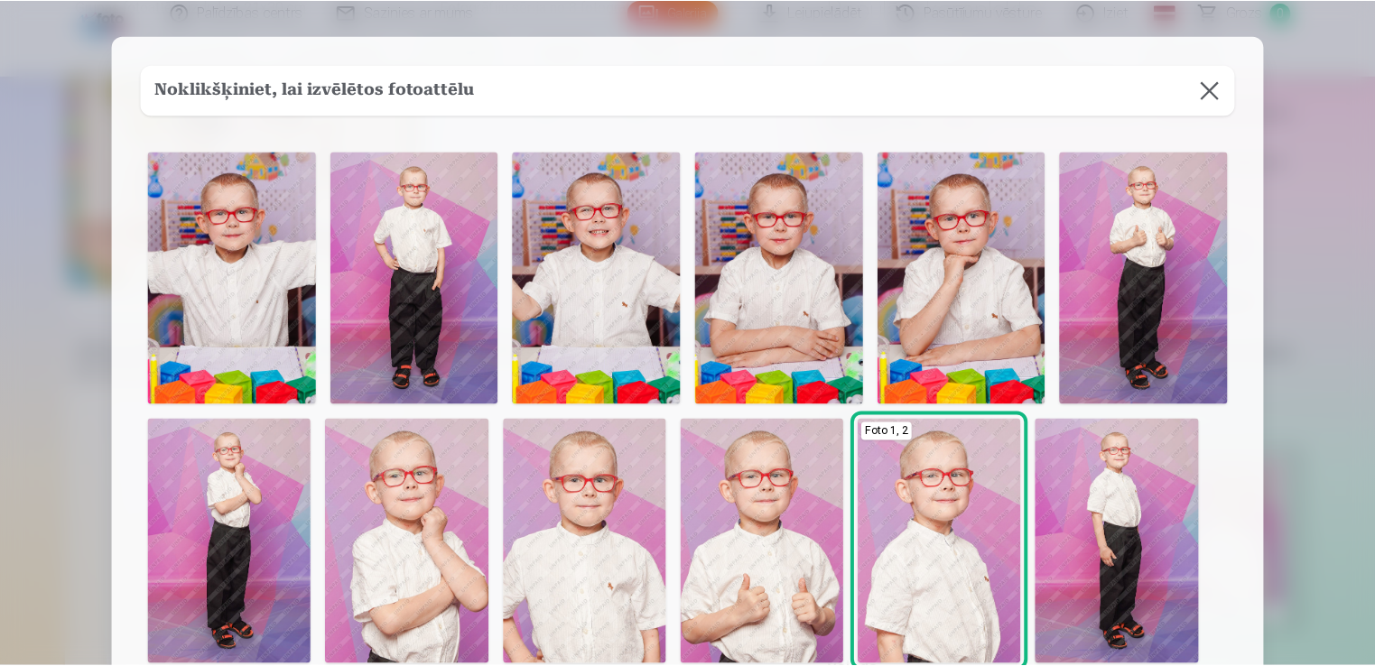
scroll to position [178, 0]
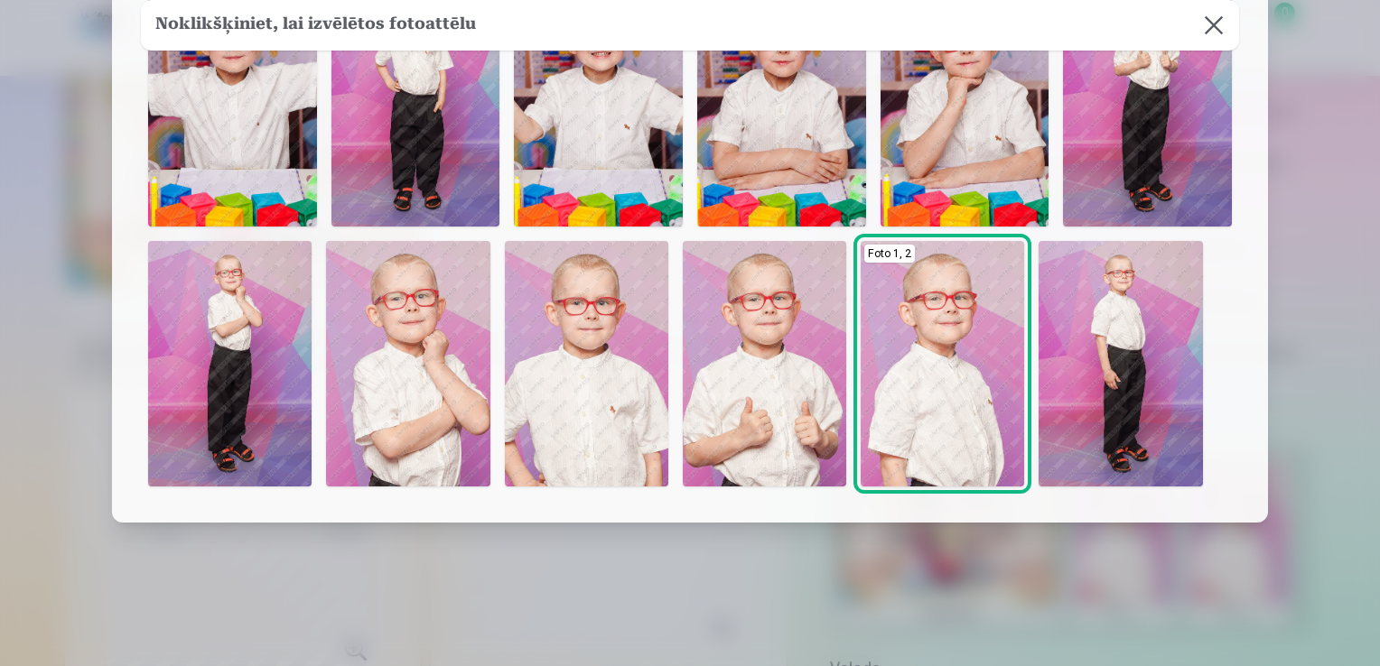
click at [1169, 410] on img at bounding box center [1119, 364] width 163 height 246
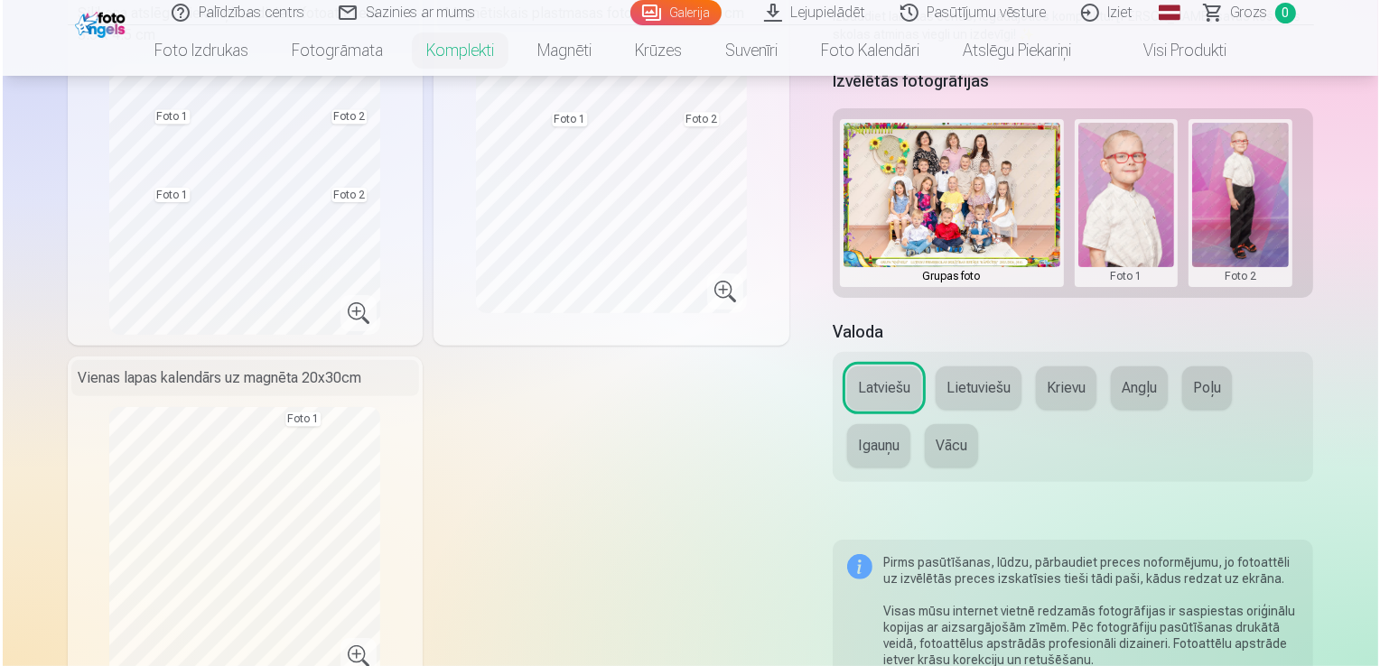
scroll to position [813, 0]
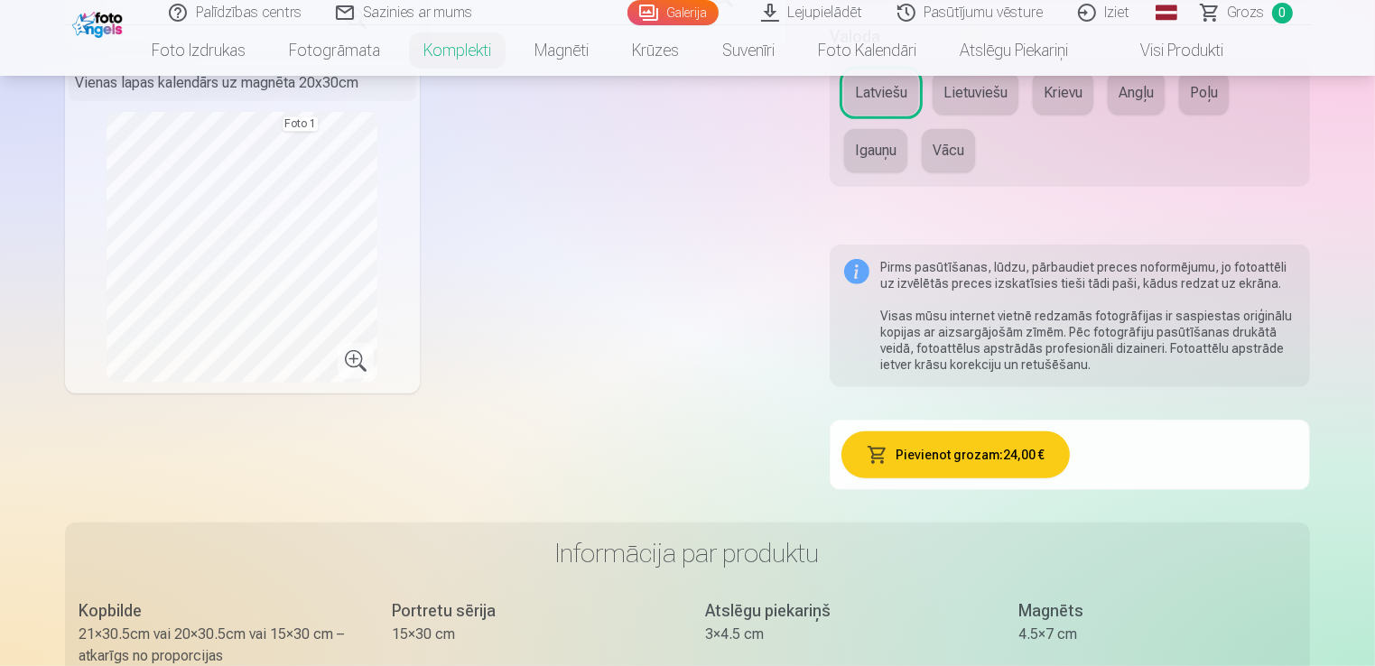
click at [1043, 454] on button "Pievienot grozam : 24,00 €" at bounding box center [956, 455] width 228 height 47
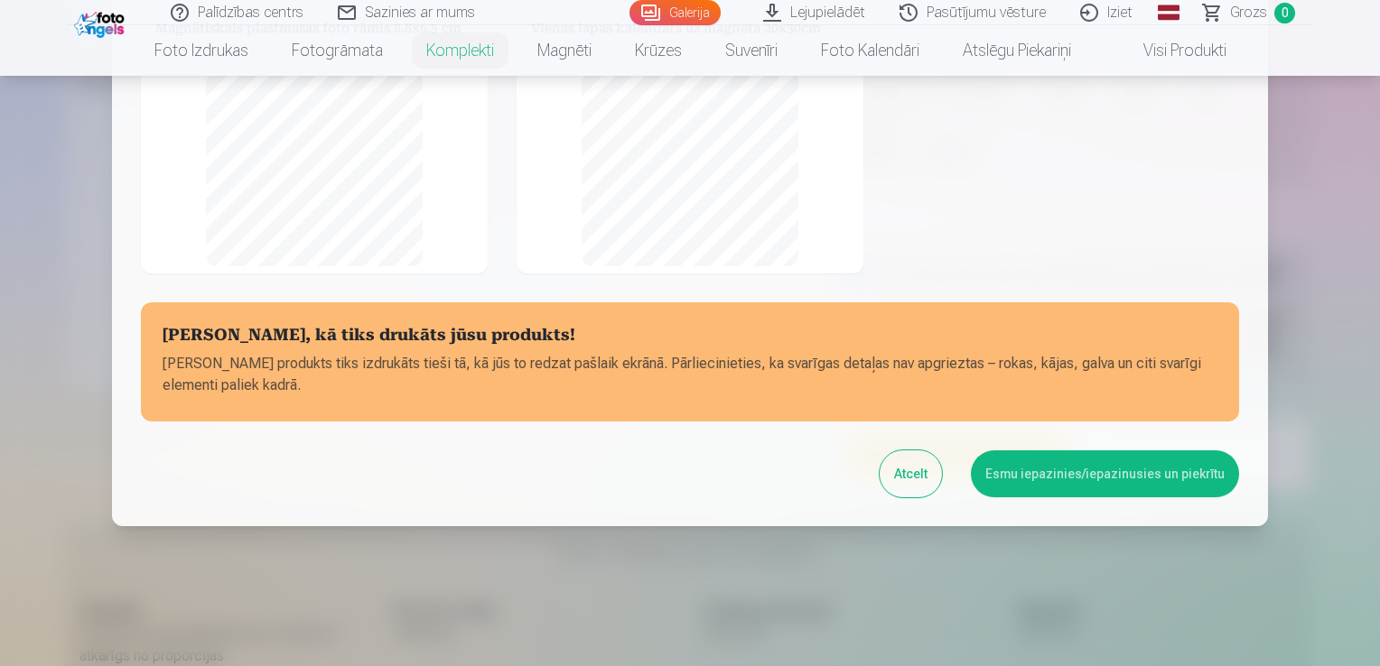
scroll to position [369, 0]
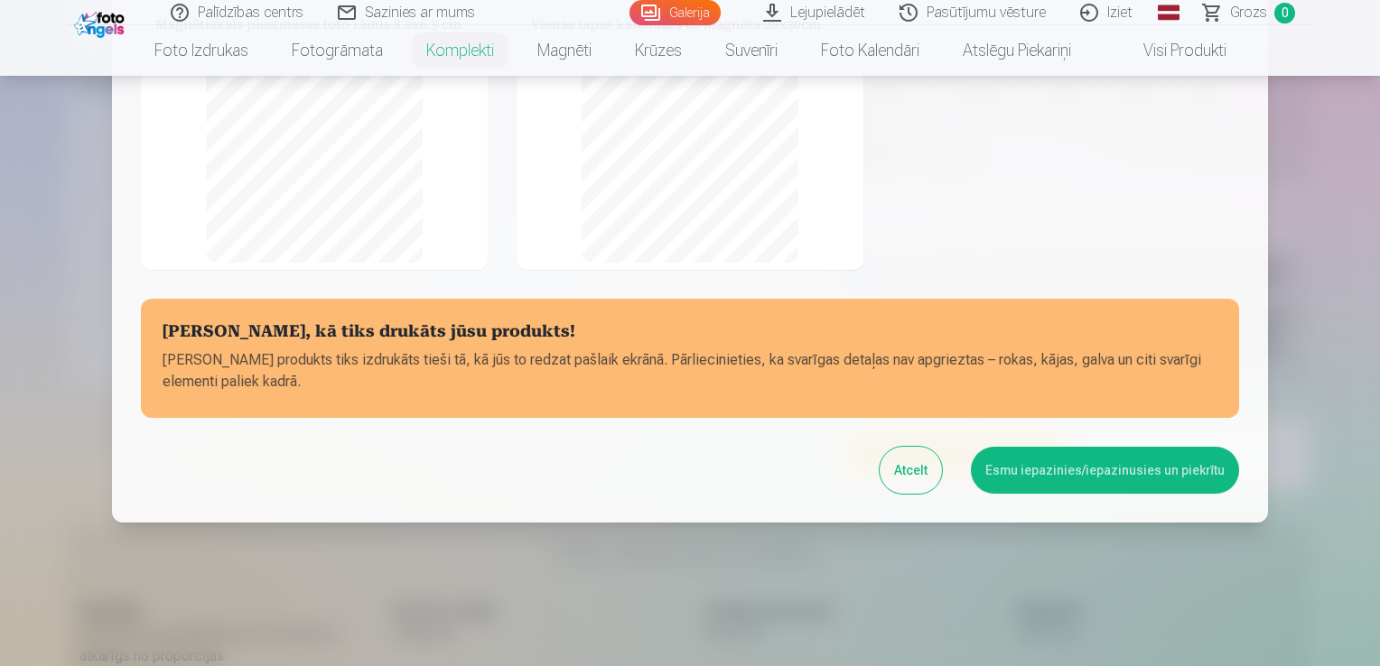
click at [1046, 464] on button "Esmu iepazinies/iepazinusies un piekrītu" at bounding box center [1105, 470] width 268 height 47
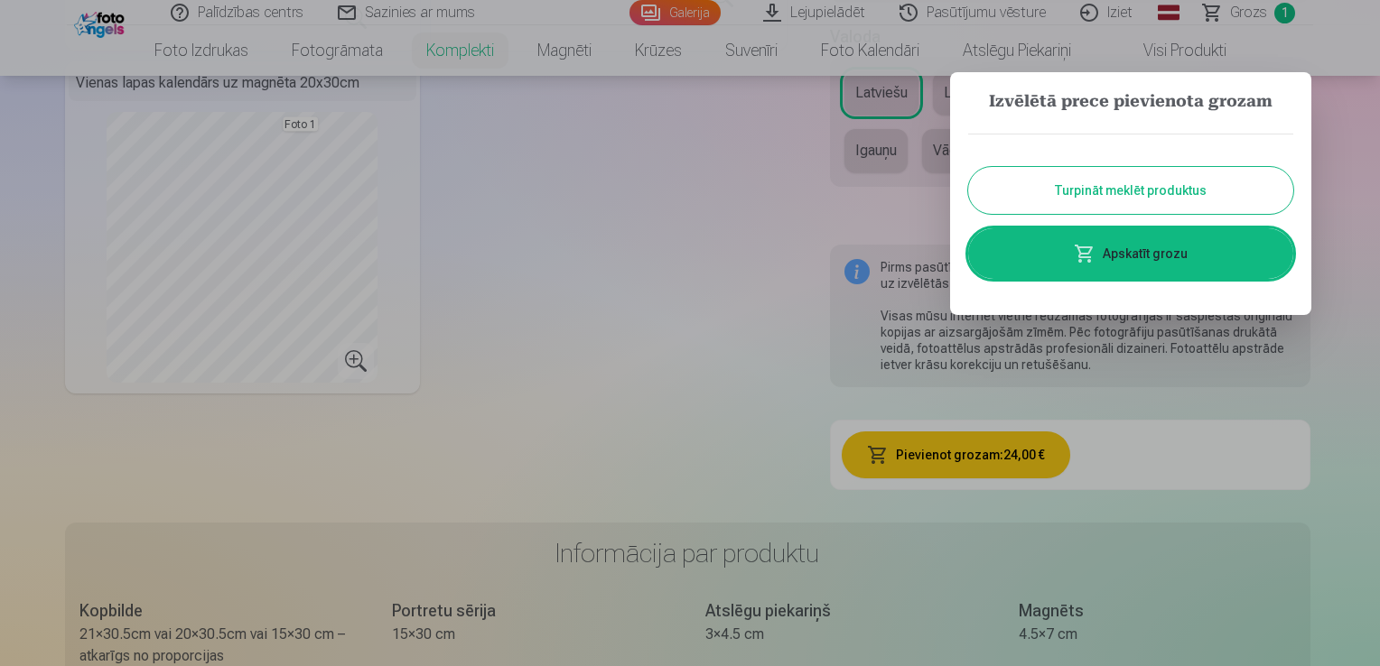
click at [1116, 253] on link "Apskatīt grozu" at bounding box center [1130, 253] width 325 height 51
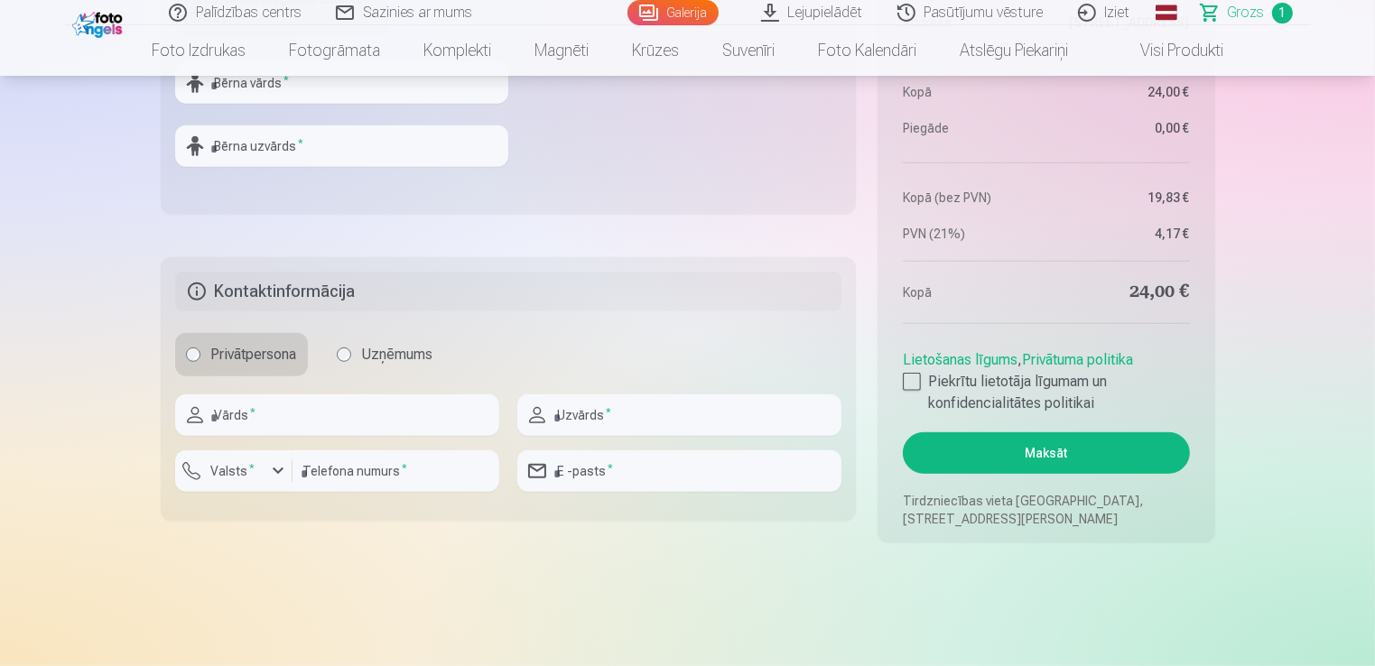
scroll to position [903, 0]
